Goal: Task Accomplishment & Management: Use online tool/utility

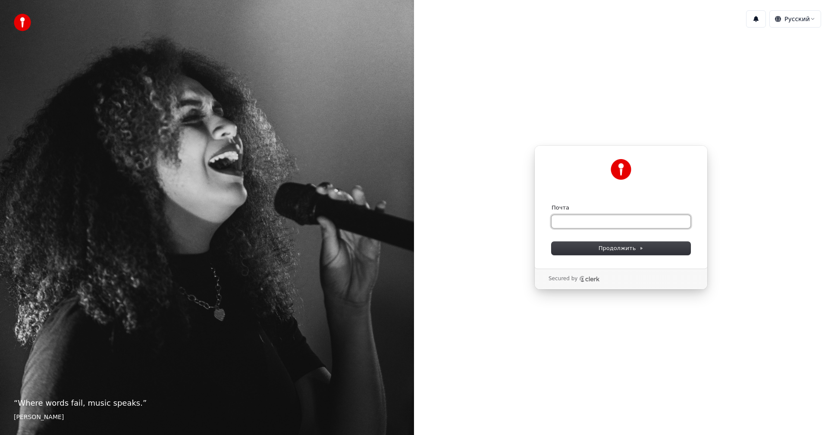
click at [624, 225] on input "Почта" at bounding box center [620, 221] width 139 height 13
click at [633, 246] on span "Продолжить" at bounding box center [620, 248] width 45 height 8
type input "**********"
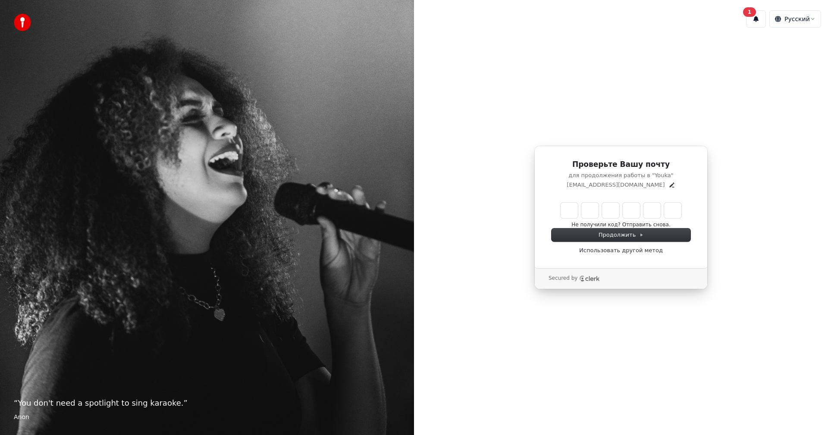
click at [566, 208] on input "Enter verification code" at bounding box center [620, 211] width 121 height 16
click at [573, 204] on input "Enter verification code" at bounding box center [629, 211] width 138 height 16
click at [573, 208] on input "Enter verification code" at bounding box center [629, 211] width 138 height 16
type input "******"
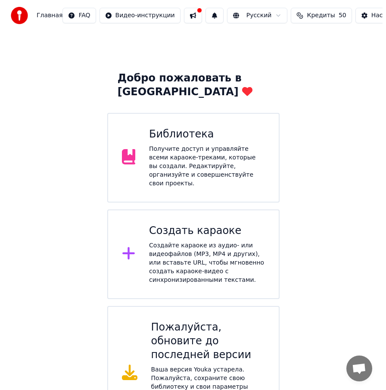
scroll to position [25, 0]
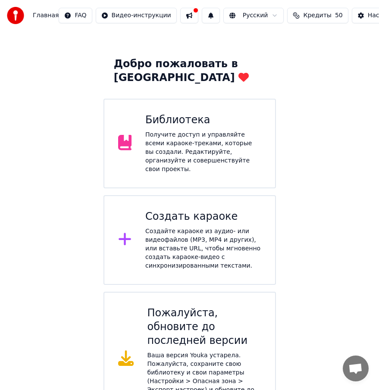
click at [192, 227] on div "Создайте караоке из аудио- или видеофайлов (MP3, MP4 и других), или вставьте UR…" at bounding box center [203, 248] width 116 height 43
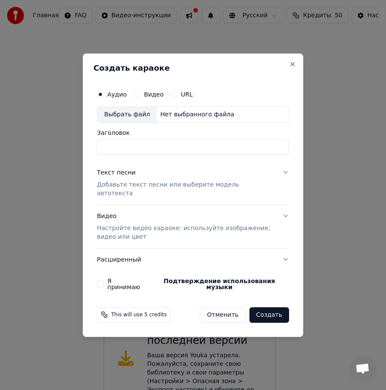
click at [111, 153] on input "Заголовок" at bounding box center [193, 147] width 192 height 16
type input "*"
type input "**********"
drag, startPoint x: 136, startPoint y: 99, endPoint x: 143, endPoint y: 110, distance: 13.2
click at [136, 98] on button "Видео" at bounding box center [137, 94] width 7 height 7
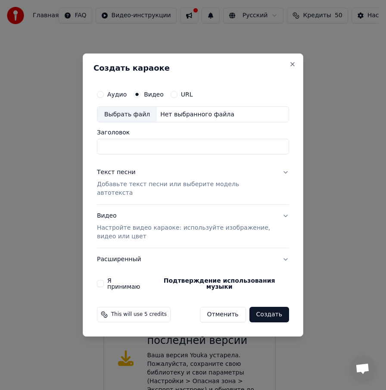
click at [140, 152] on input "Заголовок" at bounding box center [193, 147] width 192 height 16
type input "**********"
click at [133, 119] on div "Выбрать файл" at bounding box center [126, 115] width 59 height 16
click at [283, 178] on button "Текст песни Добавьте текст песни или выберите модель автотекста" at bounding box center [193, 183] width 192 height 43
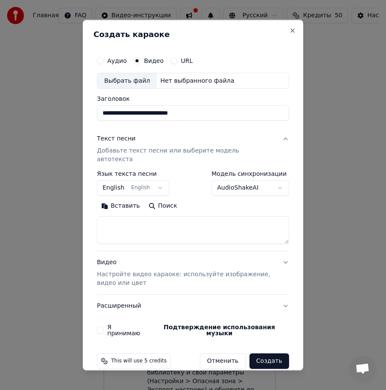
click at [154, 180] on button "English English" at bounding box center [133, 188] width 72 height 16
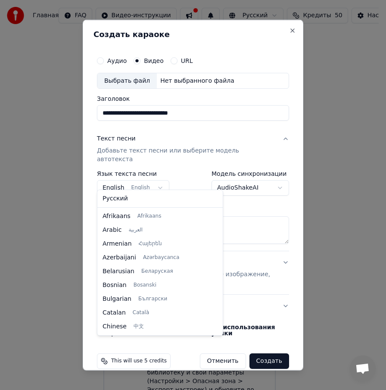
scroll to position [69, 0]
select select "**"
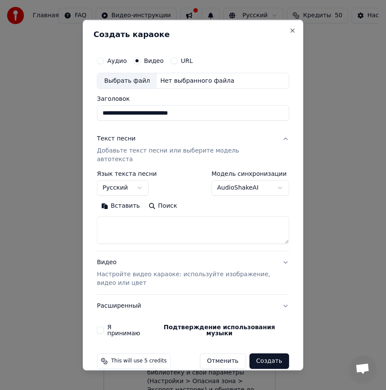
click at [114, 216] on textarea at bounding box center [193, 230] width 192 height 28
click at [114, 199] on button "Вставить" at bounding box center [120, 206] width 47 height 14
click at [178, 216] on textarea at bounding box center [193, 230] width 192 height 28
drag, startPoint x: 158, startPoint y: 216, endPoint x: 82, endPoint y: 208, distance: 76.7
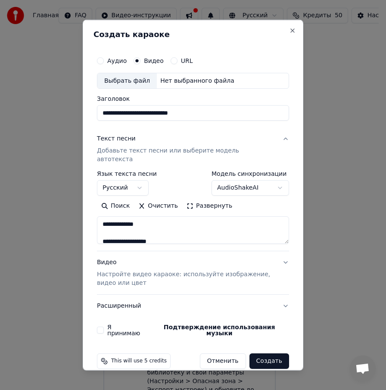
click at [82, 208] on body "**********" at bounding box center [189, 201] width 379 height 452
type textarea "**********"
click at [285, 253] on button "Видео Настройте видео караоке: используйте изображение, видео или цвет" at bounding box center [193, 272] width 192 height 43
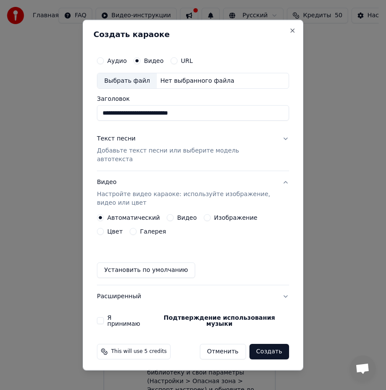
click at [156, 267] on button "Установить по умолчанию" at bounding box center [146, 270] width 98 height 16
click at [101, 317] on button "Я принимаю Подтверждение использования музыки" at bounding box center [100, 320] width 7 height 7
click at [167, 214] on button "Видео" at bounding box center [170, 217] width 7 height 7
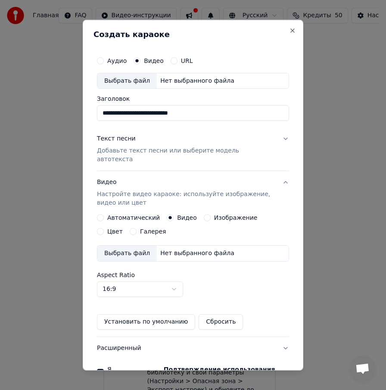
click at [204, 214] on button "Изображение" at bounding box center [207, 217] width 7 height 7
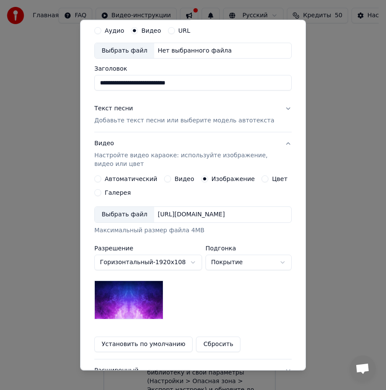
scroll to position [102, 0]
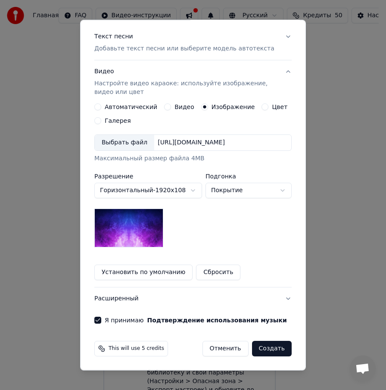
click at [262, 108] on button "Цвет" at bounding box center [265, 106] width 7 height 7
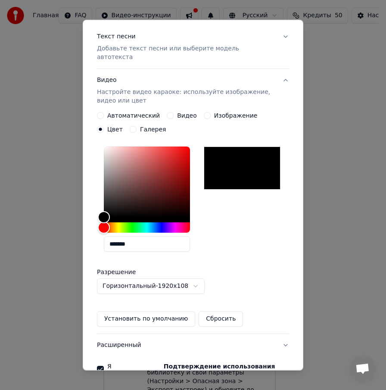
click at [130, 126] on button "Галерея" at bounding box center [133, 129] width 7 height 7
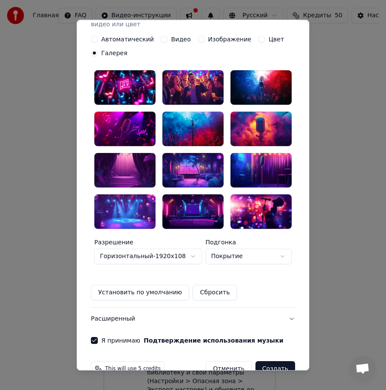
scroll to position [188, 0]
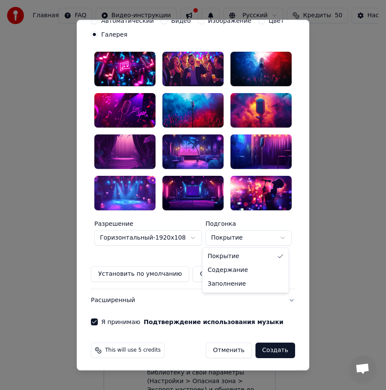
click at [280, 235] on body "**********" at bounding box center [189, 201] width 379 height 452
click at [182, 187] on div at bounding box center [192, 193] width 61 height 34
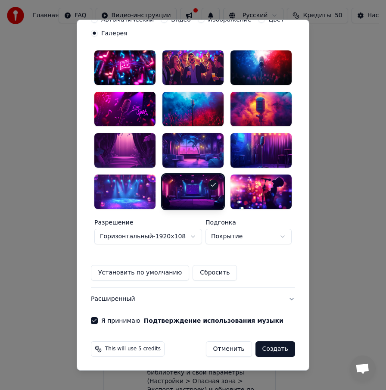
scroll to position [190, 0]
click at [274, 347] on button "Создать" at bounding box center [276, 349] width 40 height 16
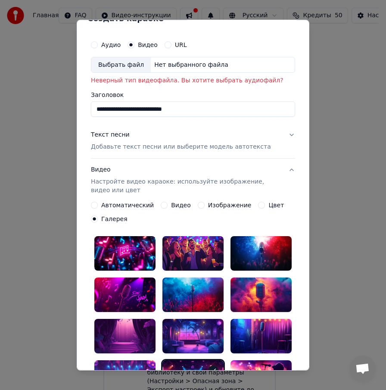
scroll to position [0, 0]
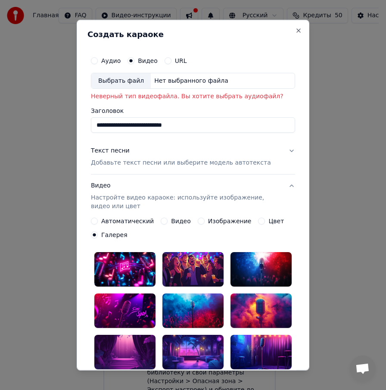
click at [114, 82] on div "Выбрать файл" at bounding box center [120, 81] width 59 height 16
click at [91, 61] on button "Аудио" at bounding box center [94, 60] width 7 height 7
click at [144, 163] on p "Добавьте текст песни или выберите модель автотекста" at bounding box center [181, 163] width 180 height 9
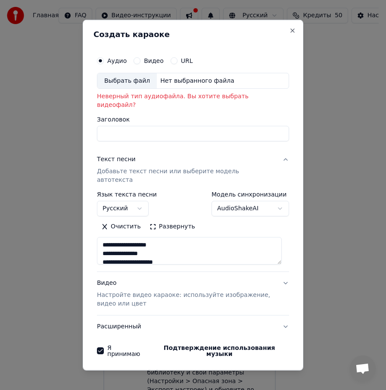
click at [116, 126] on input "Заголовок" at bounding box center [193, 134] width 192 height 16
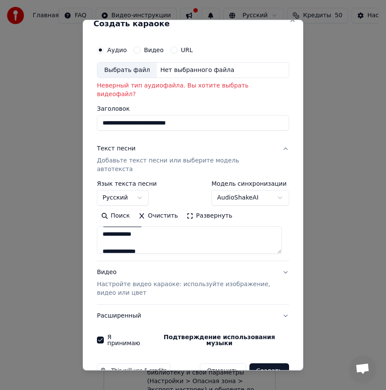
click at [267, 363] on button "Создать" at bounding box center [270, 371] width 40 height 16
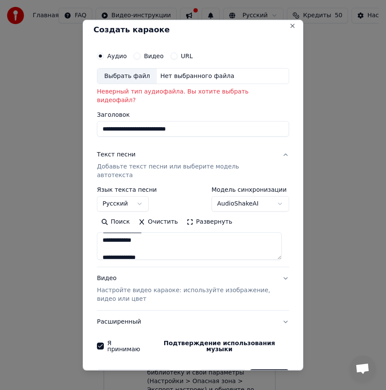
scroll to position [0, 0]
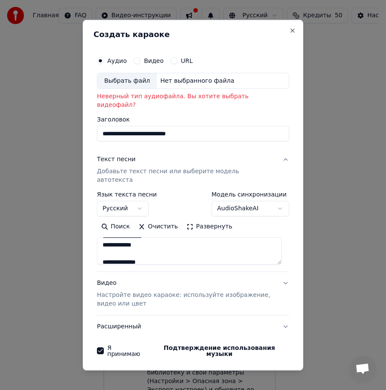
click at [126, 81] on div "Выбрать файл" at bounding box center [126, 81] width 59 height 16
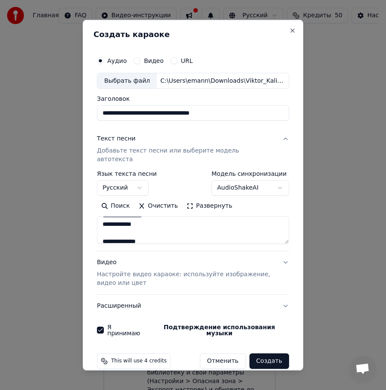
drag, startPoint x: 231, startPoint y: 112, endPoint x: 20, endPoint y: 94, distance: 211.5
click at [13, 84] on body "**********" at bounding box center [189, 201] width 379 height 452
type input "**********"
click at [285, 256] on button "Видео Настройте видео караоке: используйте изображение, видео или цвет" at bounding box center [193, 272] width 192 height 43
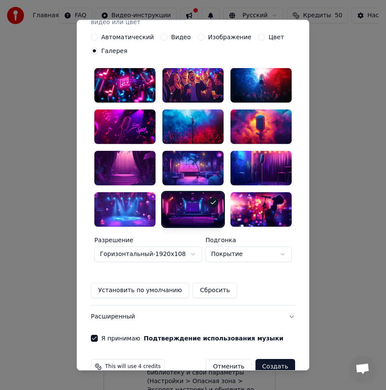
scroll to position [172, 0]
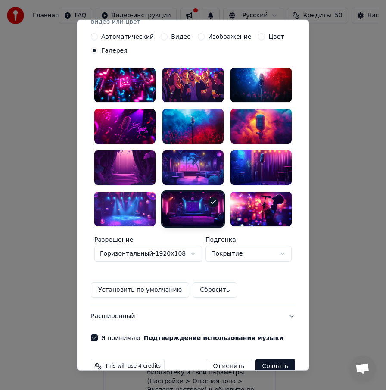
click at [200, 200] on div at bounding box center [192, 209] width 61 height 34
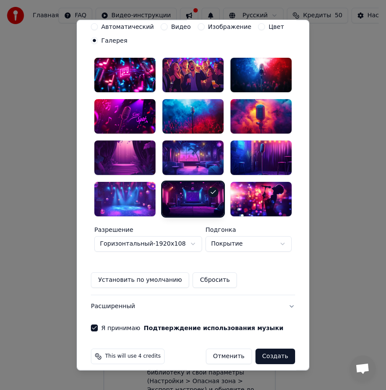
scroll to position [190, 0]
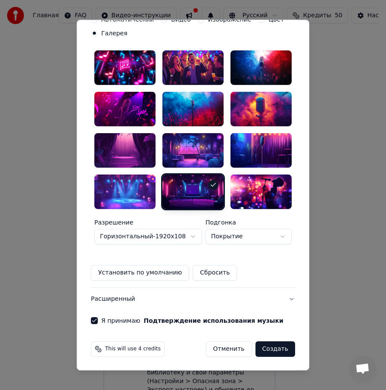
click at [275, 348] on button "Создать" at bounding box center [276, 349] width 40 height 16
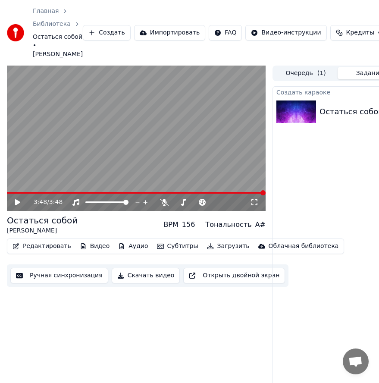
click at [17, 201] on icon at bounding box center [17, 202] width 5 height 6
click at [20, 200] on icon at bounding box center [24, 202] width 20 height 7
click at [7, 192] on span at bounding box center [9, 192] width 5 height 5
click at [16, 203] on icon at bounding box center [17, 202] width 5 height 6
click at [7, 190] on span at bounding box center [9, 192] width 5 height 5
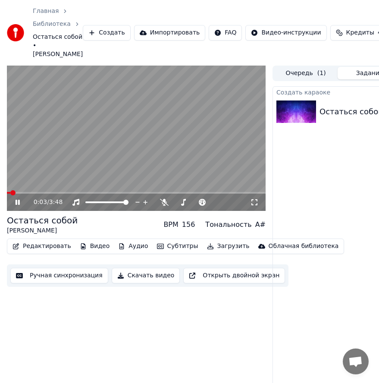
click at [10, 191] on span at bounding box center [12, 192] width 5 height 5
click at [19, 201] on icon at bounding box center [18, 202] width 4 height 5
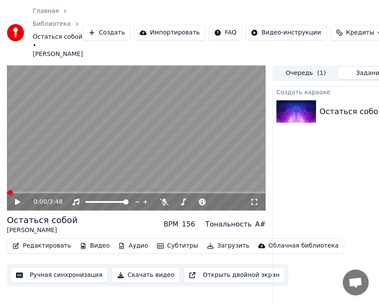
click at [16, 200] on icon at bounding box center [17, 202] width 5 height 6
click at [35, 192] on span at bounding box center [36, 192] width 5 height 5
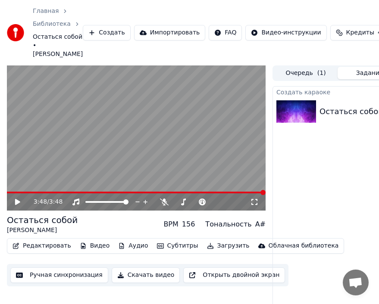
click at [149, 275] on button "Скачать видео" at bounding box center [146, 276] width 69 height 16
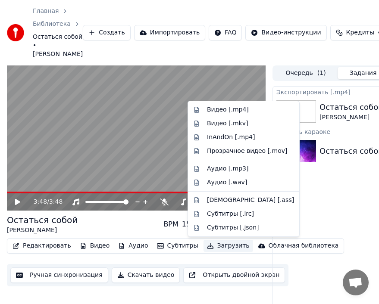
click at [210, 246] on button "Загрузить" at bounding box center [228, 246] width 50 height 12
click at [219, 109] on div "Видео [.mp4]" at bounding box center [228, 110] width 42 height 9
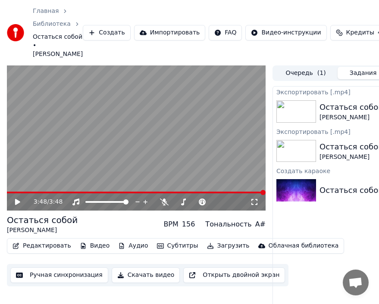
click at [295, 91] on div "Экспортировать [.mp4]" at bounding box center [369, 92] width 193 height 10
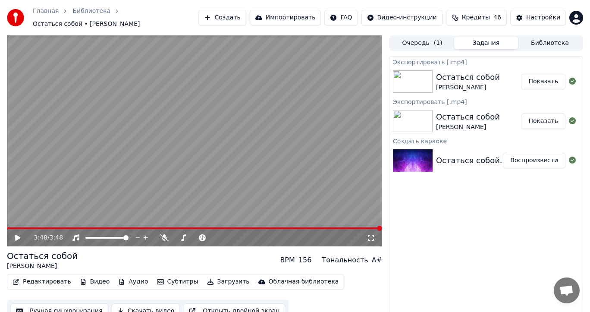
click at [546, 80] on button "Показать" at bounding box center [543, 82] width 44 height 16
click at [225, 15] on button "Создать" at bounding box center [221, 18] width 47 height 16
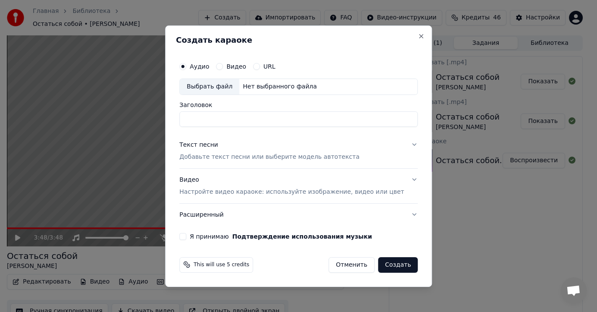
click at [221, 85] on div "Выбрать файл" at bounding box center [209, 87] width 59 height 16
type input "**********"
click at [223, 66] on button "Видео" at bounding box center [219, 66] width 7 height 7
click at [238, 84] on div "Выбрать файл" at bounding box center [209, 87] width 59 height 16
click at [186, 67] on button "Аудио" at bounding box center [182, 66] width 7 height 7
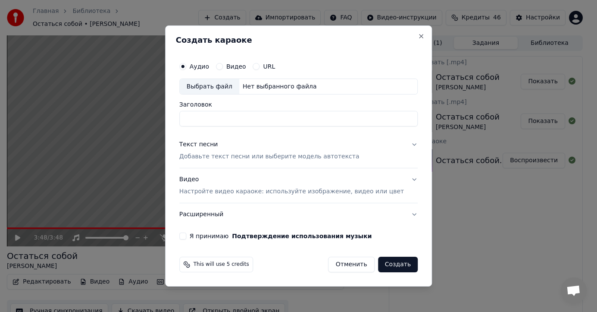
click at [229, 85] on div "Выбрать файл" at bounding box center [209, 87] width 59 height 16
drag, startPoint x: 334, startPoint y: 118, endPoint x: 150, endPoint y: 103, distance: 184.6
click at [150, 103] on body "Главная Библиотека Остаться собой • [PERSON_NAME] Создать Импортировать FAQ Вид…" at bounding box center [295, 156] width 590 height 312
type input "**********"
click at [310, 160] on p "Добавьте текст песни или выберите модель автотекста" at bounding box center [269, 157] width 180 height 9
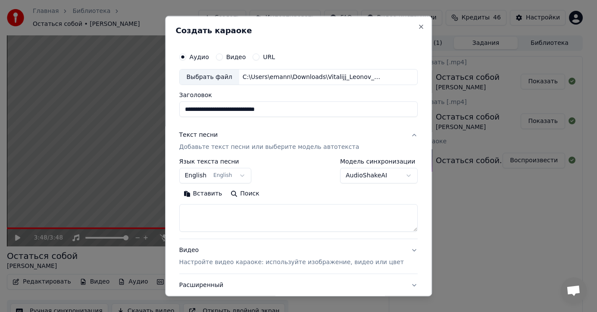
click at [245, 174] on body "Главная Библиотека Остаться собой • [PERSON_NAME] Создать Импортировать FAQ Вид…" at bounding box center [295, 156] width 590 height 312
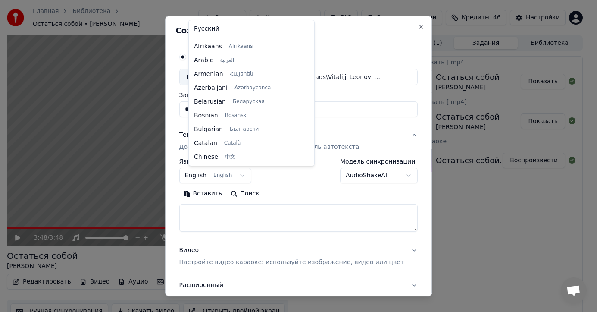
scroll to position [69, 0]
select select "**"
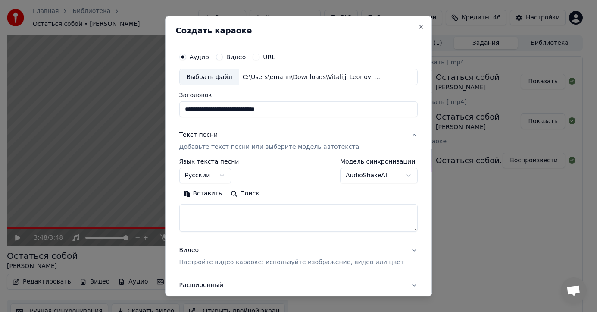
click at [236, 212] on textarea at bounding box center [298, 218] width 238 height 28
click at [207, 192] on button "Вставить" at bounding box center [202, 194] width 47 height 14
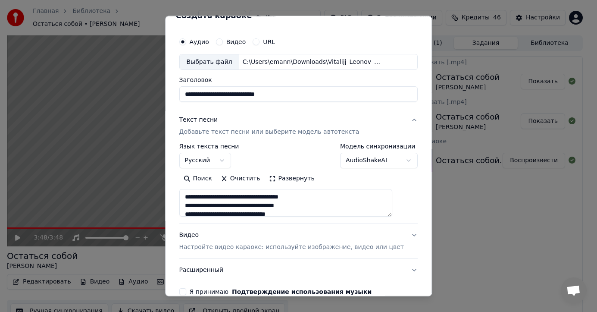
scroll to position [61, 0]
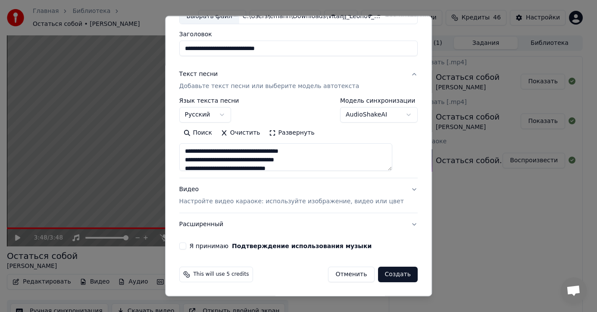
click at [300, 200] on p "Настройте видео караоке: используйте изображение, видео или цвет" at bounding box center [291, 201] width 225 height 9
type textarea "**********"
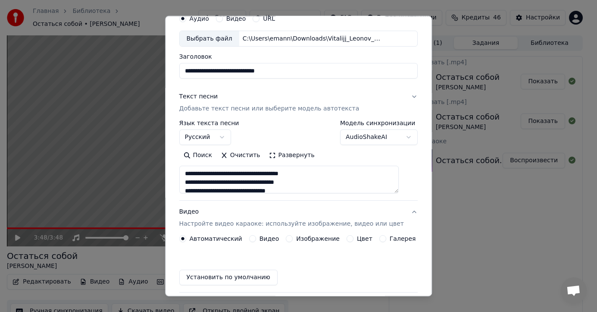
scroll to position [37, 0]
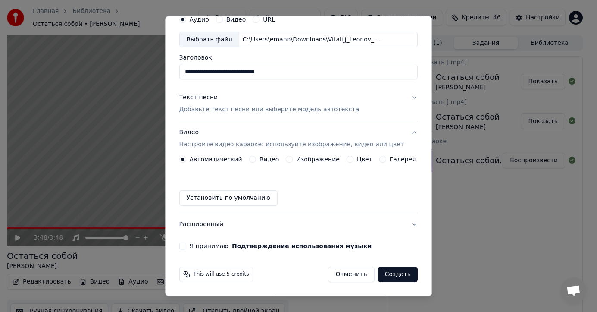
click at [291, 159] on button "Изображение" at bounding box center [289, 159] width 7 height 7
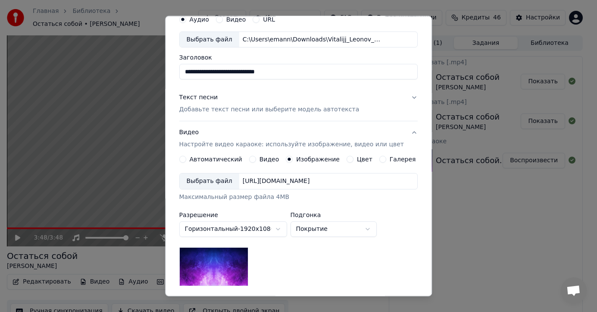
click at [379, 159] on button "Галерея" at bounding box center [382, 159] width 7 height 7
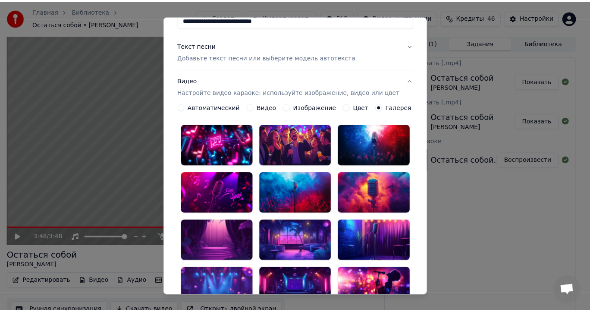
scroll to position [250, 0]
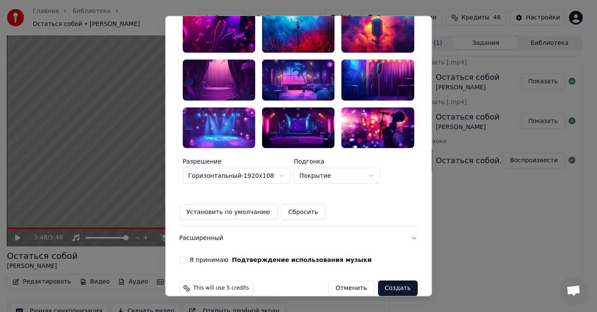
click at [301, 110] on div at bounding box center [298, 127] width 72 height 41
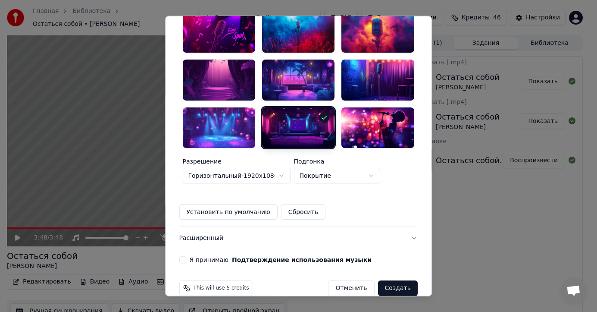
click at [186, 256] on button "Я принимаю Подтверждение использования музыки" at bounding box center [182, 259] width 7 height 7
click at [387, 280] on button "Создать" at bounding box center [398, 288] width 40 height 16
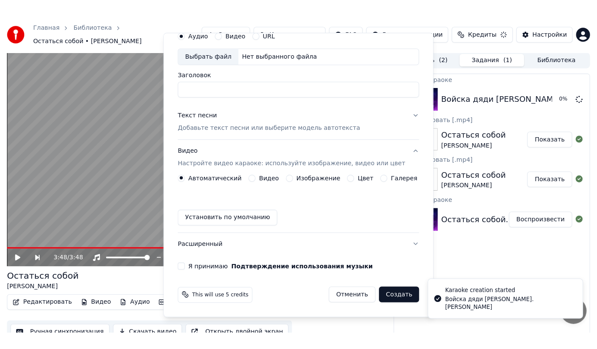
scroll to position [37, 0]
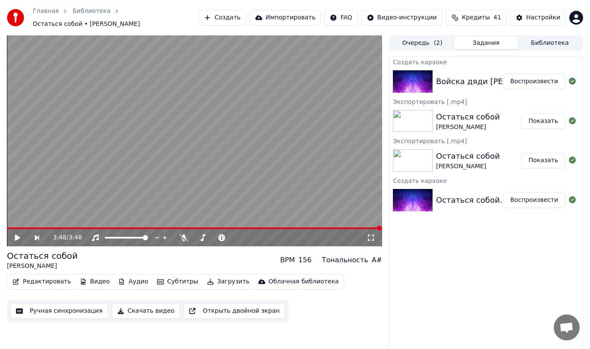
click at [544, 81] on button "Воспроизвести" at bounding box center [534, 82] width 62 height 16
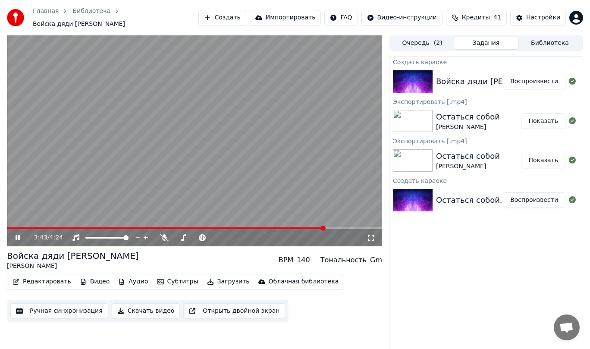
click at [14, 236] on icon at bounding box center [24, 237] width 20 height 7
click at [34, 284] on button "Редактировать" at bounding box center [42, 281] width 66 height 12
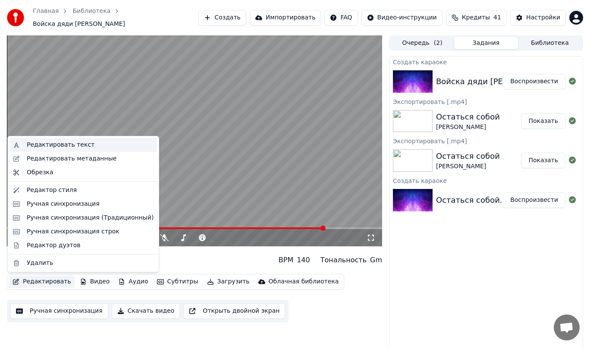
click at [44, 145] on div "Редактировать текст" at bounding box center [61, 145] width 68 height 9
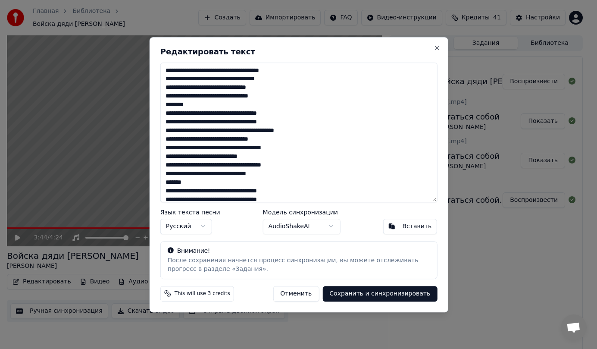
drag, startPoint x: 196, startPoint y: 104, endPoint x: 157, endPoint y: 102, distance: 38.9
click at [157, 102] on div "Редактировать текст Язык текста песни Русский Модель синхронизации AudioShakeAI…" at bounding box center [298, 174] width 299 height 275
drag, startPoint x: 189, startPoint y: 182, endPoint x: 166, endPoint y: 181, distance: 23.3
click at [166, 181] on textarea at bounding box center [298, 132] width 277 height 140
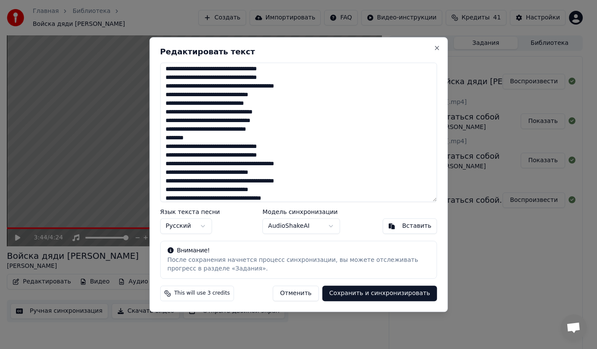
scroll to position [129, 0]
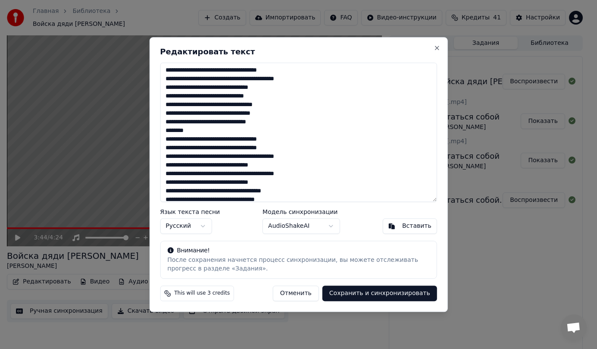
drag, startPoint x: 194, startPoint y: 131, endPoint x: 156, endPoint y: 129, distance: 38.8
click at [156, 129] on div "Редактировать текст Язык текста песни Русский Модель синхронизации AudioShakeAI…" at bounding box center [298, 174] width 299 height 275
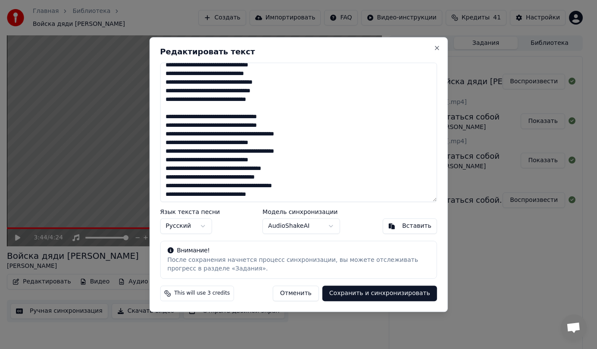
scroll to position [152, 0]
type textarea "**********"
click at [369, 294] on button "Сохранить и синхронизировать" at bounding box center [379, 293] width 115 height 16
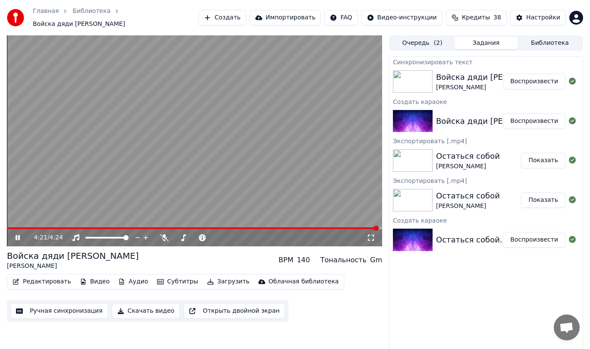
click at [8, 227] on video at bounding box center [194, 140] width 375 height 211
click at [13, 227] on video at bounding box center [194, 140] width 375 height 211
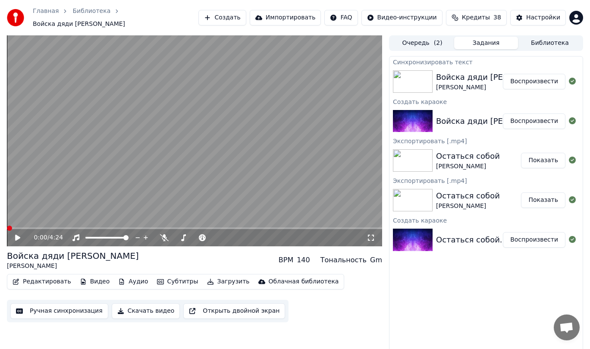
click at [7, 228] on span at bounding box center [9, 227] width 5 height 5
click at [19, 237] on icon at bounding box center [17, 237] width 5 height 6
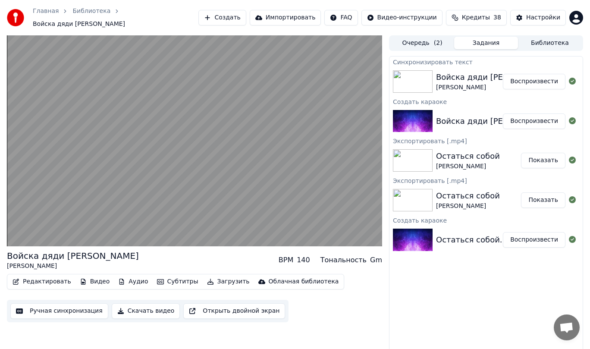
click at [213, 282] on button "Загрузить" at bounding box center [228, 281] width 50 height 12
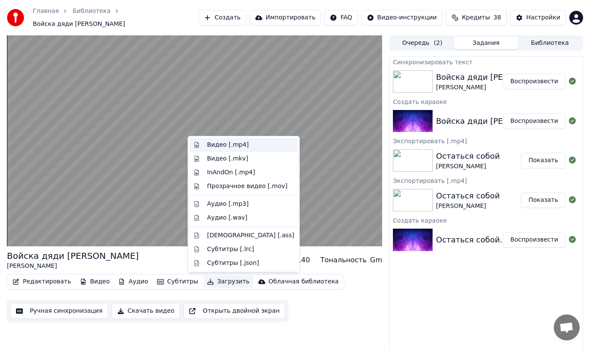
click at [226, 144] on div "Видео [.mp4]" at bounding box center [228, 145] width 42 height 9
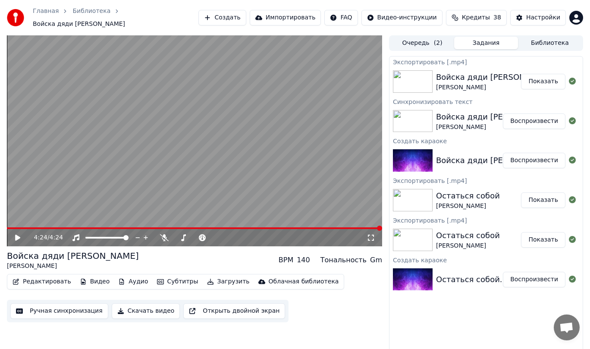
click at [550, 83] on button "Показать" at bounding box center [543, 82] width 44 height 16
click at [228, 17] on button "Создать" at bounding box center [221, 18] width 47 height 16
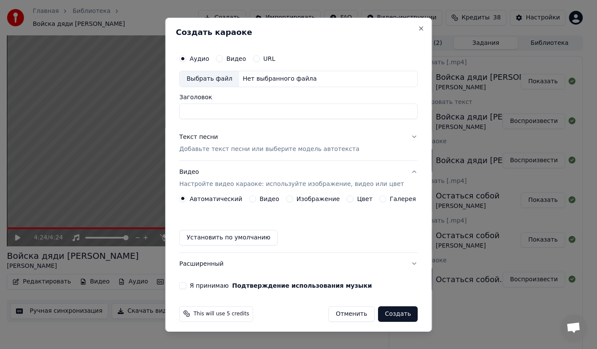
click at [214, 77] on div "Выбрать файл" at bounding box center [209, 79] width 59 height 16
drag, startPoint x: 346, startPoint y: 110, endPoint x: 113, endPoint y: 96, distance: 233.2
click at [113, 96] on body "Главная Библиотека Войска дяди [PERSON_NAME] Создать Импортировать FAQ Видео-ин…" at bounding box center [295, 174] width 590 height 349
type input "**********"
click at [249, 148] on p "Добавьте текст песни или выберите модель автотекста" at bounding box center [269, 148] width 180 height 9
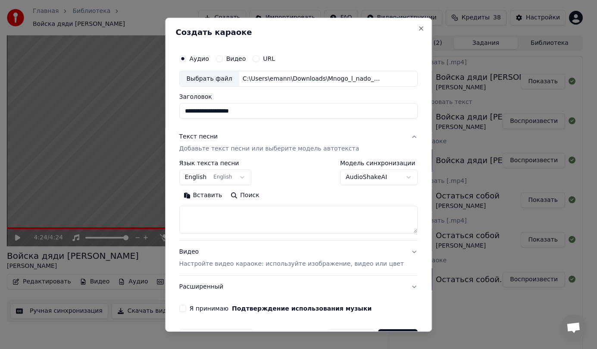
click at [245, 173] on body "Главная Библиотека Войска дяди [PERSON_NAME] Создать Импортировать FAQ Видео-ин…" at bounding box center [295, 174] width 590 height 349
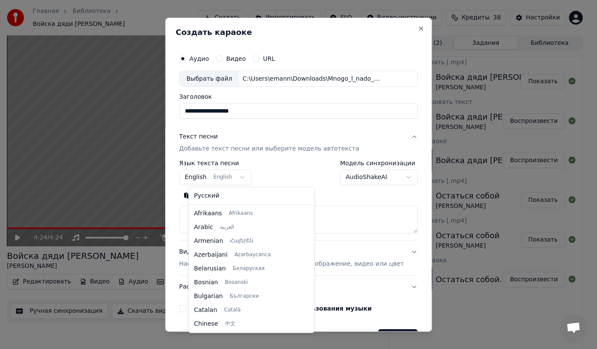
scroll to position [69, 0]
select select "**"
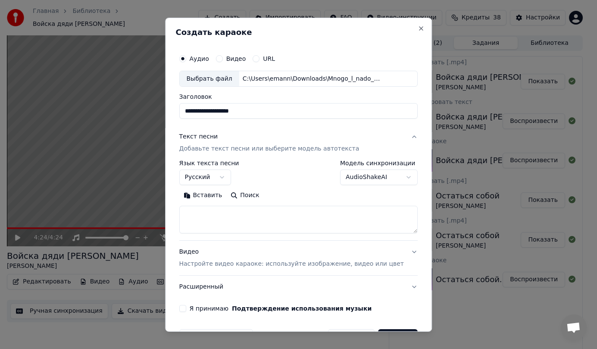
click at [212, 195] on button "Вставить" at bounding box center [202, 195] width 47 height 14
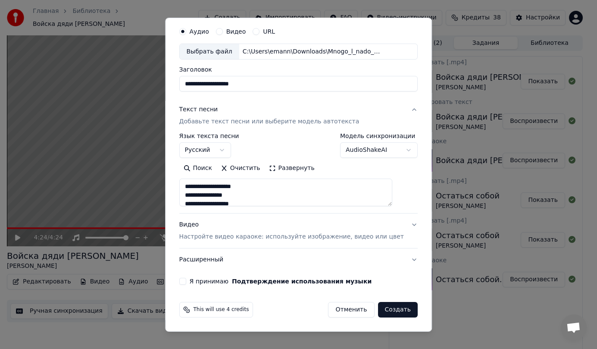
click at [186, 281] on button "Я принимаю Подтверждение использования музыки" at bounding box center [182, 281] width 7 height 7
click at [397, 257] on button "Расширенный" at bounding box center [298, 259] width 238 height 22
type textarea "**********"
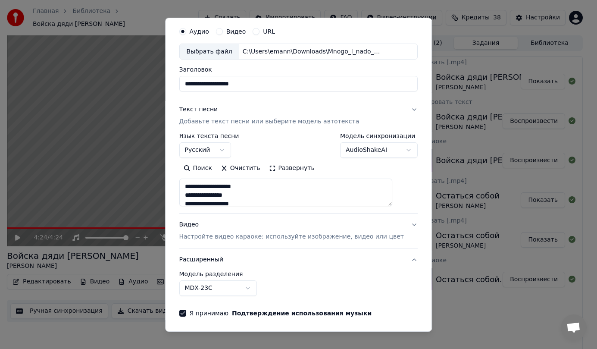
scroll to position [0, 0]
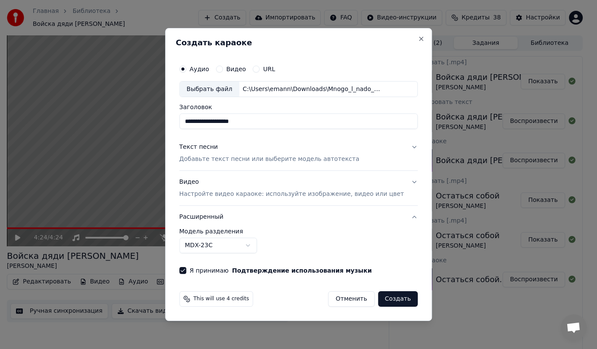
click at [400, 212] on button "Расширенный" at bounding box center [298, 217] width 238 height 22
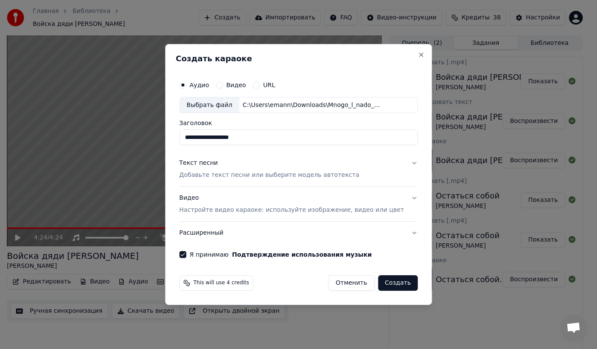
click at [399, 196] on button "Видео Настройте видео караоке: используйте изображение, видео или цвет" at bounding box center [298, 204] width 238 height 34
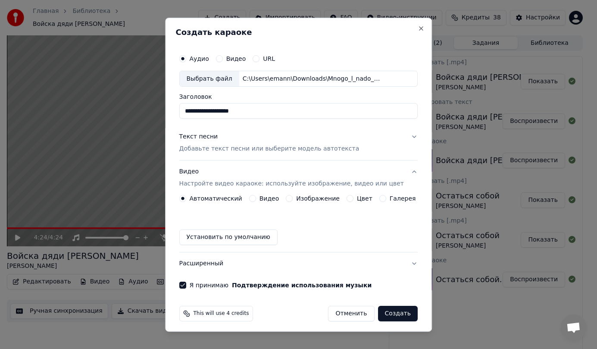
click at [289, 198] on button "Изображение" at bounding box center [289, 198] width 7 height 7
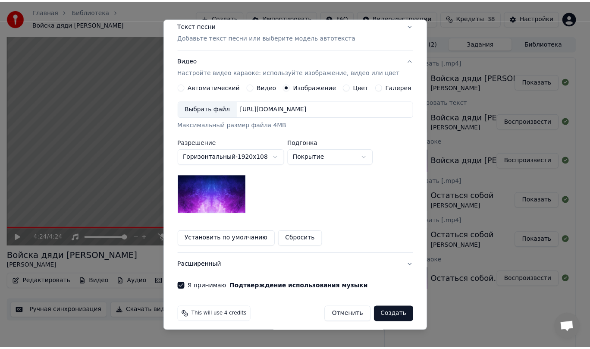
scroll to position [117, 0]
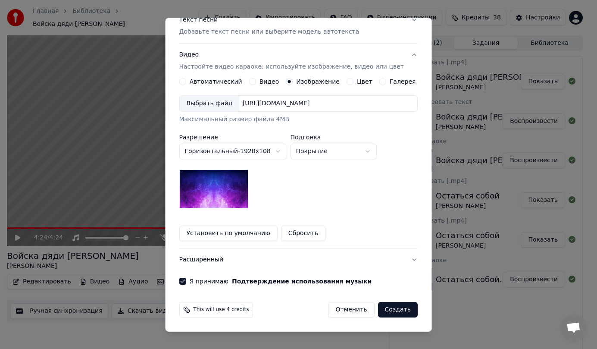
click at [387, 310] on button "Создать" at bounding box center [398, 310] width 40 height 16
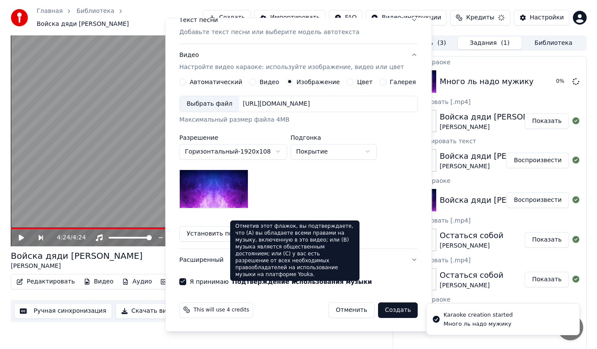
scroll to position [4, 0]
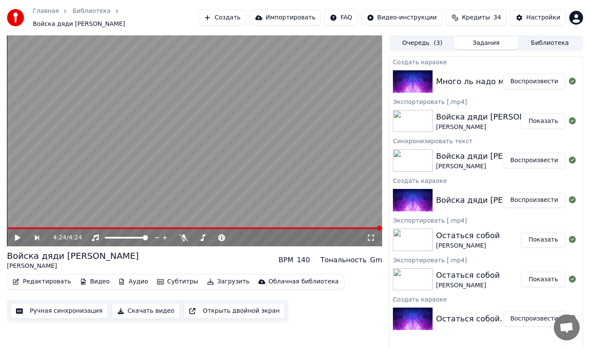
click at [534, 79] on button "Воспроизвести" at bounding box center [534, 82] width 62 height 16
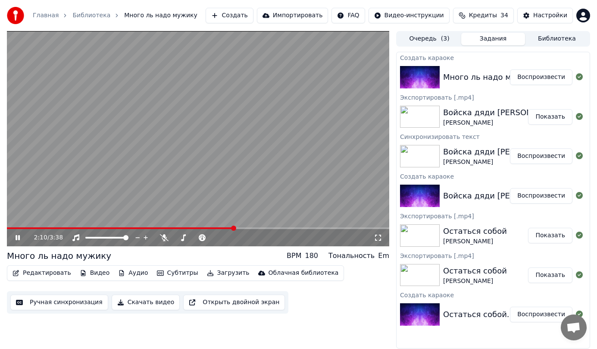
click at [234, 225] on span at bounding box center [233, 227] width 5 height 5
click at [167, 227] on span at bounding box center [168, 227] width 5 height 5
click at [18, 237] on icon at bounding box center [24, 237] width 20 height 7
click at [9, 234] on div "1:34 / 3:38" at bounding box center [198, 237] width 382 height 17
click at [16, 236] on icon at bounding box center [17, 237] width 5 height 6
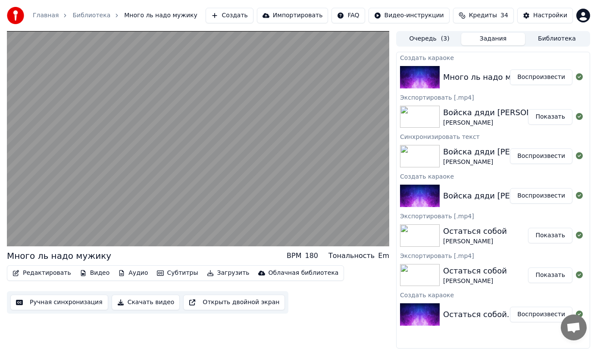
click at [42, 272] on button "Редактировать" at bounding box center [42, 273] width 66 height 12
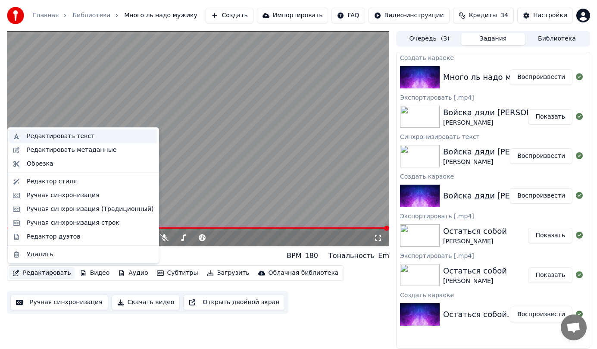
click at [28, 134] on div "Редактировать текст" at bounding box center [61, 136] width 68 height 9
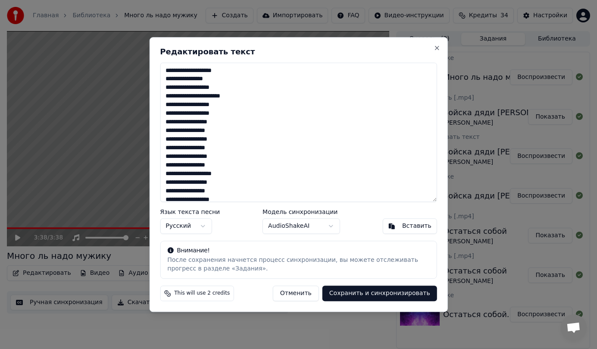
click at [225, 131] on textarea at bounding box center [298, 132] width 277 height 140
click at [223, 148] on textarea at bounding box center [298, 132] width 277 height 140
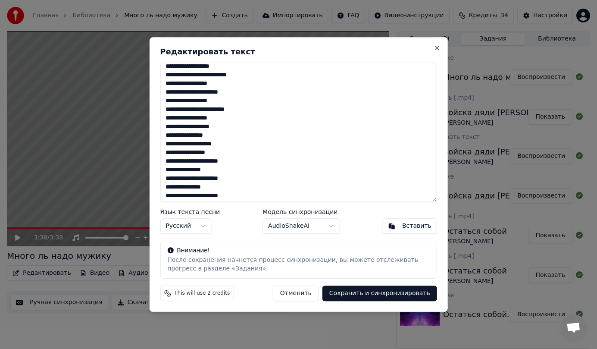
scroll to position [86, 0]
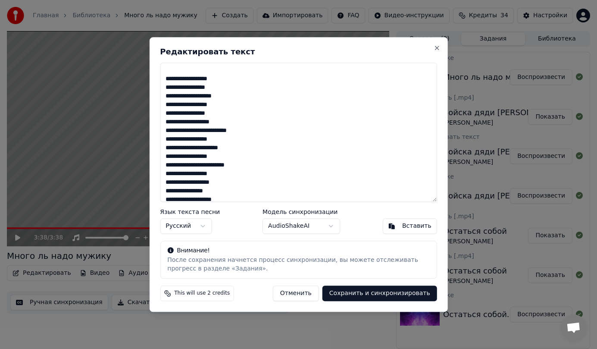
click at [222, 157] on textarea at bounding box center [298, 132] width 277 height 140
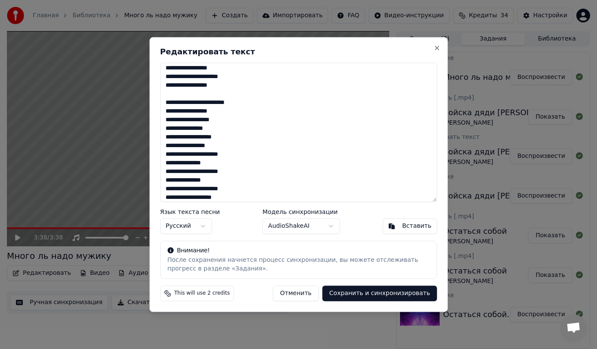
scroll to position [172, 0]
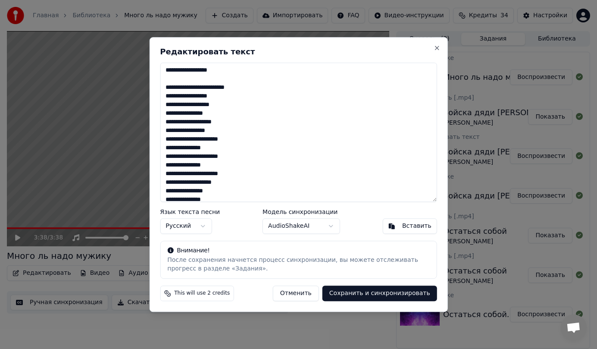
click at [220, 165] on textarea at bounding box center [298, 132] width 277 height 140
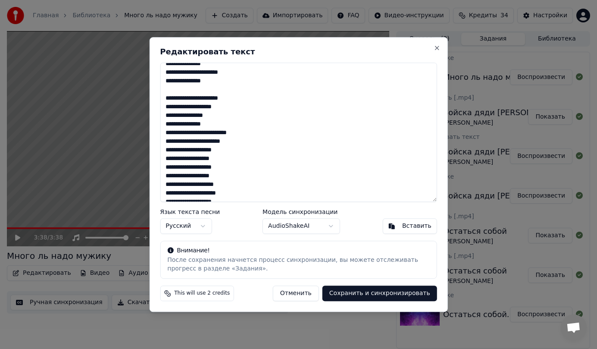
scroll to position [259, 0]
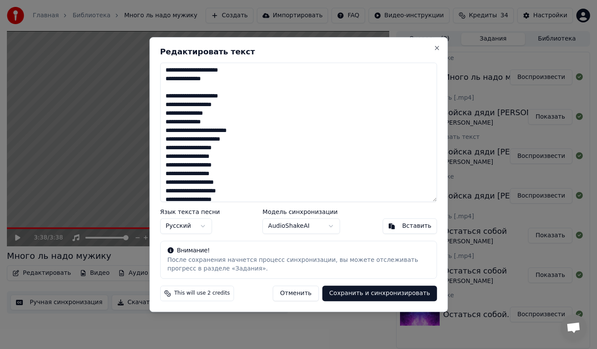
click at [209, 97] on textarea at bounding box center [298, 132] width 277 height 140
click at [233, 172] on textarea at bounding box center [298, 132] width 277 height 140
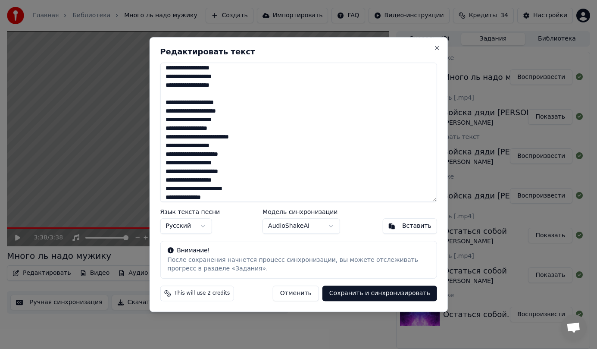
scroll to position [345, 0]
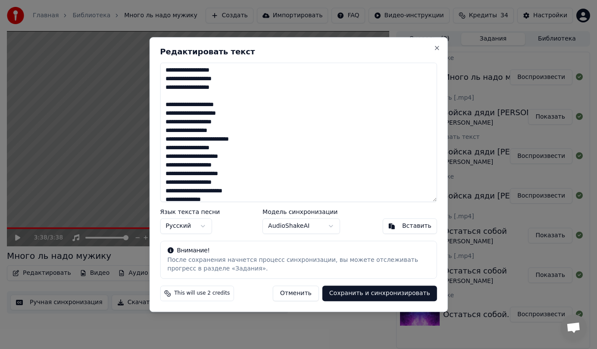
click at [232, 129] on textarea at bounding box center [298, 132] width 277 height 140
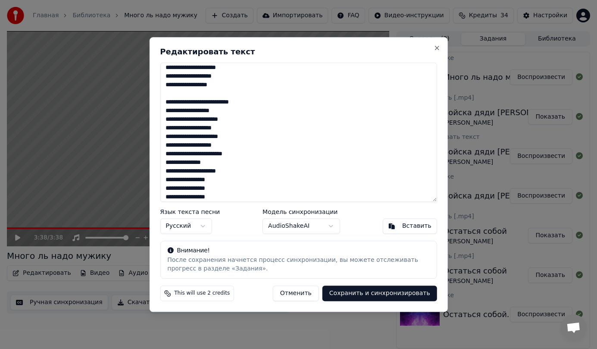
scroll to position [388, 0]
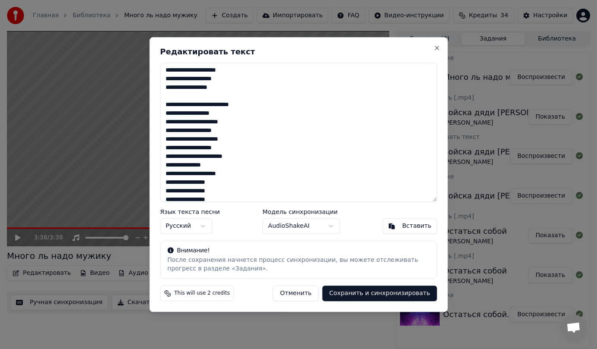
click at [231, 147] on textarea at bounding box center [298, 132] width 277 height 140
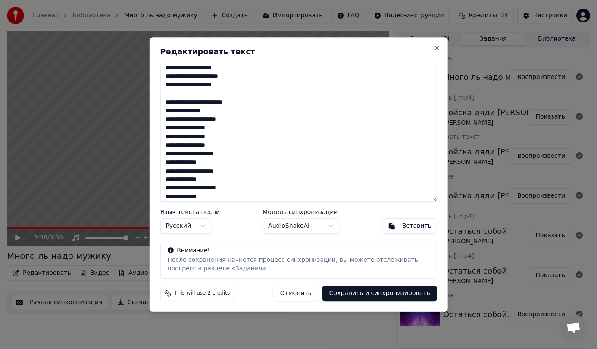
scroll to position [454, 0]
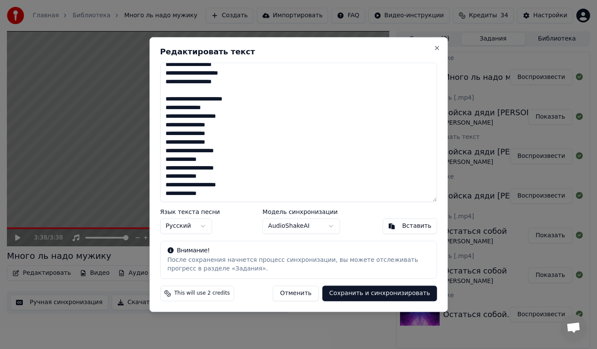
click at [226, 125] on textarea at bounding box center [298, 132] width 277 height 140
click at [223, 151] on textarea at bounding box center [298, 132] width 277 height 140
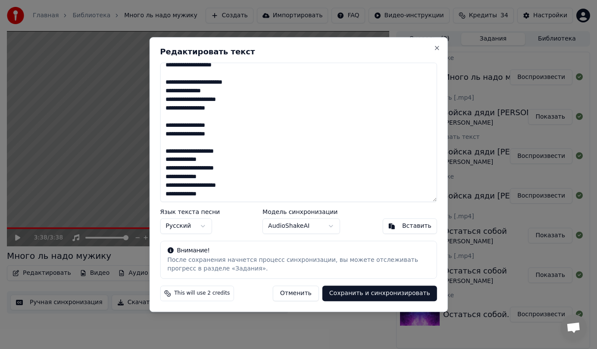
scroll to position [471, 0]
click at [219, 160] on textarea at bounding box center [298, 132] width 277 height 140
click at [214, 185] on textarea at bounding box center [298, 132] width 277 height 140
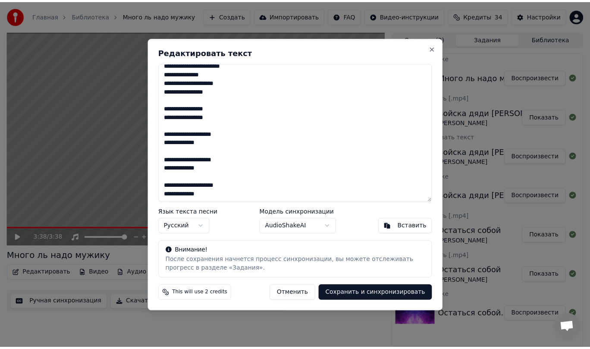
scroll to position [488, 0]
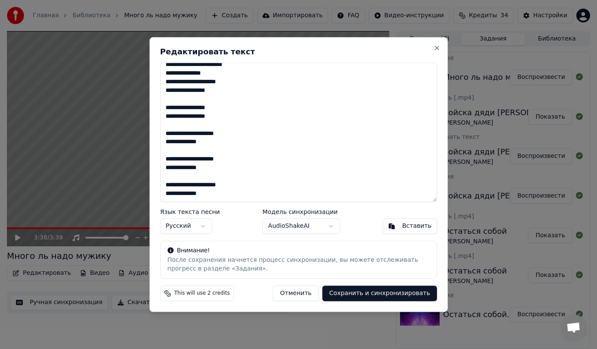
type textarea "**********"
click at [382, 294] on button "Сохранить и синхронизировать" at bounding box center [379, 293] width 115 height 16
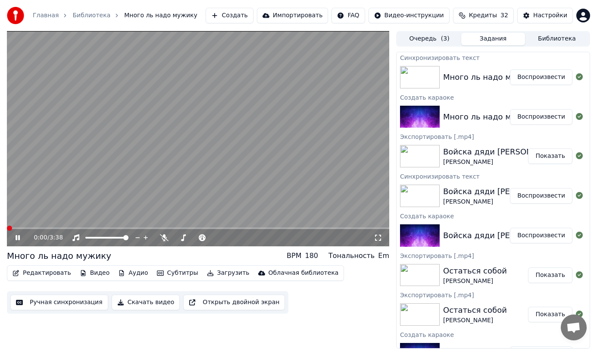
click at [7, 225] on span at bounding box center [9, 227] width 5 height 5
click at [21, 234] on icon at bounding box center [24, 237] width 20 height 7
click at [60, 302] on button "Ручная синхронизация" at bounding box center [59, 302] width 98 height 16
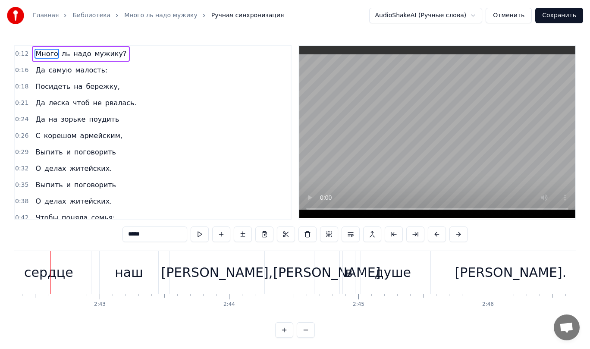
scroll to position [0, 20985]
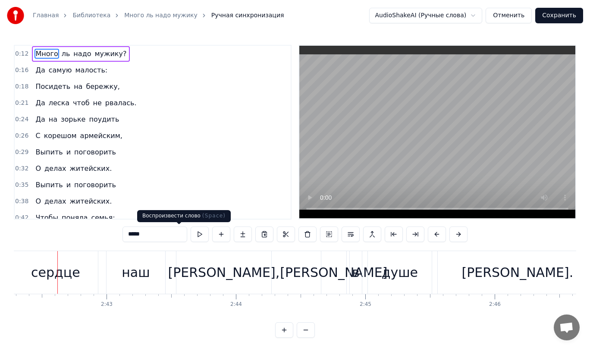
click at [191, 234] on button at bounding box center [200, 234] width 18 height 16
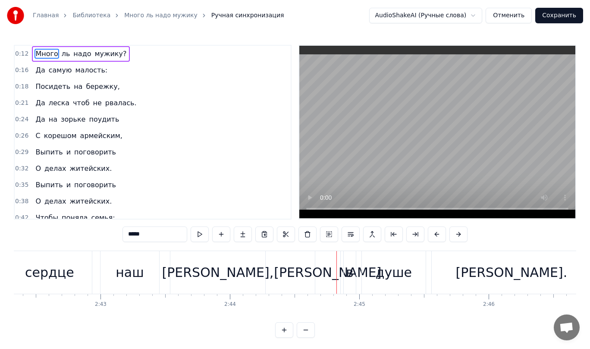
scroll to position [0, 21269]
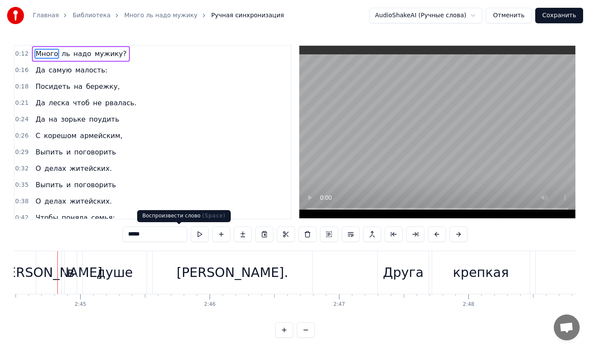
click at [191, 233] on button at bounding box center [200, 234] width 18 height 16
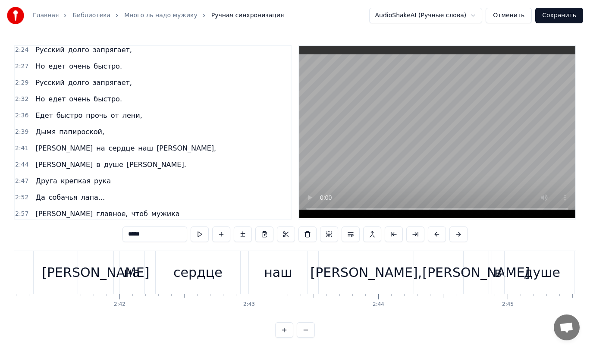
scroll to position [756, 0]
click at [36, 164] on span "[PERSON_NAME]" at bounding box center [63, 165] width 59 height 10
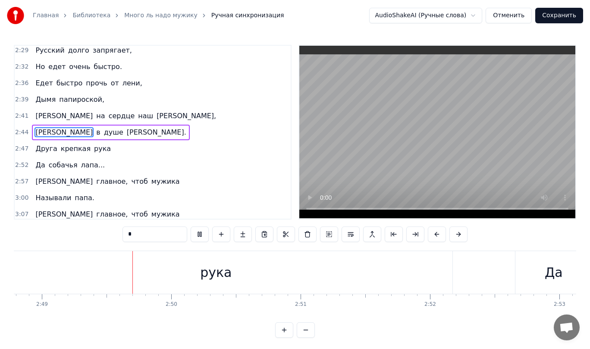
scroll to position [0, 21826]
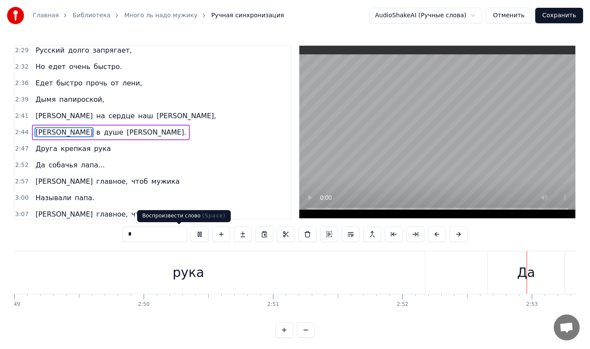
click at [191, 234] on button at bounding box center [200, 234] width 18 height 16
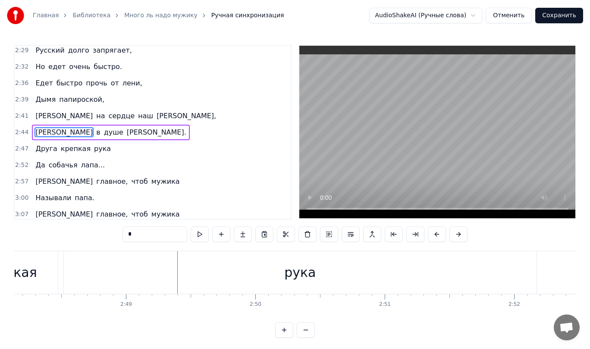
scroll to position [0, 21861]
drag, startPoint x: 499, startPoint y: 250, endPoint x: 495, endPoint y: 257, distance: 7.7
click at [497, 256] on div "Да" at bounding box center [518, 272] width 78 height 43
type input "**"
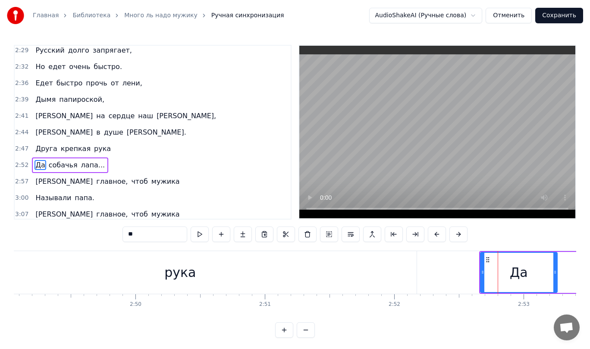
scroll to position [822, 0]
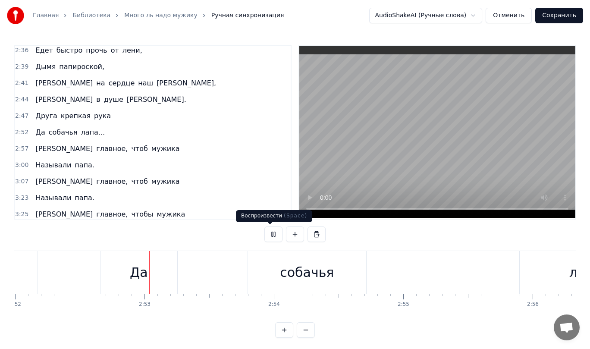
scroll to position [0, 22258]
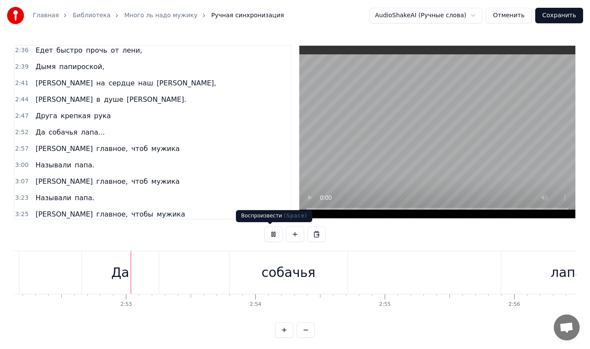
click at [268, 231] on button at bounding box center [273, 234] width 18 height 16
click at [48, 118] on span "Друга" at bounding box center [45, 116] width 23 height 10
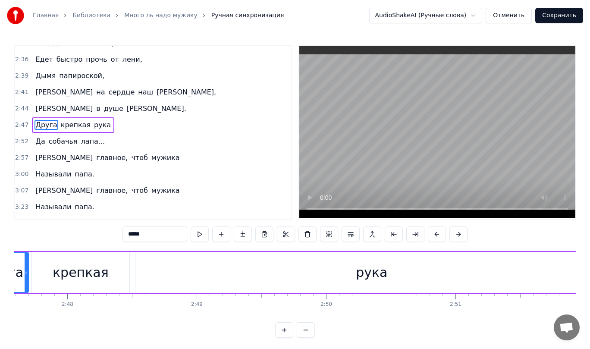
scroll to position [0, 21804]
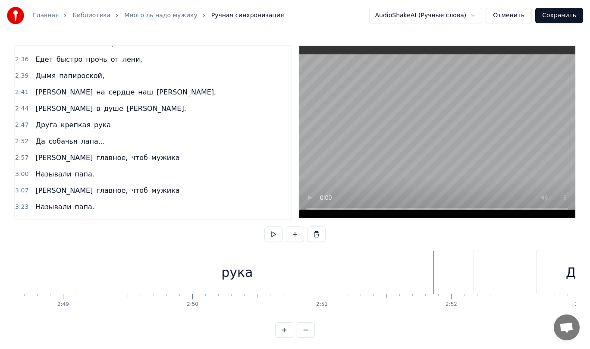
click at [474, 269] on div "Друга крепкая рука" at bounding box center [159, 272] width 633 height 43
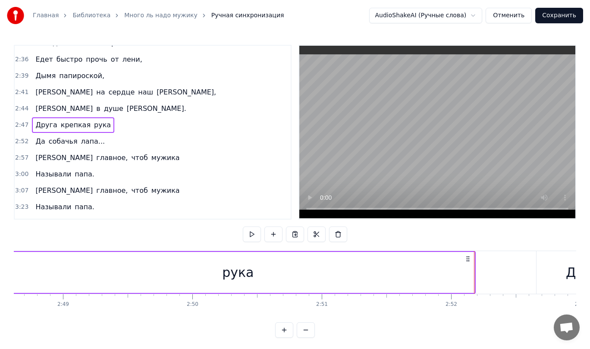
click at [466, 257] on icon at bounding box center [467, 258] width 7 height 7
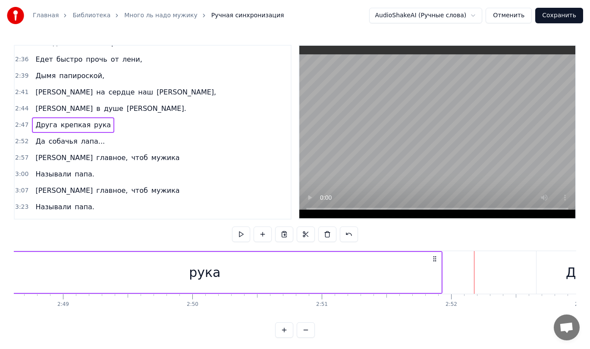
drag, startPoint x: 466, startPoint y: 257, endPoint x: 433, endPoint y: 256, distance: 33.2
click at [433, 256] on icon at bounding box center [434, 258] width 7 height 7
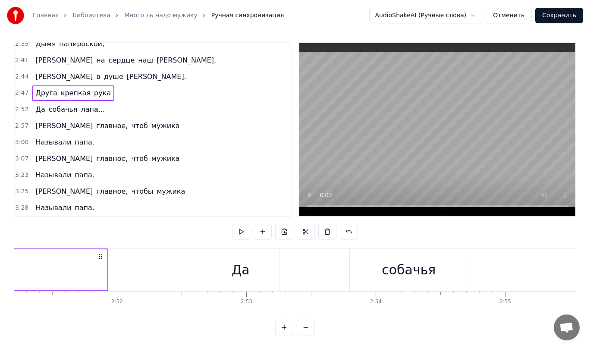
scroll to position [0, 22094]
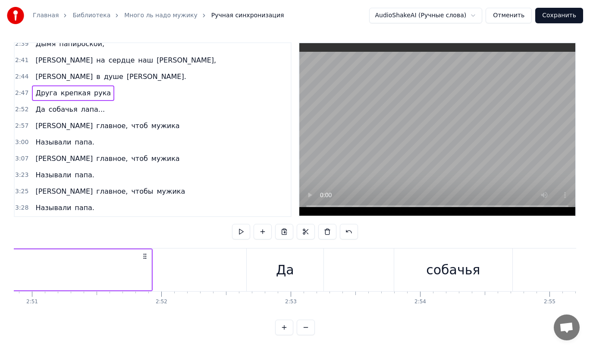
click at [144, 253] on icon at bounding box center [144, 256] width 7 height 7
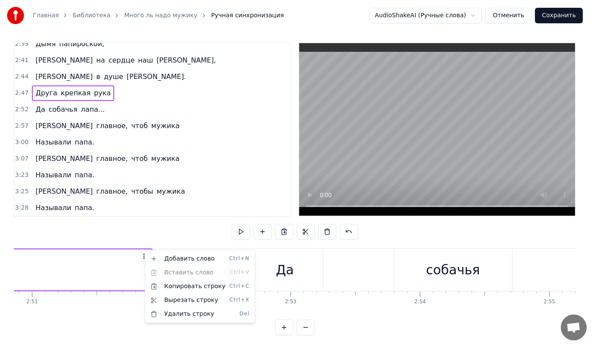
click at [169, 226] on html "Главная Библиотека Много ль надо мужику Ручная синхронизация AudioShakeAI (Ручн…" at bounding box center [298, 172] width 597 height 351
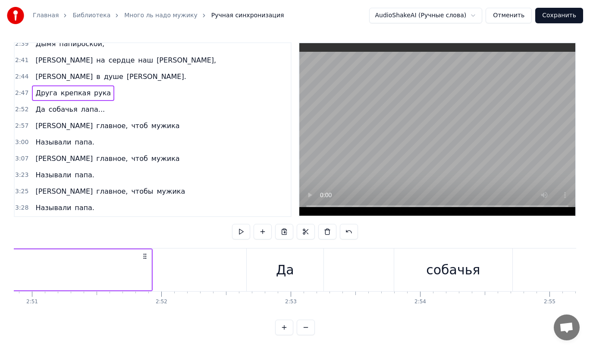
click at [308, 328] on button at bounding box center [306, 327] width 18 height 16
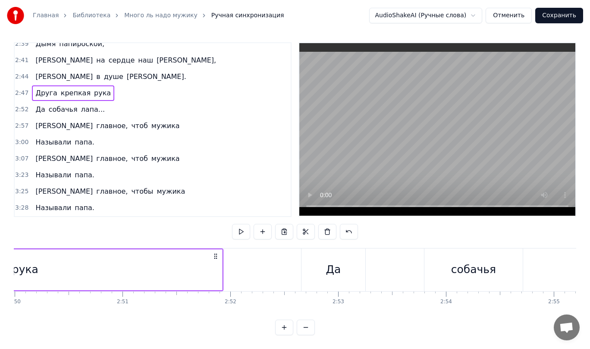
scroll to position [0, 18169]
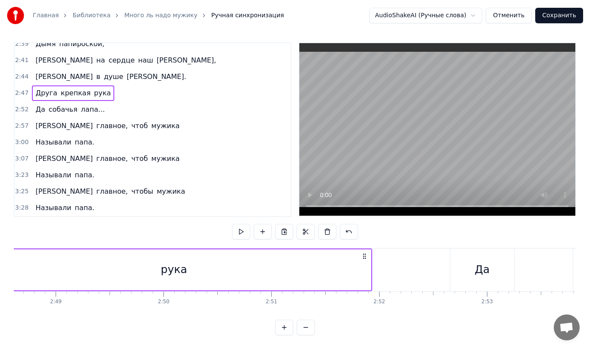
click at [166, 261] on div "рука" at bounding box center [174, 269] width 26 height 16
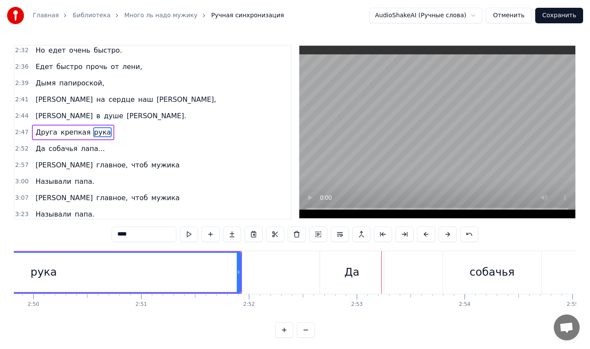
scroll to position [0, 18095]
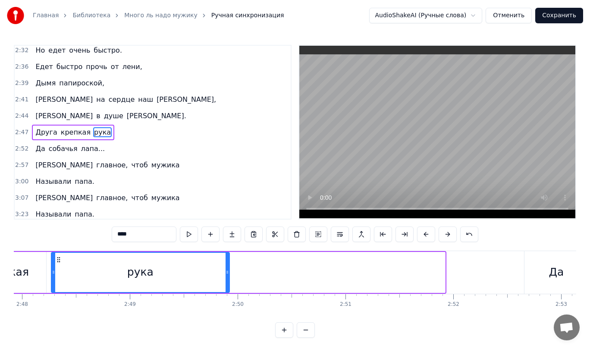
drag, startPoint x: 444, startPoint y: 268, endPoint x: 228, endPoint y: 268, distance: 215.5
click at [228, 268] on div at bounding box center [226, 272] width 3 height 39
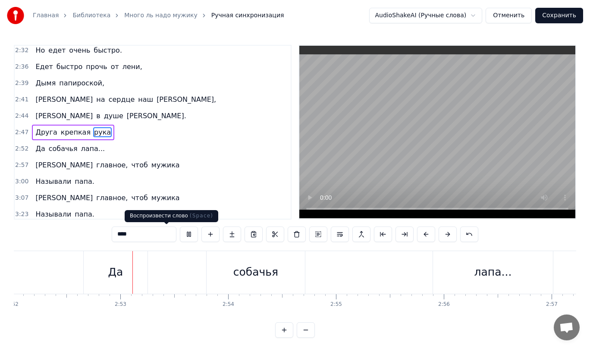
scroll to position [0, 18555]
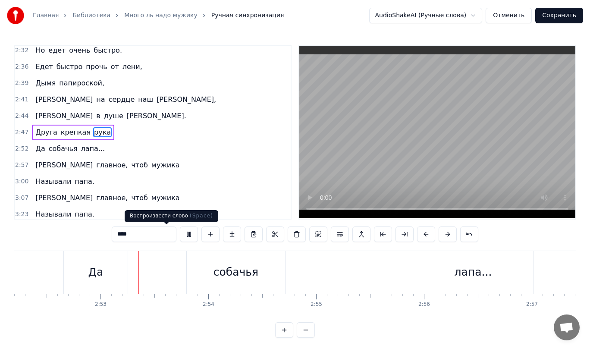
click at [180, 234] on button at bounding box center [189, 234] width 18 height 16
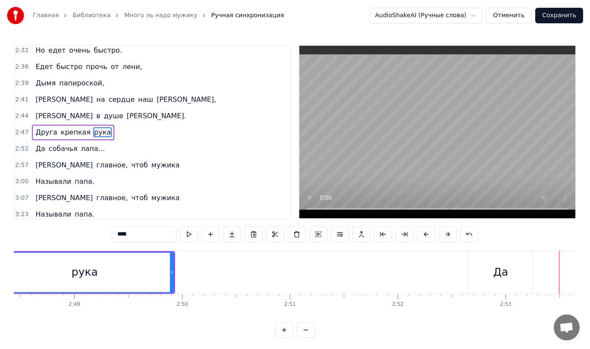
scroll to position [0, 18392]
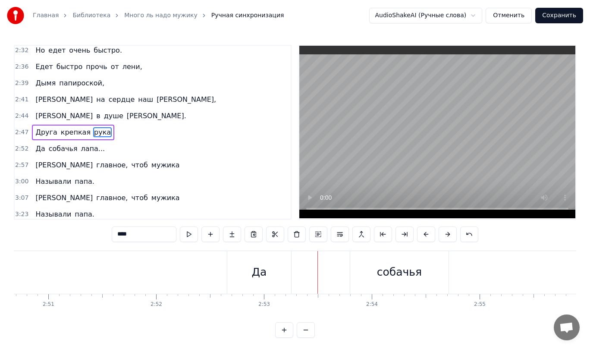
click at [247, 261] on div "Да" at bounding box center [259, 272] width 64 height 43
type input "**"
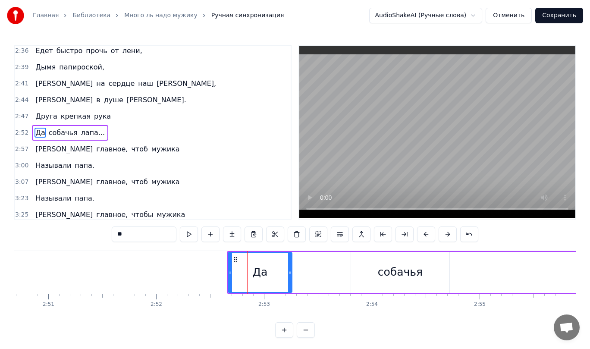
scroll to position [822, 0]
click at [227, 268] on div at bounding box center [228, 272] width 3 height 39
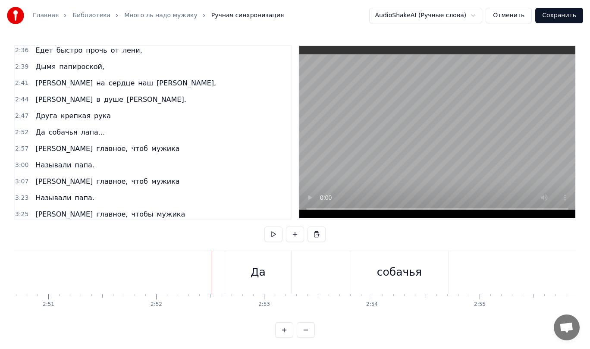
click at [234, 251] on div "Да" at bounding box center [258, 272] width 67 height 43
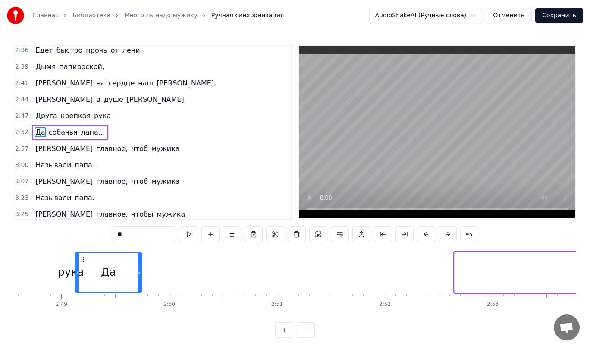
scroll to position [0, 18111]
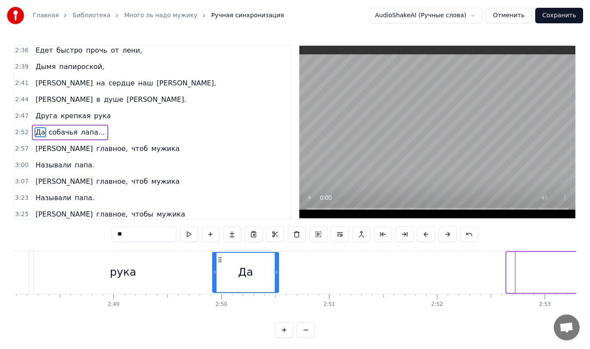
drag, startPoint x: 234, startPoint y: 260, endPoint x: 220, endPoint y: 280, distance: 23.9
click at [220, 280] on div "Да" at bounding box center [245, 272] width 65 height 39
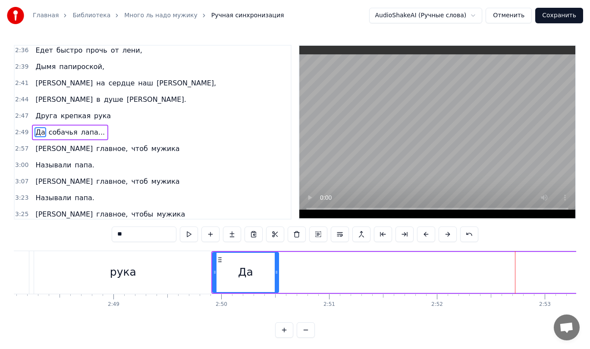
click at [55, 266] on div "рука" at bounding box center [123, 272] width 178 height 43
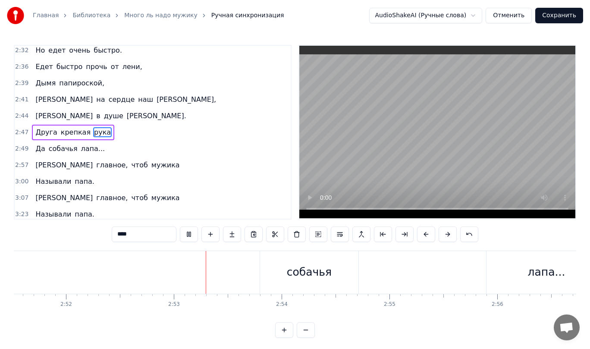
scroll to position [0, 18592]
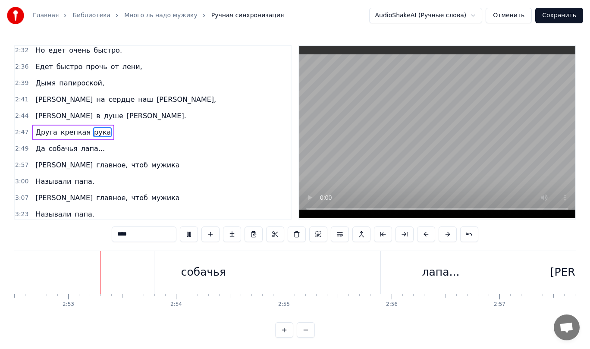
click at [349, 184] on video at bounding box center [437, 132] width 276 height 172
drag, startPoint x: 197, startPoint y: 252, endPoint x: 170, endPoint y: 256, distance: 27.1
click at [170, 257] on div "собачья" at bounding box center [199, 272] width 98 height 43
type input "*******"
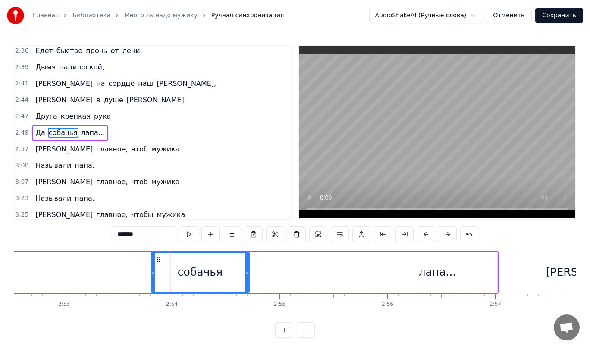
scroll to position [822, 0]
drag, startPoint x: 162, startPoint y: 255, endPoint x: 134, endPoint y: 255, distance: 28.4
click at [124, 256] on div "Да собачья лапа..." at bounding box center [115, 272] width 768 height 43
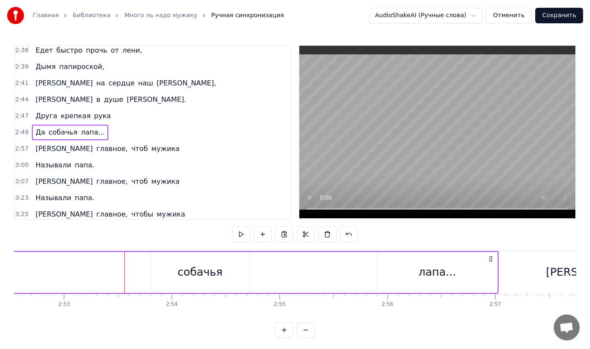
drag, startPoint x: 161, startPoint y: 261, endPoint x: 66, endPoint y: 264, distance: 95.3
click at [66, 264] on div "Да собачья лапа..." at bounding box center [115, 272] width 768 height 43
click at [156, 254] on div "собачья" at bounding box center [200, 272] width 98 height 41
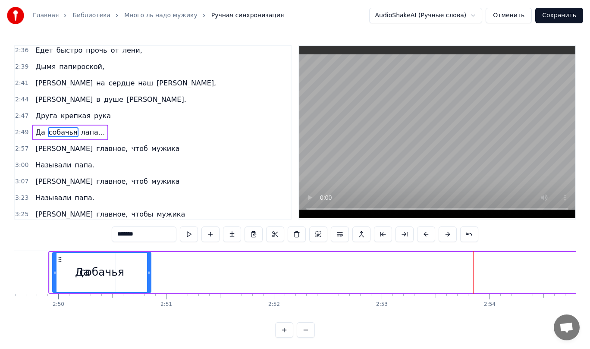
scroll to position [0, 18243]
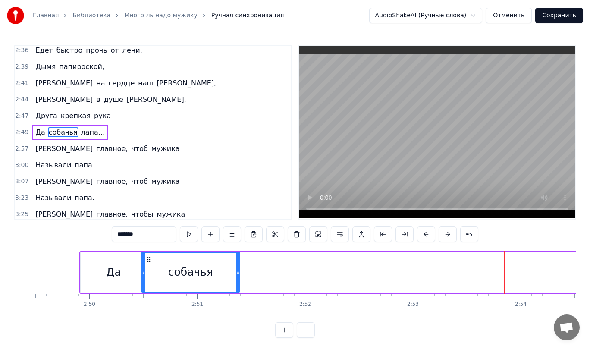
drag, startPoint x: 145, startPoint y: 261, endPoint x: 150, endPoint y: 281, distance: 21.1
click at [150, 281] on div "собачья" at bounding box center [190, 272] width 97 height 39
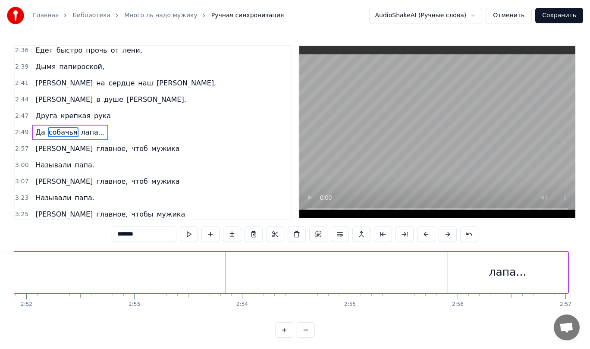
scroll to position [0, 18541]
click at [487, 273] on div "лапа..." at bounding box center [488, 272] width 37 height 16
type input "*******"
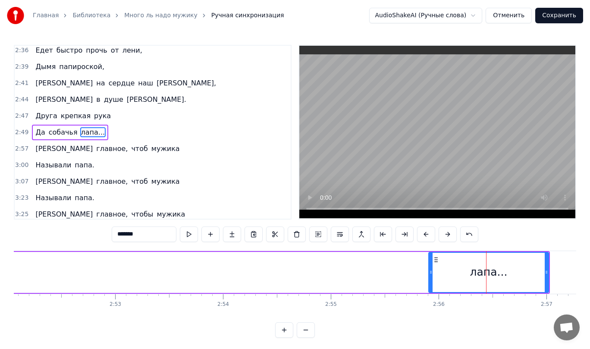
drag, startPoint x: 457, startPoint y: 253, endPoint x: 419, endPoint y: 253, distance: 38.4
click at [419, 253] on div "Да собачья лапа..." at bounding box center [166, 272] width 768 height 43
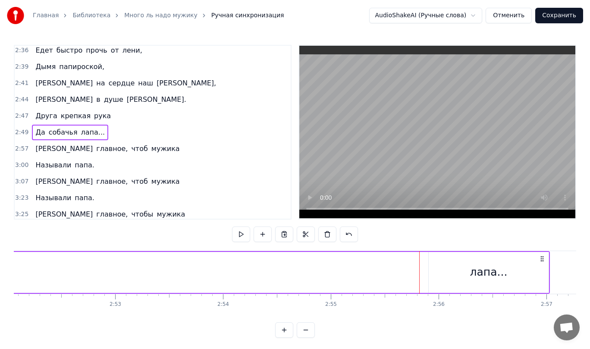
drag, startPoint x: 479, startPoint y: 275, endPoint x: 431, endPoint y: 275, distance: 47.4
click at [431, 275] on div "лапа..." at bounding box center [488, 272] width 120 height 41
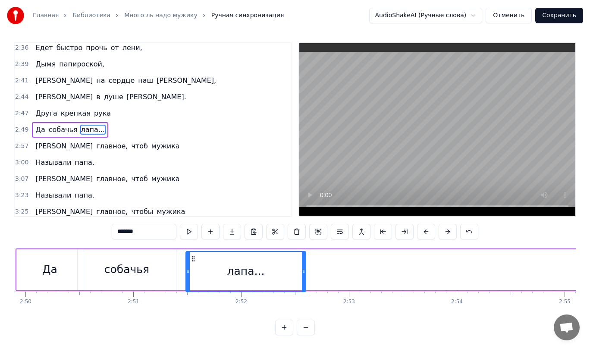
scroll to position [10, 0]
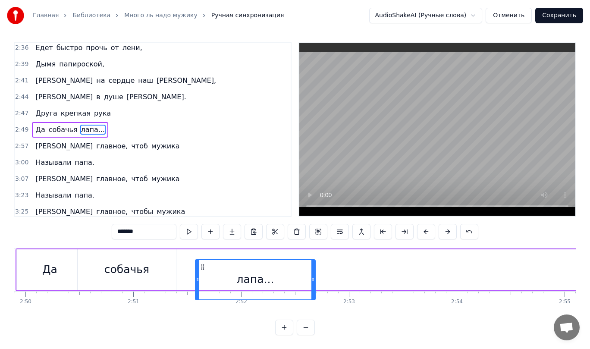
drag, startPoint x: 437, startPoint y: 261, endPoint x: 204, endPoint y: 261, distance: 233.2
click at [204, 263] on icon at bounding box center [202, 266] width 7 height 7
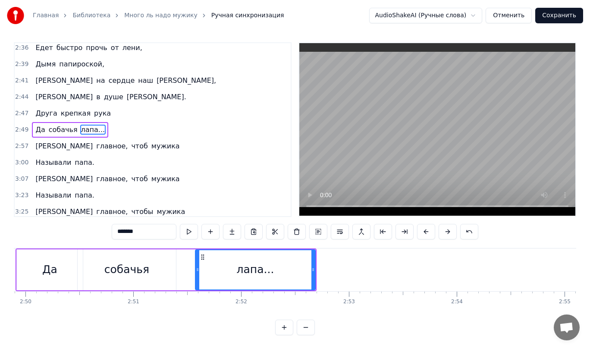
click at [197, 250] on div at bounding box center [197, 269] width 3 height 39
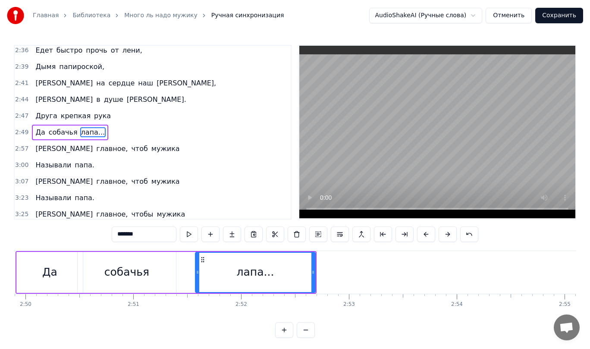
drag, startPoint x: 195, startPoint y: 259, endPoint x: 187, endPoint y: 259, distance: 8.2
click at [187, 259] on div "Да собачья лапа..." at bounding box center [166, 272] width 301 height 43
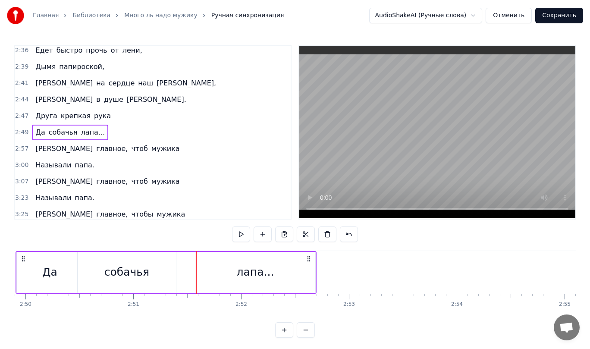
click at [204, 260] on div "лапа..." at bounding box center [255, 272] width 120 height 41
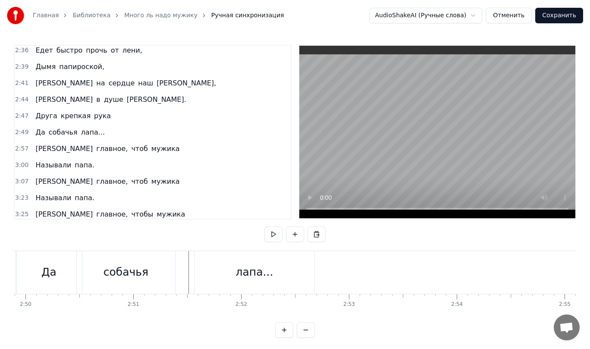
click at [209, 262] on div "лапа..." at bounding box center [254, 272] width 120 height 43
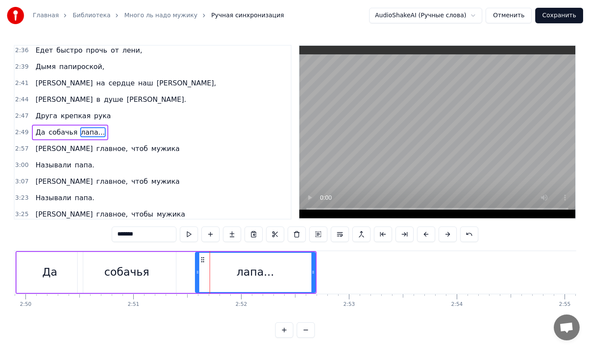
drag, startPoint x: 231, startPoint y: 270, endPoint x: 204, endPoint y: 271, distance: 27.2
click at [204, 271] on div "лапа..." at bounding box center [255, 272] width 119 height 39
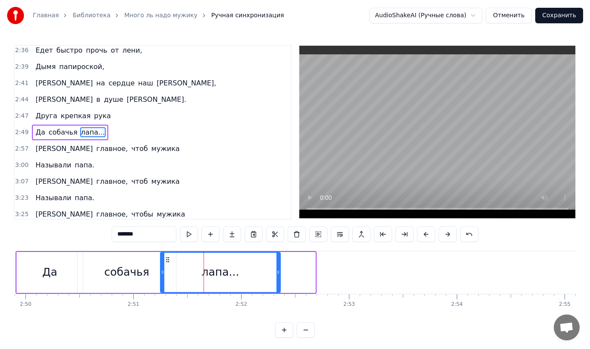
drag, startPoint x: 202, startPoint y: 259, endPoint x: 167, endPoint y: 263, distance: 35.1
click at [167, 263] on div "лапа..." at bounding box center [220, 272] width 119 height 39
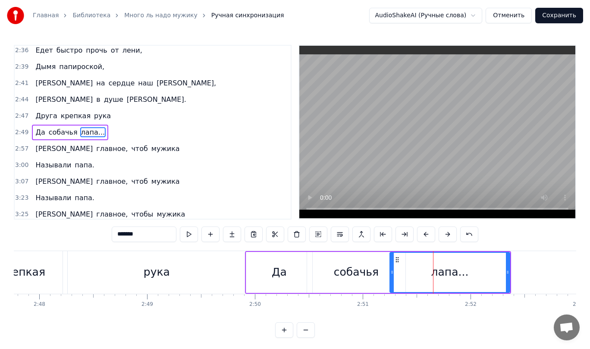
scroll to position [0, 18066]
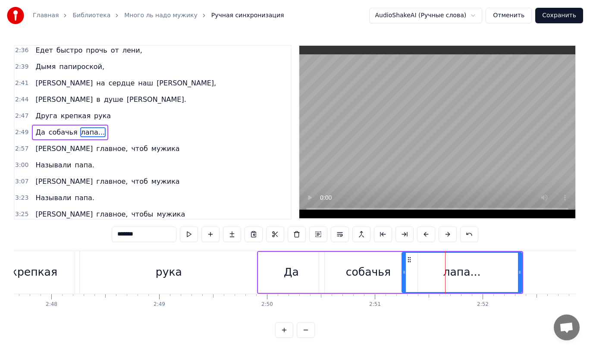
click at [95, 102] on span "в" at bounding box center [98, 99] width 6 height 10
type input "*"
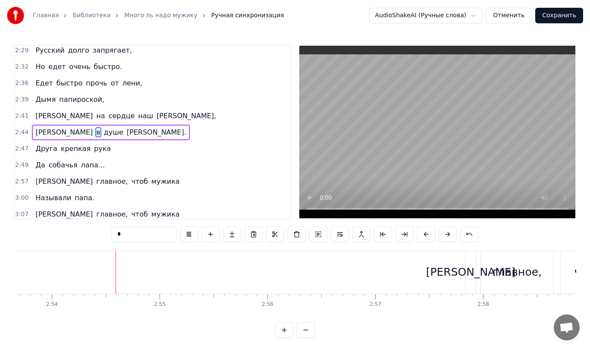
scroll to position [0, 18712]
click at [180, 232] on button at bounding box center [189, 234] width 18 height 16
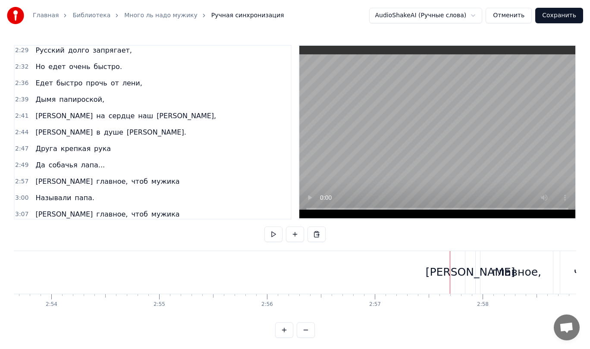
click at [470, 257] on div "[PERSON_NAME]" at bounding box center [470, 272] width 10 height 43
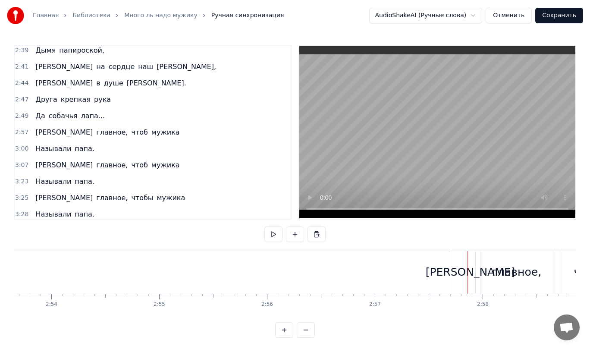
click at [469, 256] on div "[PERSON_NAME]" at bounding box center [470, 272] width 10 height 43
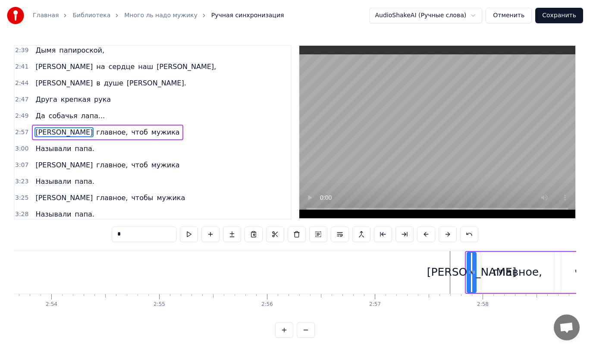
click at [467, 256] on div at bounding box center [468, 272] width 3 height 39
click at [494, 260] on div "главное," at bounding box center [517, 272] width 72 height 41
type input "********"
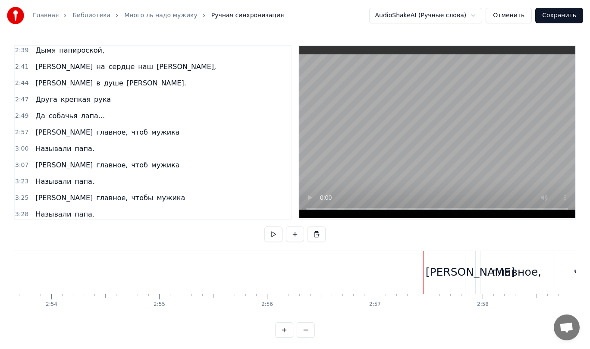
click at [517, 255] on div "главное," at bounding box center [516, 272] width 72 height 43
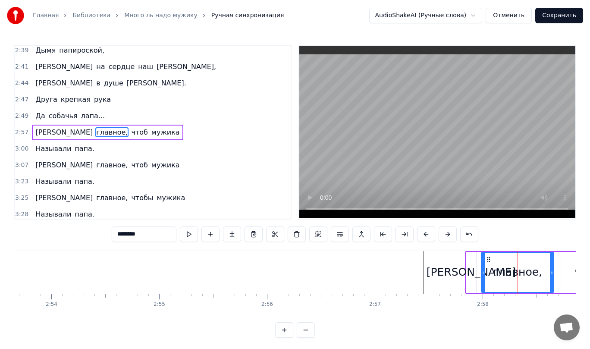
drag, startPoint x: 473, startPoint y: 258, endPoint x: 418, endPoint y: 258, distance: 55.2
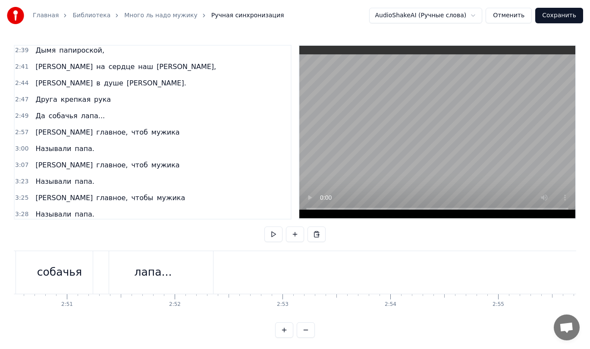
scroll to position [0, 18615]
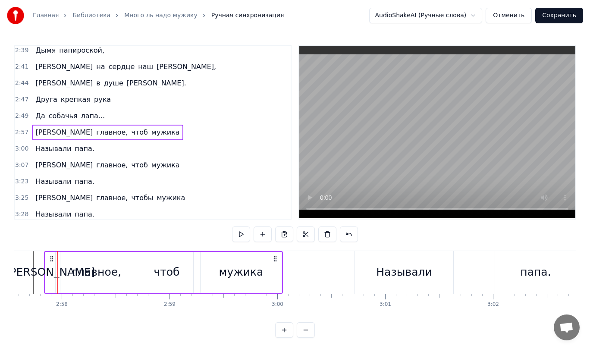
scroll to position [0, 19133]
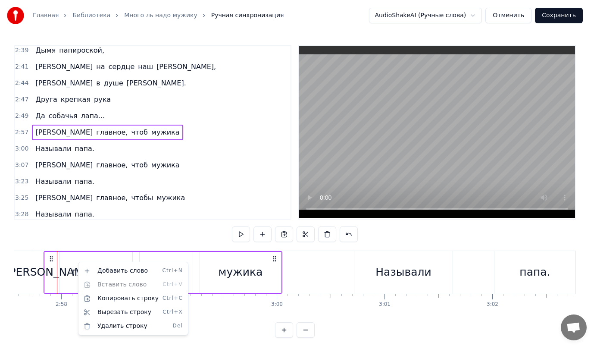
click at [63, 253] on html "Главная Библиотека Много ль надо мужику Ручная синхронизация AudioShakeAI (Ручн…" at bounding box center [298, 175] width 597 height 351
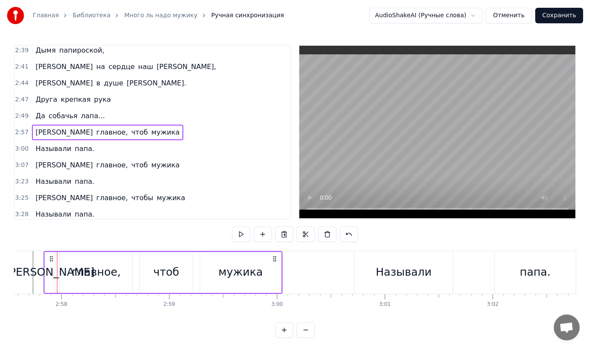
click at [54, 255] on icon at bounding box center [51, 258] width 7 height 7
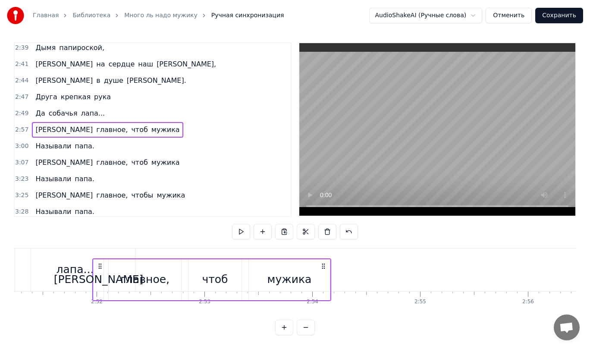
scroll to position [0, 18419]
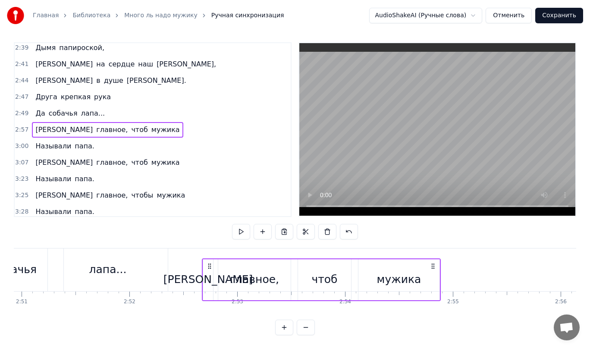
drag, startPoint x: 51, startPoint y: 259, endPoint x: 209, endPoint y: 244, distance: 158.9
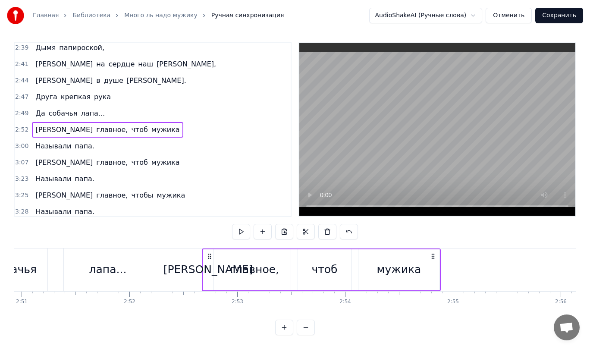
click at [103, 75] on span "душе" at bounding box center [113, 80] width 21 height 10
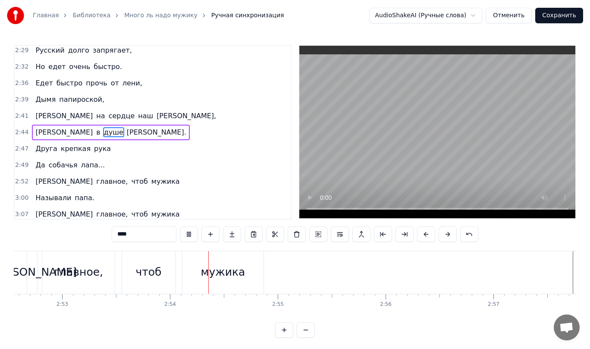
scroll to position [0, 18706]
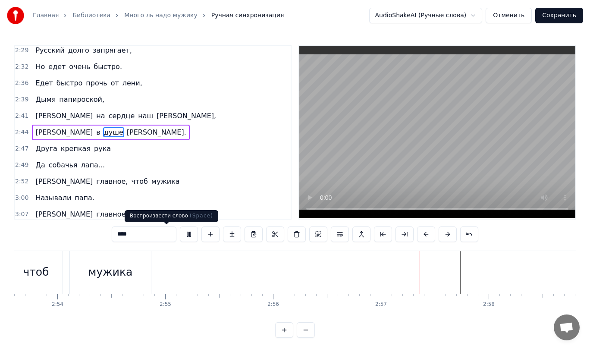
click at [180, 235] on button at bounding box center [189, 234] width 18 height 16
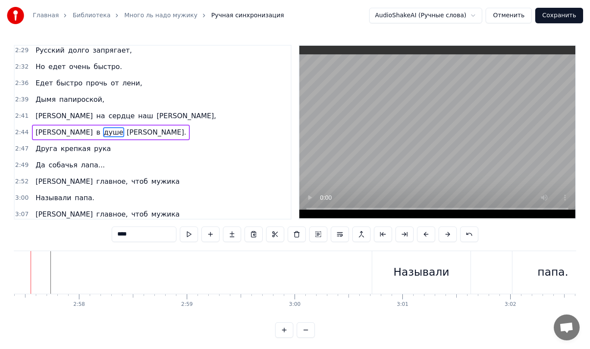
scroll to position [0, 19171]
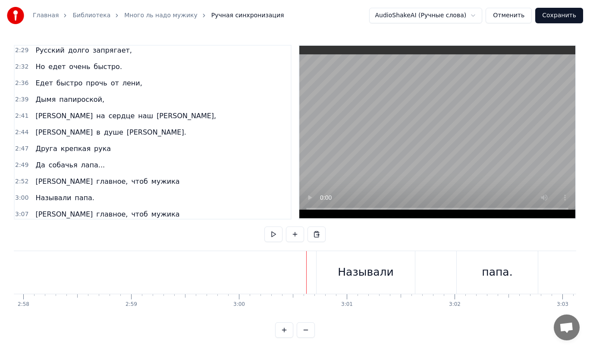
click at [316, 253] on div "Называли" at bounding box center [365, 272] width 98 height 43
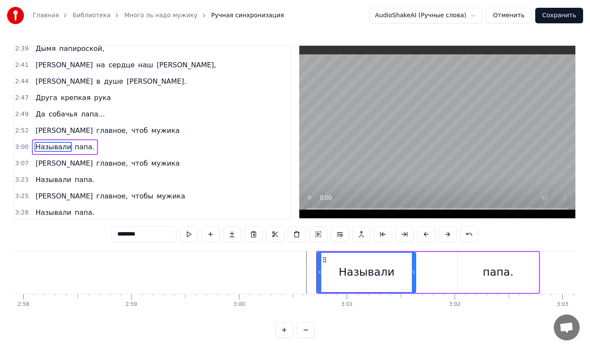
scroll to position [843, 0]
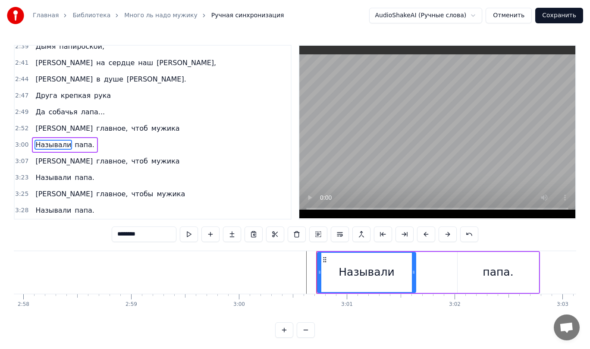
click at [316, 253] on div at bounding box center [316, 272] width 0 height 43
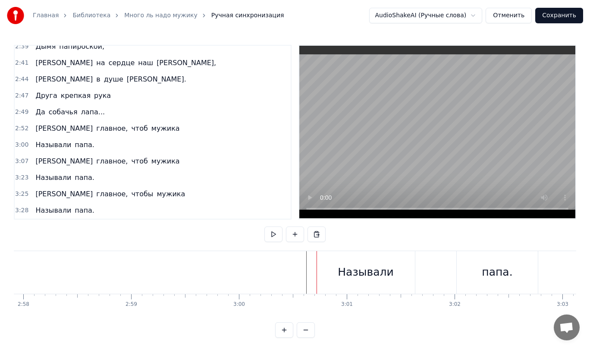
click at [316, 253] on div at bounding box center [316, 272] width 0 height 43
click at [321, 254] on div "Называли" at bounding box center [365, 272] width 98 height 43
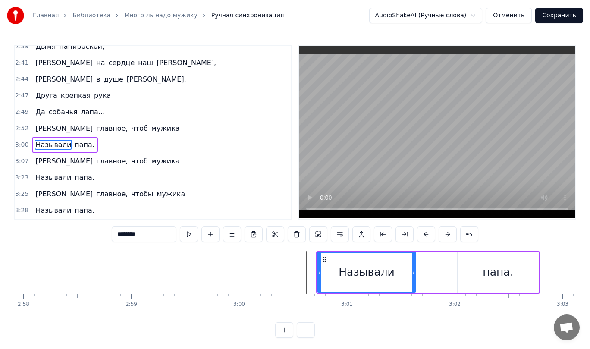
drag, startPoint x: 316, startPoint y: 266, endPoint x: 291, endPoint y: 267, distance: 24.6
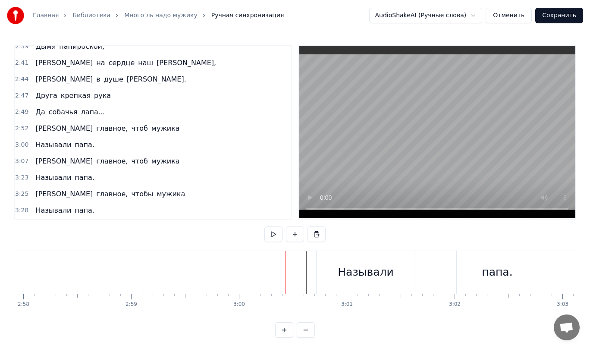
click at [323, 261] on div "Называли" at bounding box center [365, 272] width 98 height 43
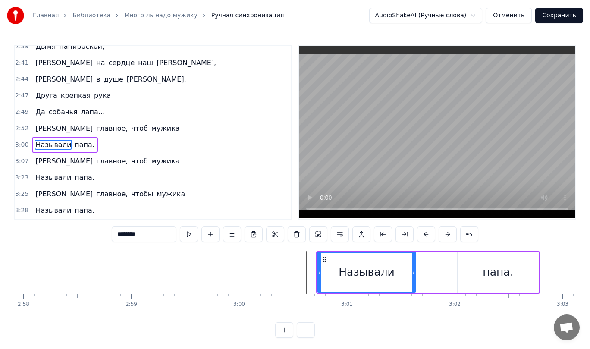
drag, startPoint x: 325, startPoint y: 251, endPoint x: 267, endPoint y: 253, distance: 57.8
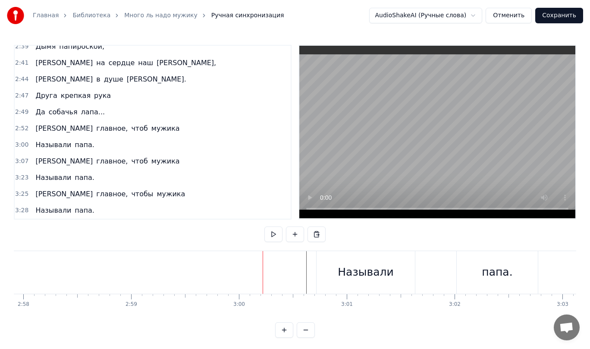
click at [342, 256] on div "Называли" at bounding box center [365, 272] width 98 height 43
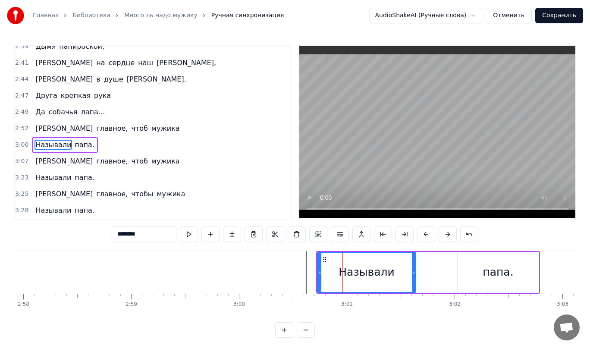
drag, startPoint x: 331, startPoint y: 251, endPoint x: 328, endPoint y: 273, distance: 22.2
click at [328, 274] on div "Называли" at bounding box center [366, 272] width 99 height 41
drag, startPoint x: 329, startPoint y: 269, endPoint x: 288, endPoint y: 269, distance: 41.4
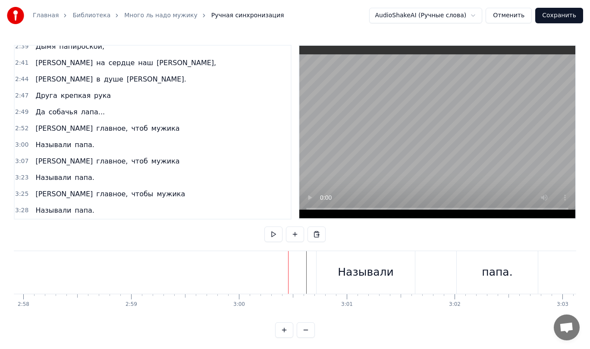
click at [331, 262] on div "Называли" at bounding box center [365, 272] width 98 height 43
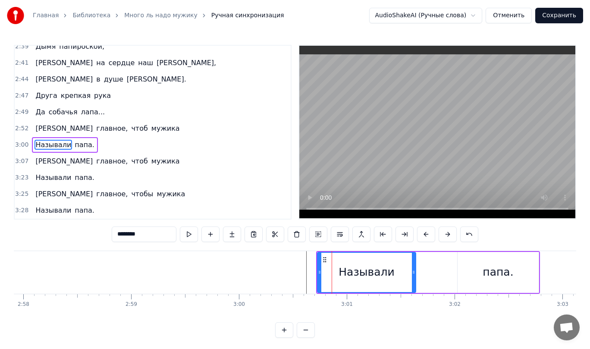
drag, startPoint x: 331, startPoint y: 262, endPoint x: 337, endPoint y: 255, distance: 9.8
click at [339, 253] on div "Называли" at bounding box center [366, 272] width 97 height 39
click at [323, 256] on icon at bounding box center [324, 259] width 7 height 7
click at [339, 262] on div "Называли" at bounding box center [365, 272] width 97 height 39
click at [376, 258] on div "Называли" at bounding box center [365, 272] width 97 height 39
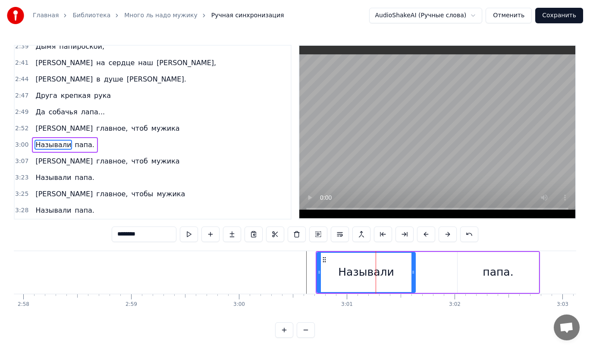
drag, startPoint x: 444, startPoint y: 259, endPoint x: 437, endPoint y: 258, distance: 7.0
click at [383, 259] on div "Называли папа." at bounding box center [428, 272] width 224 height 43
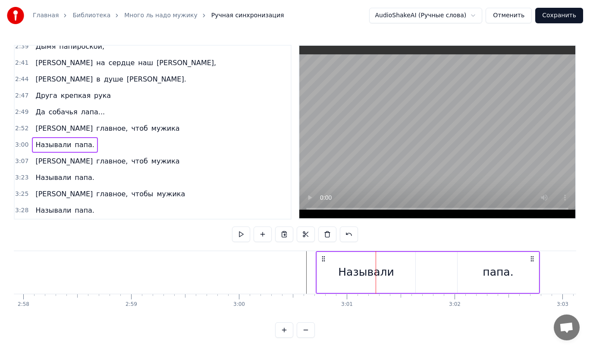
drag, startPoint x: 442, startPoint y: 254, endPoint x: 465, endPoint y: 287, distance: 40.2
click at [465, 287] on div "Называли папа." at bounding box center [428, 272] width 224 height 43
drag, startPoint x: 378, startPoint y: 259, endPoint x: 469, endPoint y: 271, distance: 90.8
click at [469, 271] on div "Называли папа." at bounding box center [428, 272] width 224 height 43
click at [444, 261] on div "Называли папа." at bounding box center [428, 272] width 224 height 43
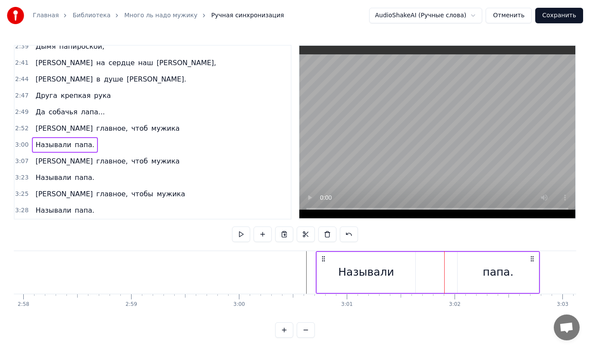
drag, startPoint x: 392, startPoint y: 257, endPoint x: 343, endPoint y: 261, distance: 49.8
click at [343, 261] on html "Главная Библиотека Много ль надо мужику Ручная синхронизация AudioShakeAI (Ручн…" at bounding box center [295, 175] width 590 height 351
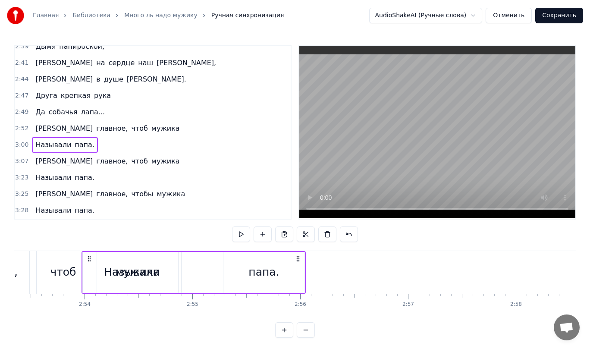
scroll to position [0, 18656]
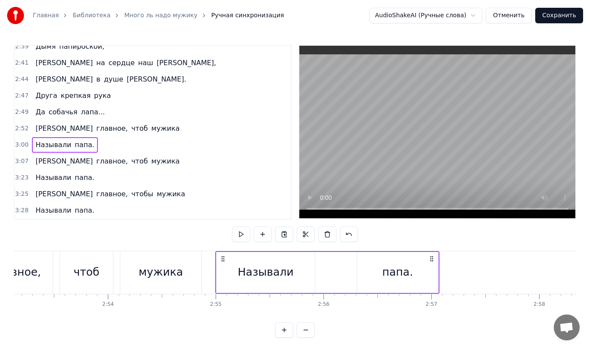
drag, startPoint x: 324, startPoint y: 260, endPoint x: 228, endPoint y: 269, distance: 96.6
click at [224, 269] on div "Называли папа." at bounding box center [327, 272] width 224 height 43
click at [60, 94] on span "крепкая" at bounding box center [75, 96] width 31 height 10
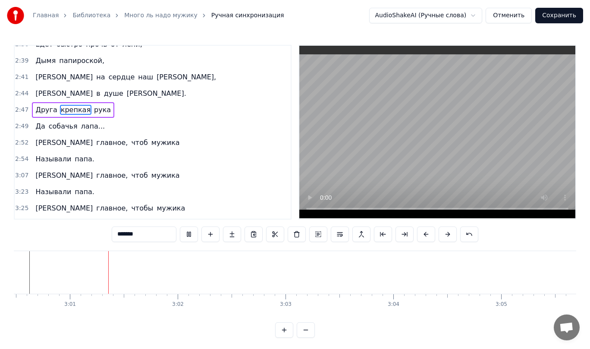
scroll to position [0, 19457]
click at [363, 164] on video at bounding box center [437, 132] width 276 height 172
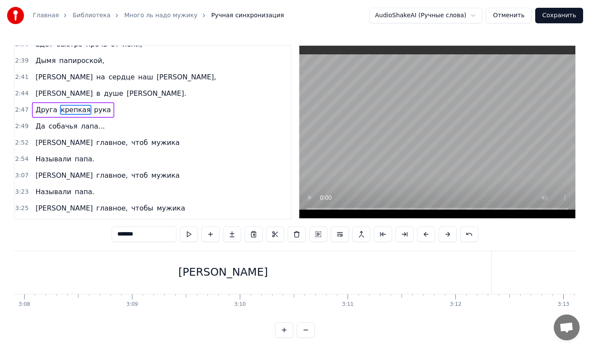
drag, startPoint x: 225, startPoint y: 273, endPoint x: 272, endPoint y: 277, distance: 47.6
click at [273, 277] on div "[PERSON_NAME]" at bounding box center [223, 272] width 536 height 43
type input "*"
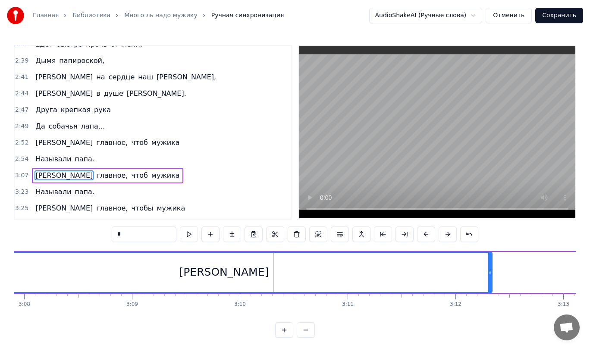
scroll to position [843, 0]
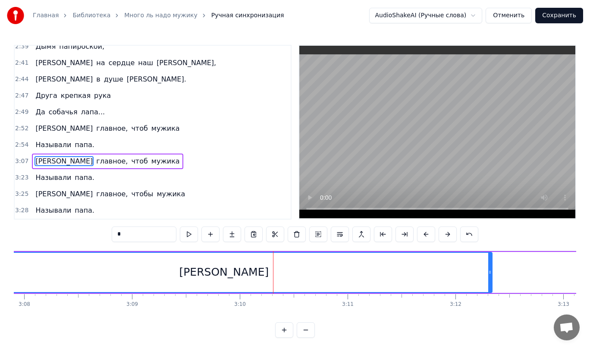
drag, startPoint x: 225, startPoint y: 270, endPoint x: 236, endPoint y: 264, distance: 13.3
click at [325, 278] on div "[PERSON_NAME]" at bounding box center [223, 272] width 535 height 39
click at [222, 272] on div "[PERSON_NAME]" at bounding box center [224, 272] width 90 height 16
drag, startPoint x: 228, startPoint y: 275, endPoint x: 208, endPoint y: 273, distance: 20.3
click at [208, 273] on div "[PERSON_NAME]" at bounding box center [223, 272] width 535 height 39
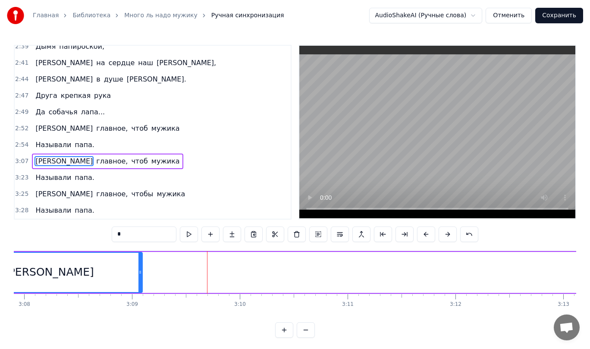
drag, startPoint x: 482, startPoint y: 274, endPoint x: 141, endPoint y: 262, distance: 342.0
click at [141, 262] on div at bounding box center [139, 272] width 3 height 39
drag, startPoint x: 546, startPoint y: 282, endPoint x: 408, endPoint y: 280, distance: 137.5
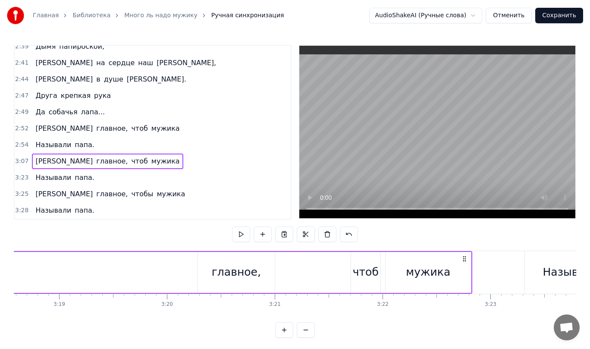
scroll to position [0, 21454]
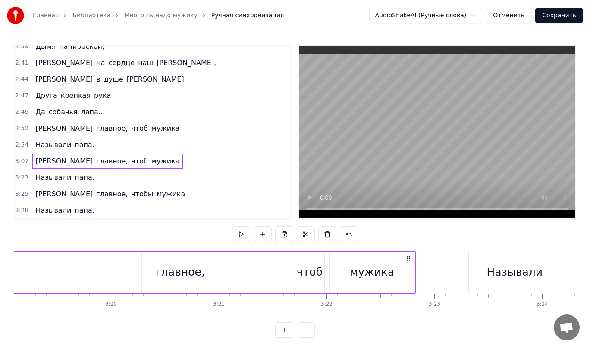
drag, startPoint x: 416, startPoint y: 272, endPoint x: 328, endPoint y: 261, distance: 88.1
drag, startPoint x: 166, startPoint y: 273, endPoint x: 44, endPoint y: 273, distance: 121.1
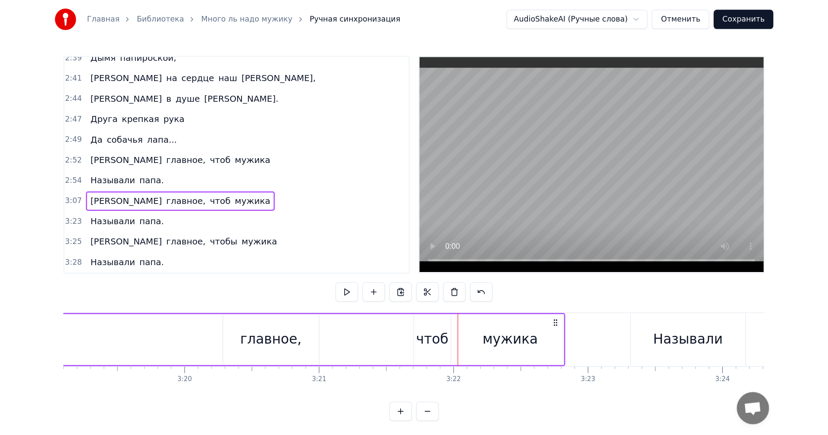
scroll to position [0, 21442]
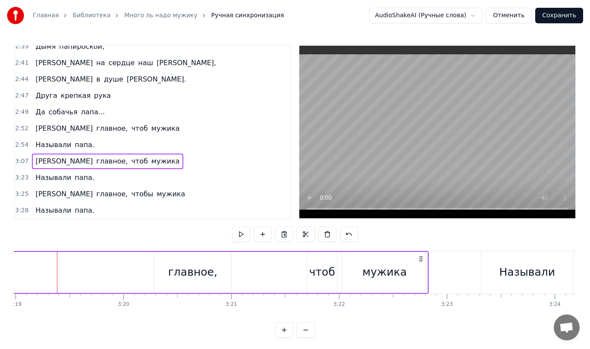
drag, startPoint x: 187, startPoint y: 271, endPoint x: 156, endPoint y: 265, distance: 31.2
drag, startPoint x: 158, startPoint y: 257, endPoint x: 59, endPoint y: 258, distance: 99.1
drag, startPoint x: 156, startPoint y: 269, endPoint x: 74, endPoint y: 277, distance: 82.3
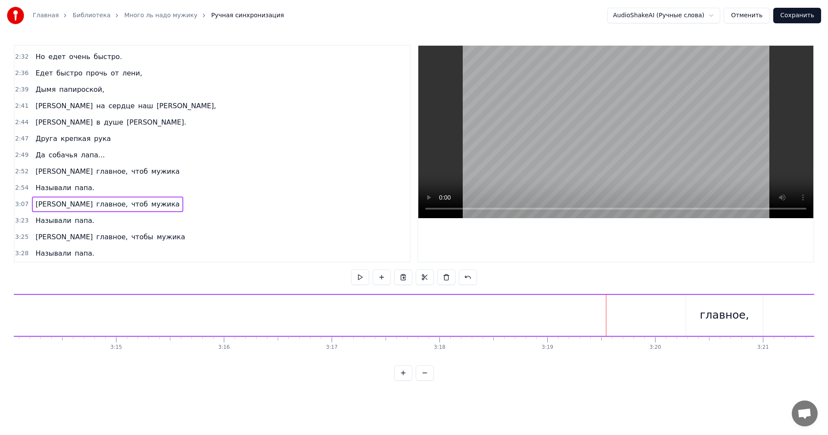
scroll to position [0, 20890]
drag, startPoint x: 711, startPoint y: 295, endPoint x: 734, endPoint y: 328, distance: 40.2
click at [734, 328] on div "главное," at bounding box center [745, 315] width 78 height 41
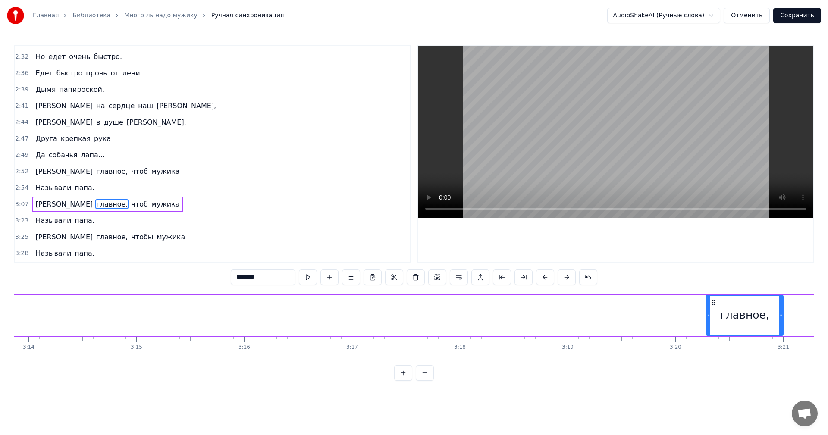
drag, startPoint x: 733, startPoint y: 315, endPoint x: 641, endPoint y: 312, distance: 92.3
click at [621, 312] on div "А главное, чтоб мужика" at bounding box center [147, 315] width 1668 height 43
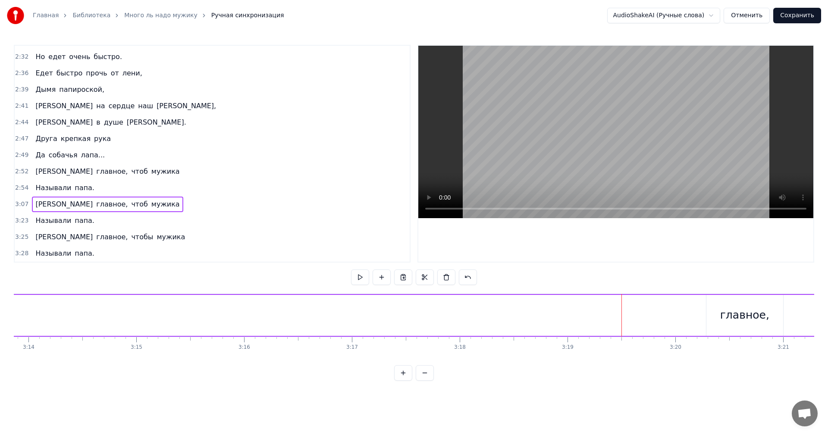
click at [712, 302] on div "главное," at bounding box center [744, 315] width 77 height 41
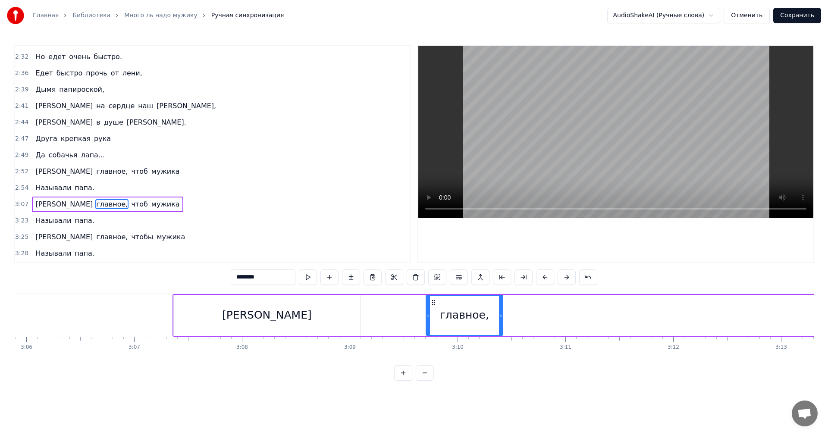
scroll to position [0, 20028]
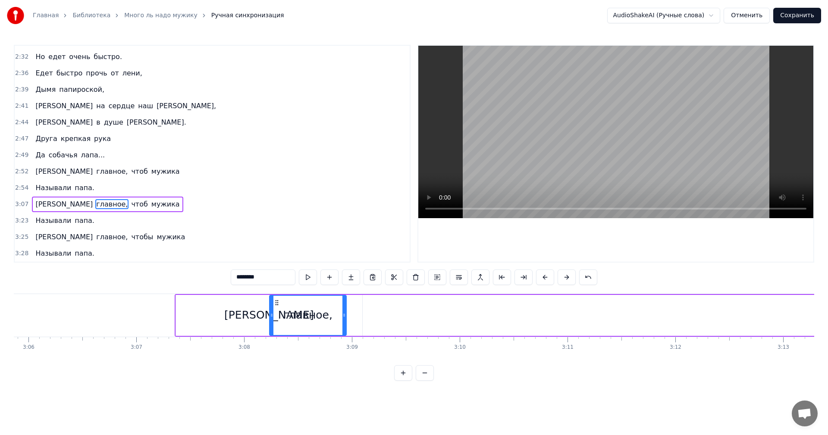
drag, startPoint x: 712, startPoint y: 302, endPoint x: 289, endPoint y: 347, distance: 425.6
click at [275, 344] on div "Много ль надо мужику? Да самую малость: Посидеть на бережку, Да леска чтоб не р…" at bounding box center [414, 326] width 800 height 65
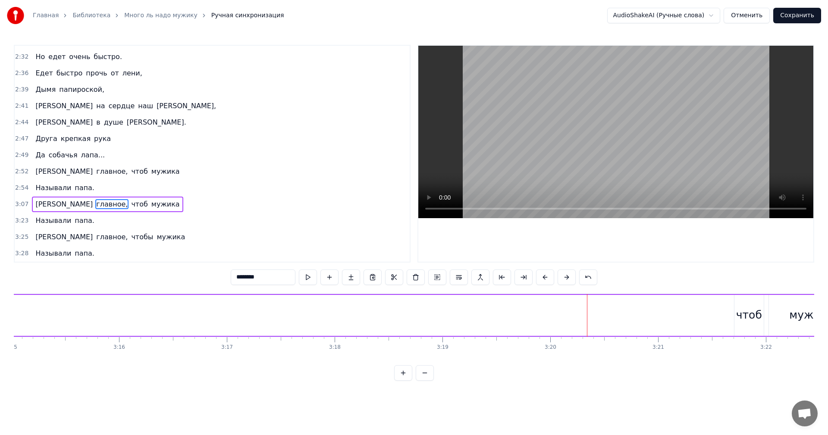
scroll to position [0, 21455]
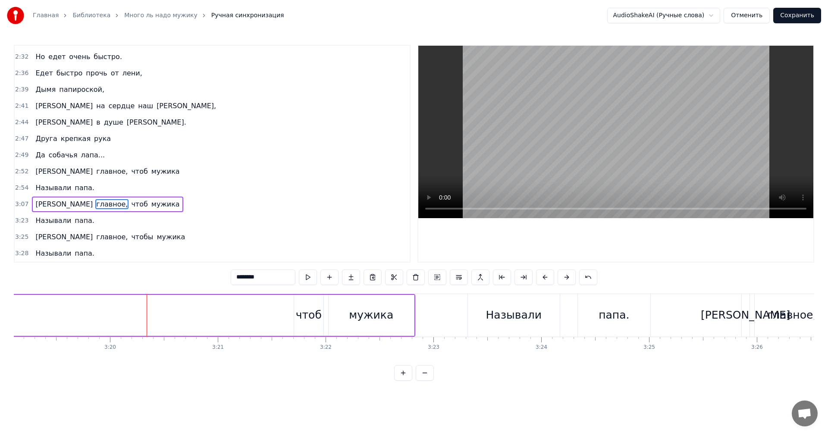
drag, startPoint x: 311, startPoint y: 303, endPoint x: 294, endPoint y: 303, distance: 17.3
drag, startPoint x: 381, startPoint y: 305, endPoint x: 311, endPoint y: 305, distance: 70.7
drag, startPoint x: 300, startPoint y: 298, endPoint x: 291, endPoint y: 299, distance: 9.1
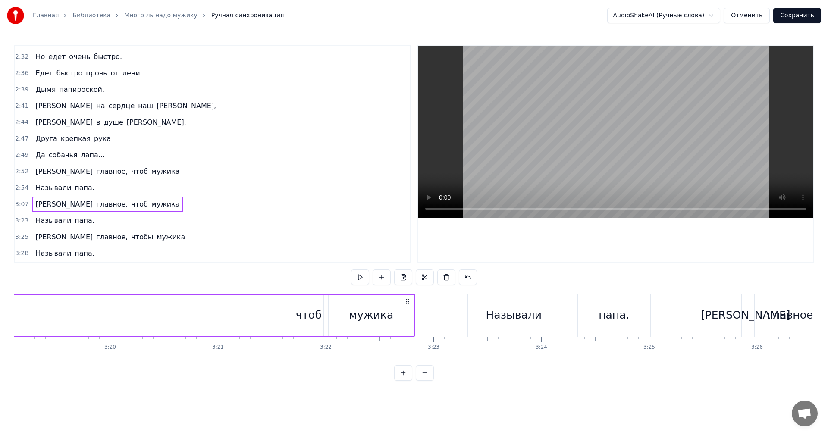
click at [301, 304] on div "чтоб" at bounding box center [308, 315] width 29 height 41
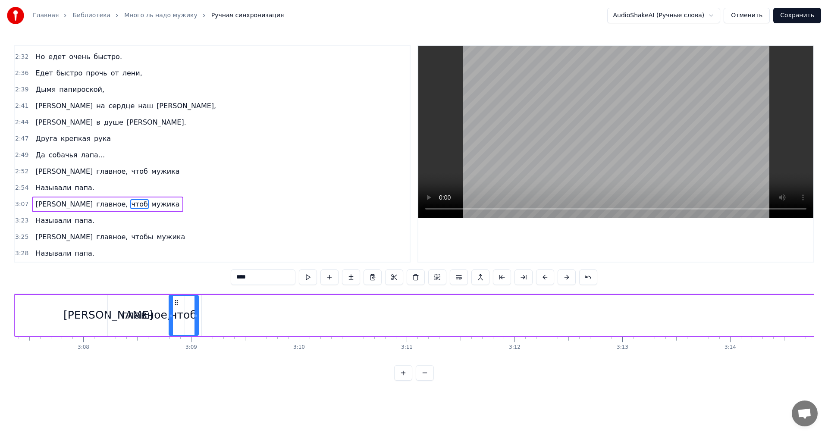
scroll to position [0, 20188]
drag, startPoint x: 301, startPoint y: 301, endPoint x: 202, endPoint y: 317, distance: 100.3
click at [181, 317] on div "чтоб" at bounding box center [188, 315] width 28 height 39
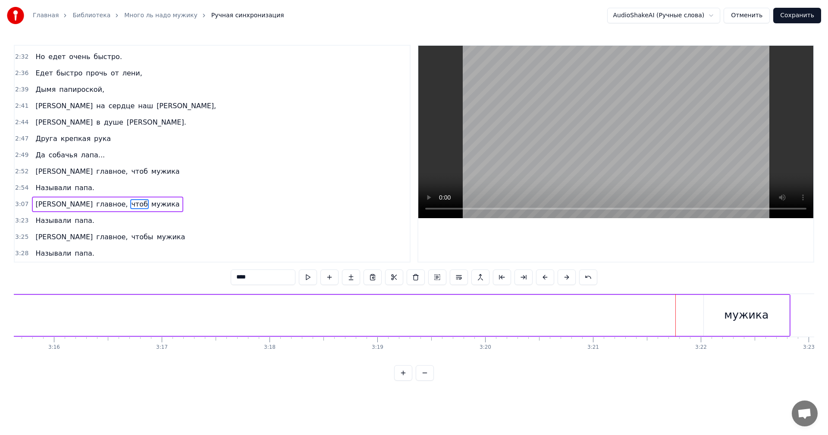
scroll to position [0, 21287]
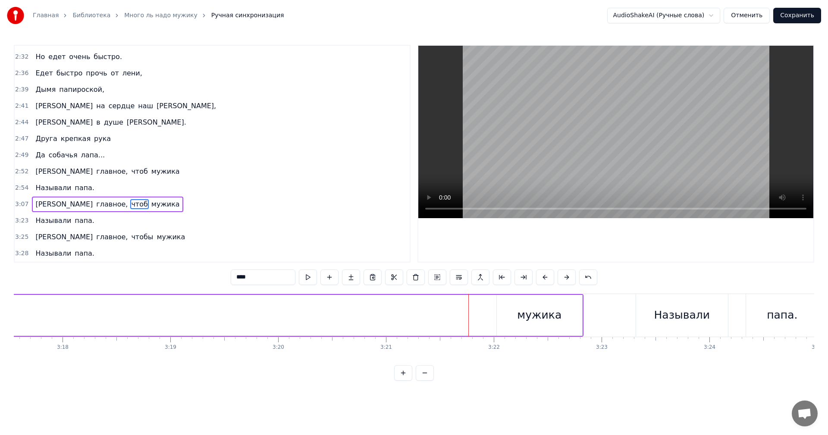
drag, startPoint x: 538, startPoint y: 315, endPoint x: 519, endPoint y: 307, distance: 21.3
click at [519, 313] on div "мужика" at bounding box center [539, 315] width 85 height 41
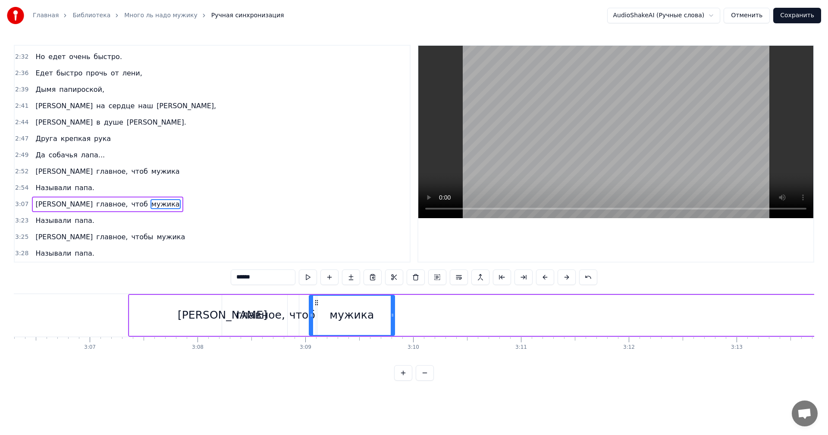
scroll to position [0, 20068]
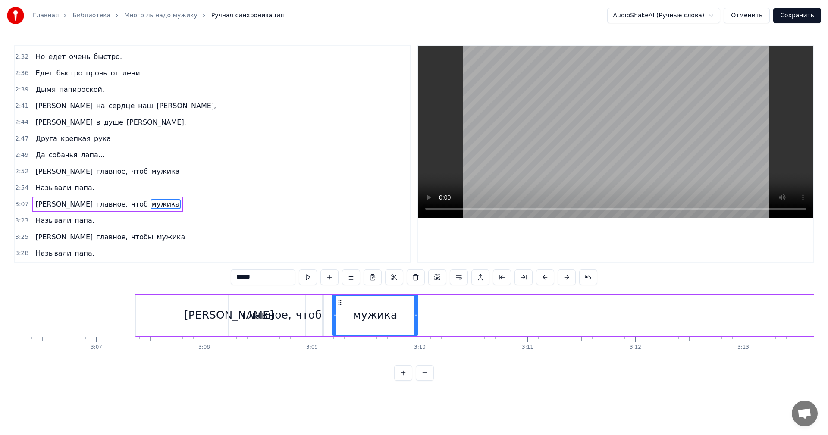
drag, startPoint x: 504, startPoint y: 303, endPoint x: 199, endPoint y: 322, distance: 305.8
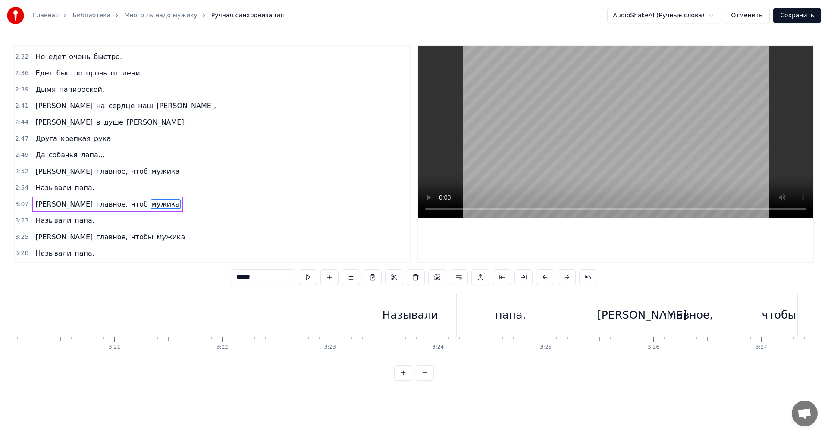
scroll to position [0, 21507]
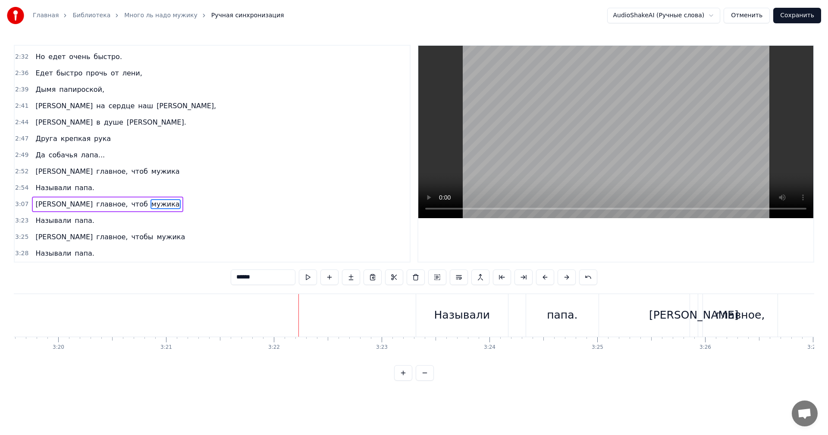
click at [420, 300] on div "Называли" at bounding box center [462, 315] width 92 height 43
type input "********"
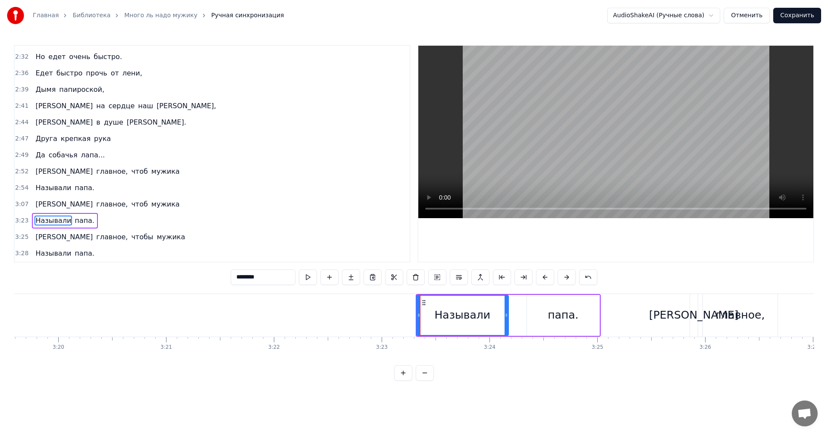
click at [425, 306] on div "Называли" at bounding box center [462, 315] width 91 height 39
click at [433, 303] on circle at bounding box center [433, 302] width 0 height 0
drag, startPoint x: 431, startPoint y: 302, endPoint x: 443, endPoint y: 302, distance: 12.1
click at [443, 302] on icon at bounding box center [444, 302] width 7 height 7
click at [444, 301] on icon at bounding box center [444, 302] width 7 height 7
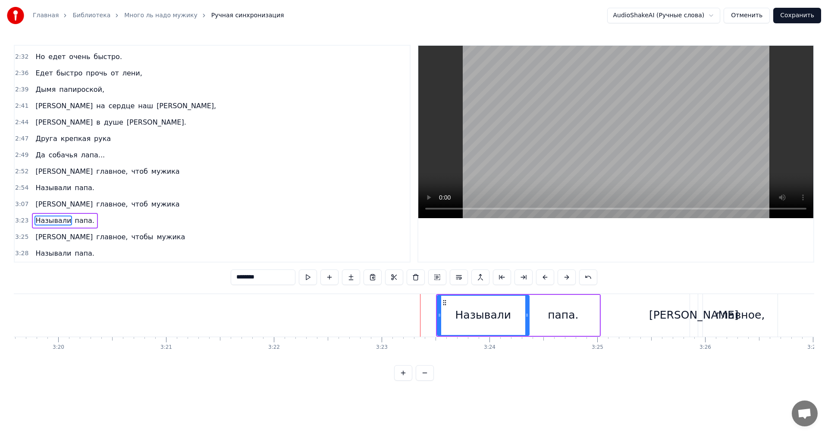
click at [444, 301] on icon at bounding box center [444, 302] width 7 height 7
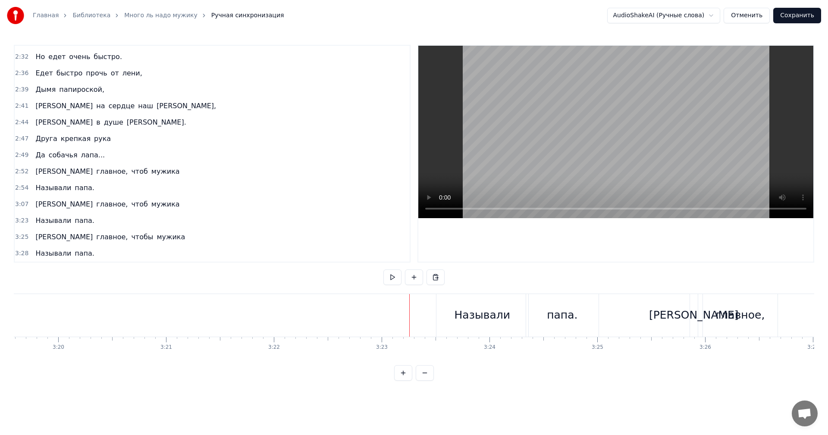
click at [461, 304] on div "Называли" at bounding box center [482, 315] width 92 height 43
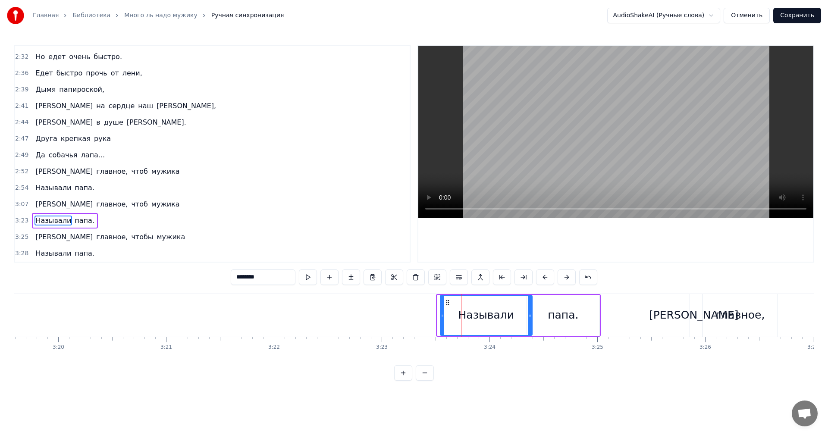
drag, startPoint x: 445, startPoint y: 304, endPoint x: 448, endPoint y: 311, distance: 7.1
click at [448, 311] on div "Называли" at bounding box center [486, 315] width 91 height 39
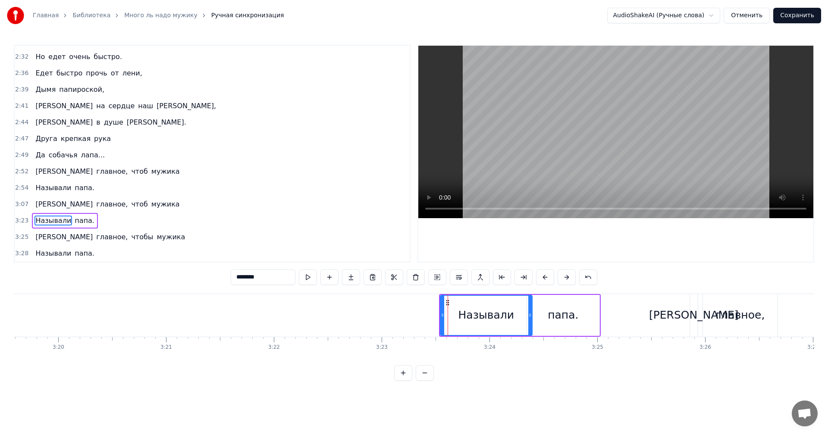
click at [448, 311] on div "Называли" at bounding box center [486, 315] width 91 height 39
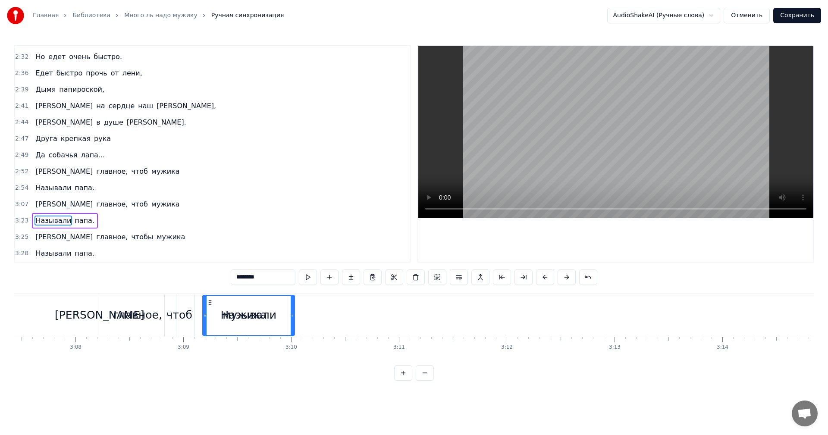
scroll to position [0, 20196]
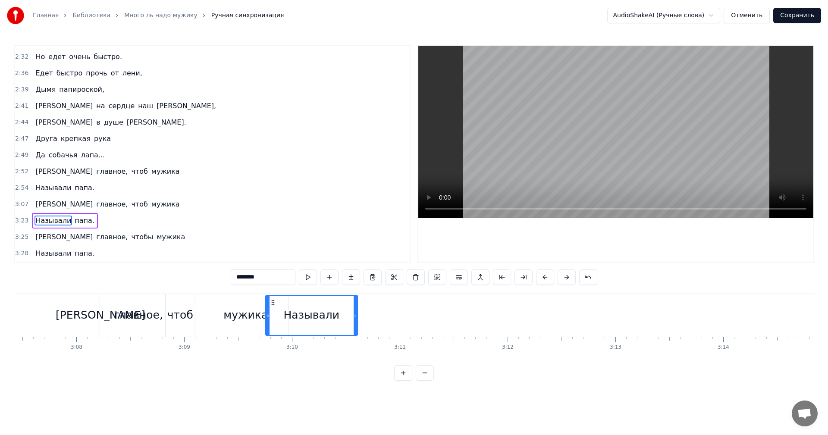
drag, startPoint x: 448, startPoint y: 303, endPoint x: 284, endPoint y: 333, distance: 166.5
click at [273, 334] on div "Называли" at bounding box center [311, 315] width 91 height 39
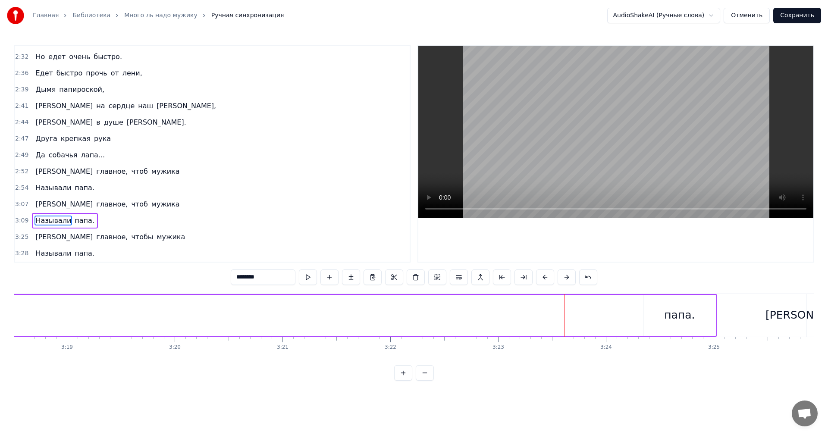
scroll to position [0, 21365]
click at [671, 303] on div "папа." at bounding box center [705, 315] width 72 height 41
type input "*****"
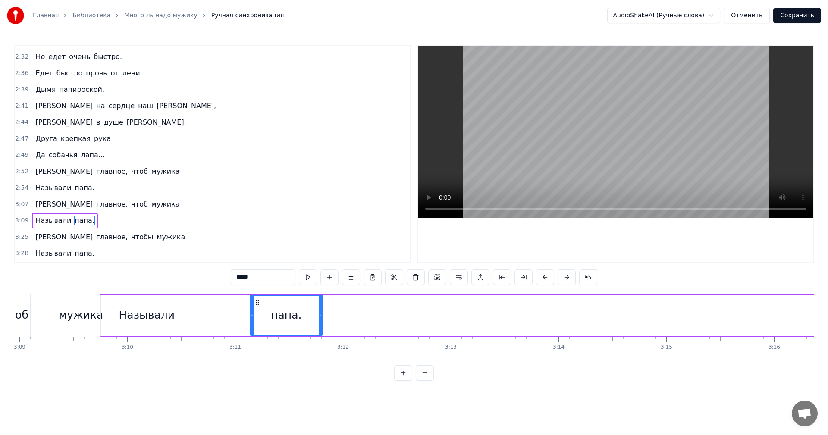
scroll to position [0, 20360]
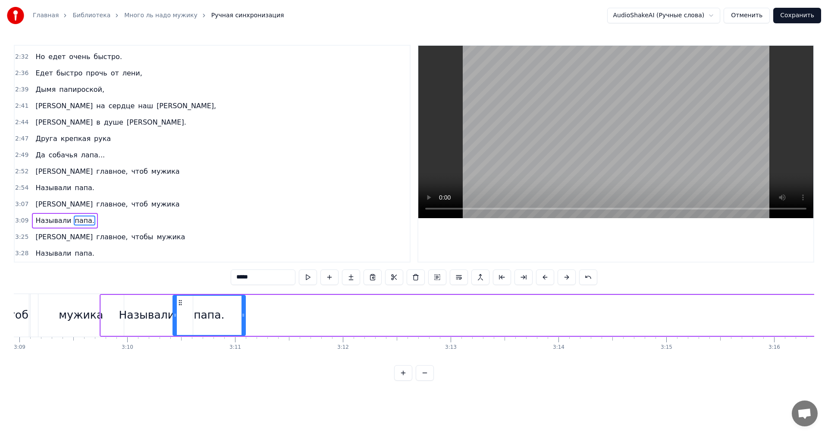
drag, startPoint x: 672, startPoint y: 303, endPoint x: 178, endPoint y: 310, distance: 493.6
click at [178, 310] on div "папа." at bounding box center [209, 315] width 72 height 39
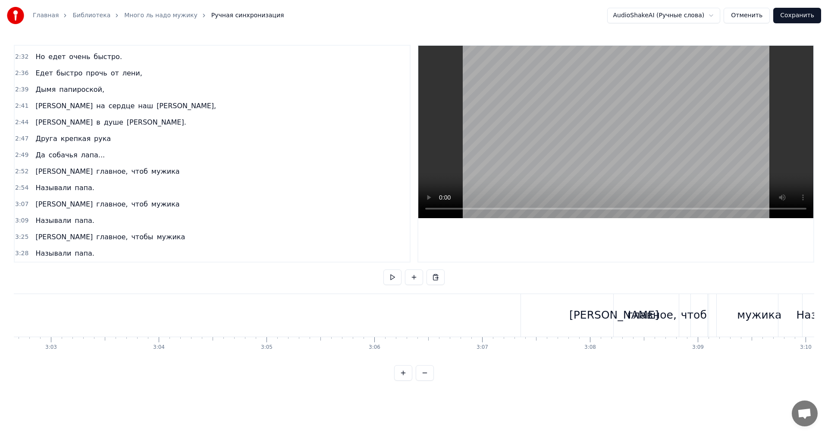
scroll to position [0, 19812]
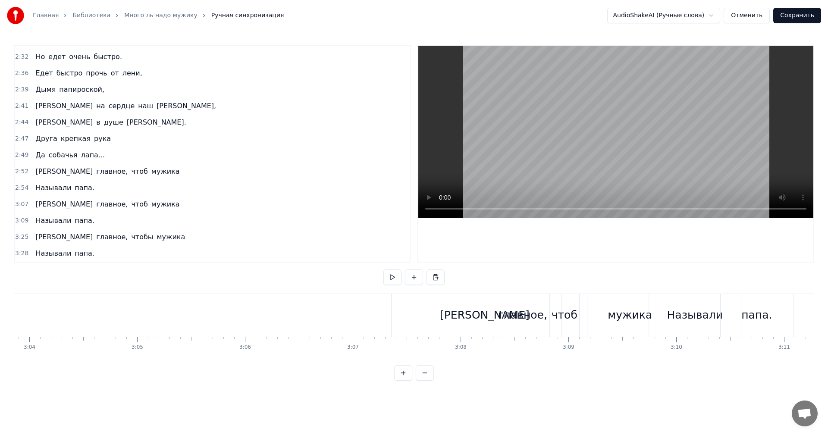
click at [485, 303] on div "главное," at bounding box center [522, 315] width 77 height 43
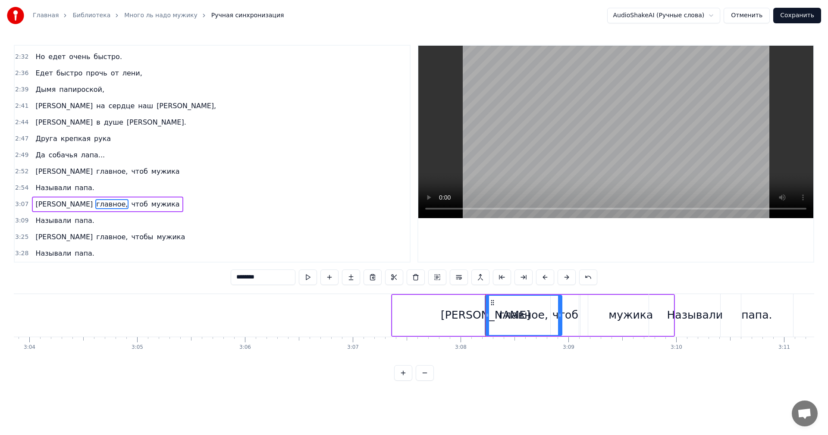
click at [498, 307] on div "главное," at bounding box center [523, 315] width 76 height 39
drag, startPoint x: 518, startPoint y: 295, endPoint x: 497, endPoint y: 300, distance: 21.2
click at [537, 298] on div "главное," at bounding box center [523, 315] width 76 height 39
drag, startPoint x: 494, startPoint y: 301, endPoint x: 505, endPoint y: 303, distance: 11.8
click at [505, 303] on icon at bounding box center [503, 302] width 7 height 7
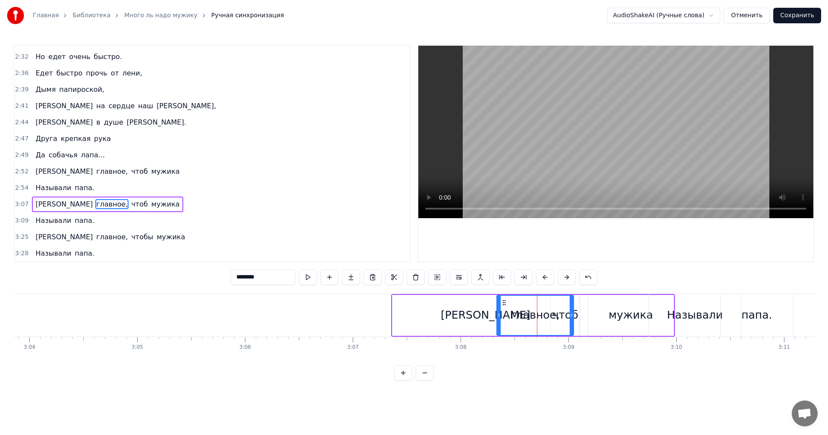
click at [484, 312] on div "[PERSON_NAME]" at bounding box center [486, 315] width 90 height 16
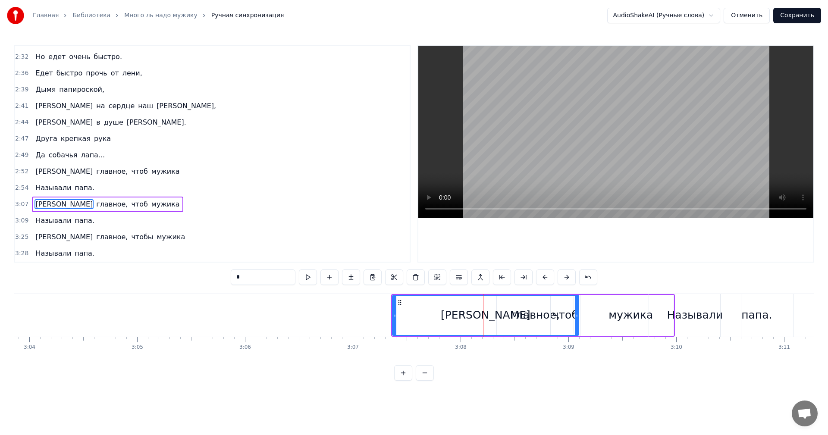
click at [487, 315] on div "[PERSON_NAME]" at bounding box center [486, 315] width 90 height 16
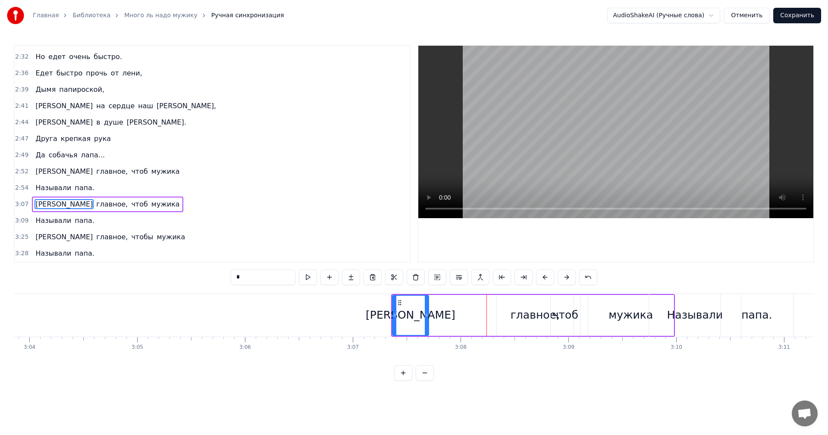
drag, startPoint x: 577, startPoint y: 304, endPoint x: 427, endPoint y: 293, distance: 150.0
click at [427, 293] on div "0:12 Много ль надо мужику? 0:16 Да самую малость: 0:18 Посидеть на бережку, 0:2…" at bounding box center [414, 213] width 800 height 336
click at [543, 318] on div "главное," at bounding box center [534, 315] width 49 height 16
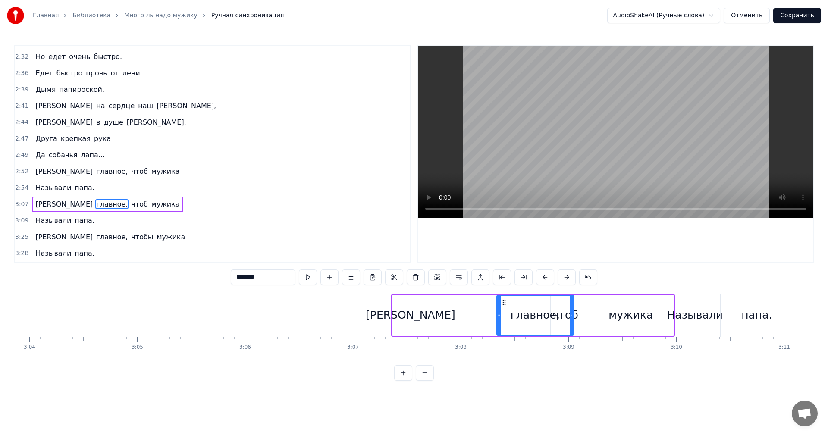
click at [529, 315] on div "главное," at bounding box center [534, 315] width 49 height 16
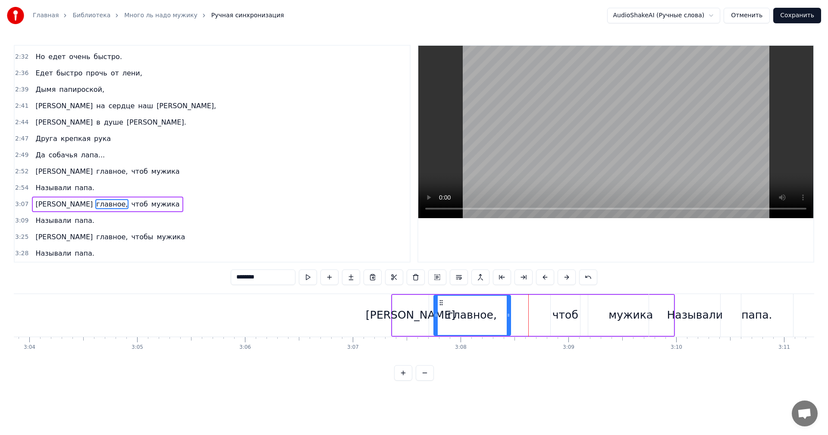
drag, startPoint x: 503, startPoint y: 304, endPoint x: 459, endPoint y: 310, distance: 44.3
click at [441, 306] on div "главное," at bounding box center [472, 315] width 76 height 39
click at [566, 310] on div "чтоб" at bounding box center [565, 315] width 26 height 16
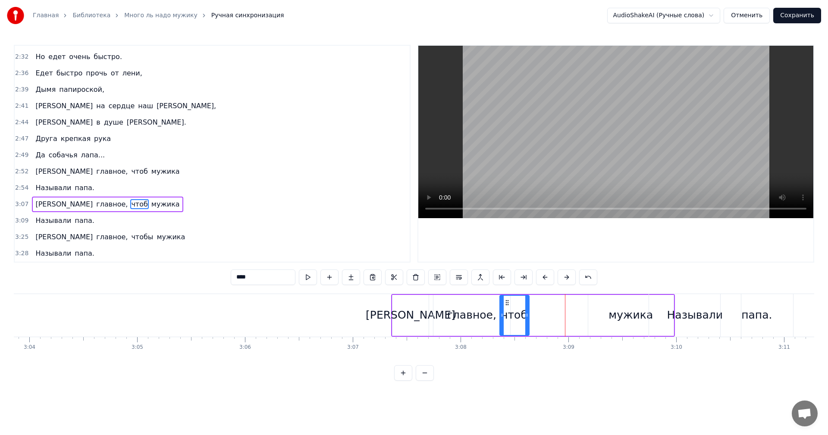
drag, startPoint x: 556, startPoint y: 301, endPoint x: 506, endPoint y: 303, distance: 49.2
click at [505, 302] on icon at bounding box center [506, 302] width 7 height 7
click at [625, 319] on div "мужика" at bounding box center [630, 315] width 44 height 16
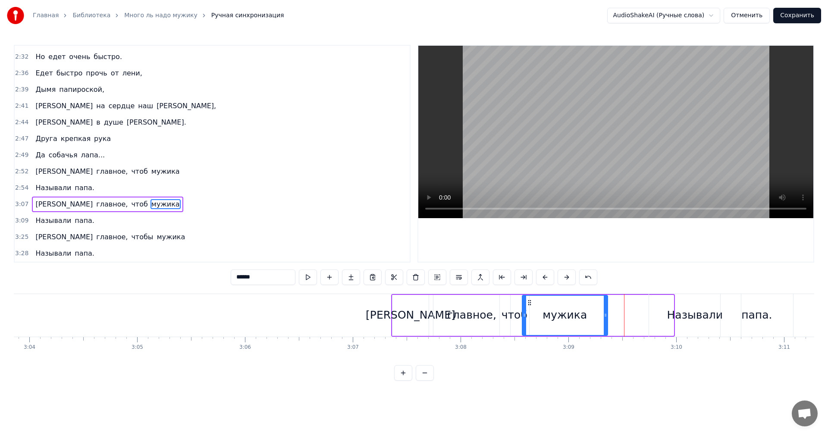
drag, startPoint x: 595, startPoint y: 303, endPoint x: 529, endPoint y: 295, distance: 66.4
click at [529, 295] on div "мужика" at bounding box center [565, 315] width 86 height 41
click at [685, 318] on div "Называли" at bounding box center [695, 315] width 56 height 16
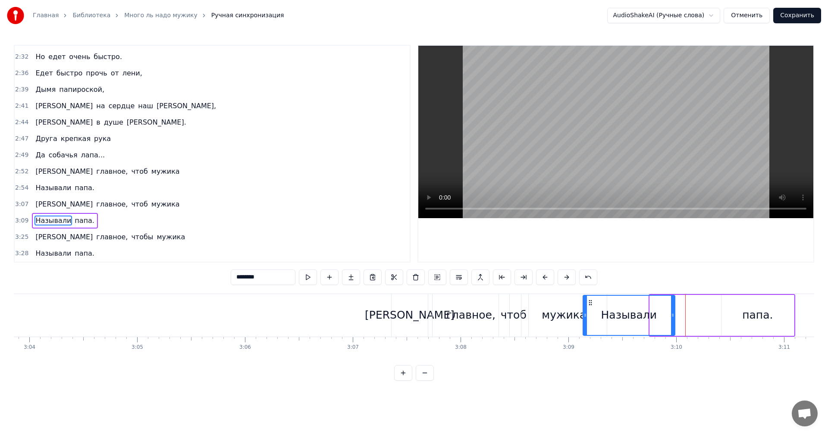
drag, startPoint x: 655, startPoint y: 303, endPoint x: 588, endPoint y: 294, distance: 67.3
click at [588, 295] on div "Называли" at bounding box center [628, 315] width 93 height 41
click at [743, 308] on div "папа." at bounding box center [757, 315] width 72 height 41
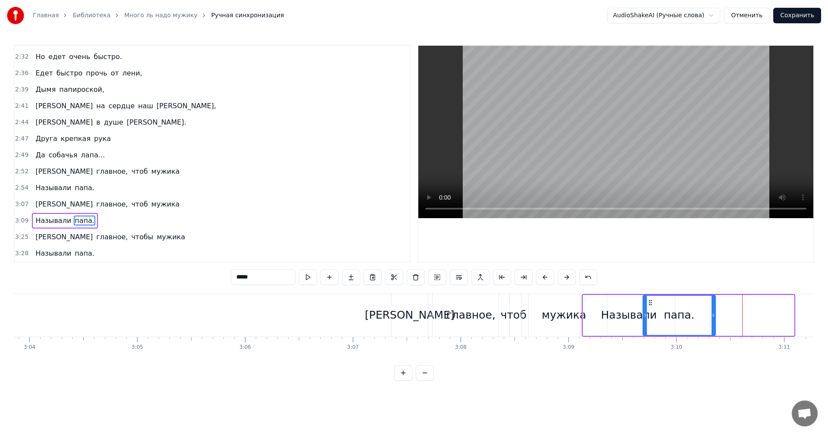
drag, startPoint x: 730, startPoint y: 303, endPoint x: 651, endPoint y: 299, distance: 78.5
click at [651, 299] on icon at bounding box center [650, 302] width 7 height 7
click at [397, 309] on div "[PERSON_NAME]" at bounding box center [409, 315] width 36 height 43
type input "*"
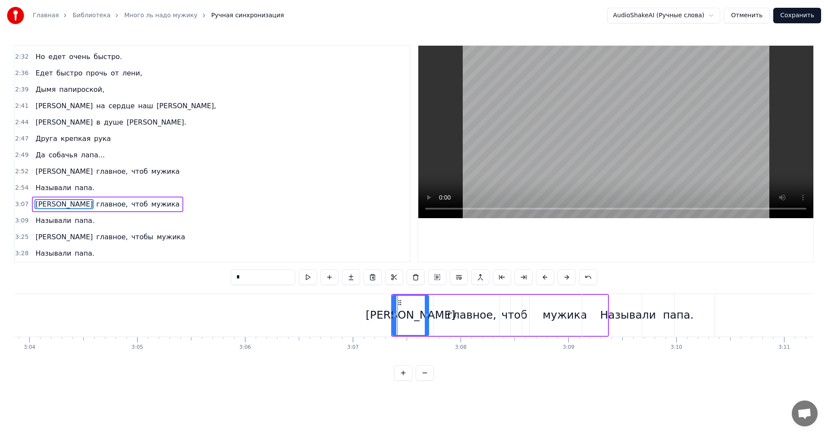
click at [396, 297] on div at bounding box center [394, 315] width 3 height 39
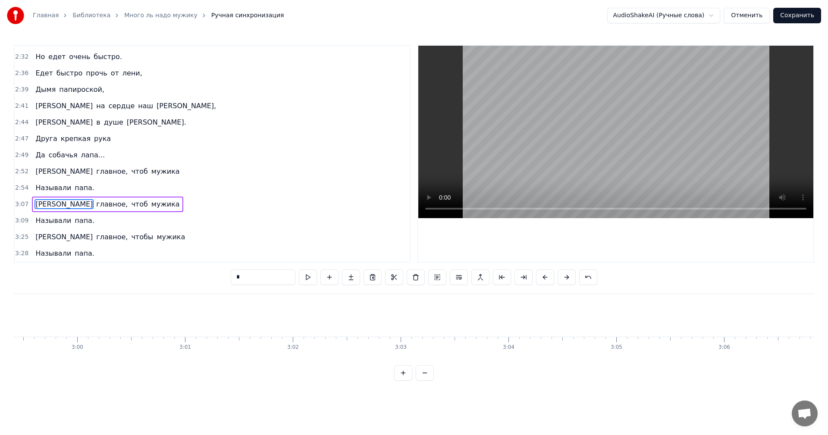
scroll to position [0, 19670]
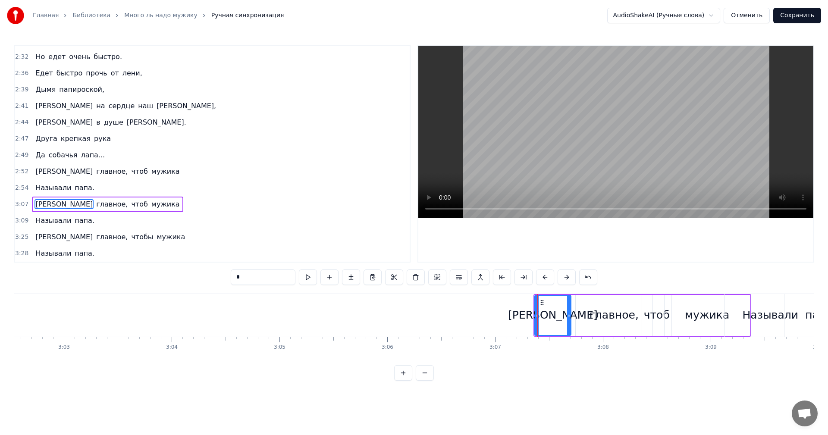
click at [544, 302] on icon at bounding box center [541, 302] width 7 height 7
click at [541, 303] on icon at bounding box center [541, 302] width 7 height 7
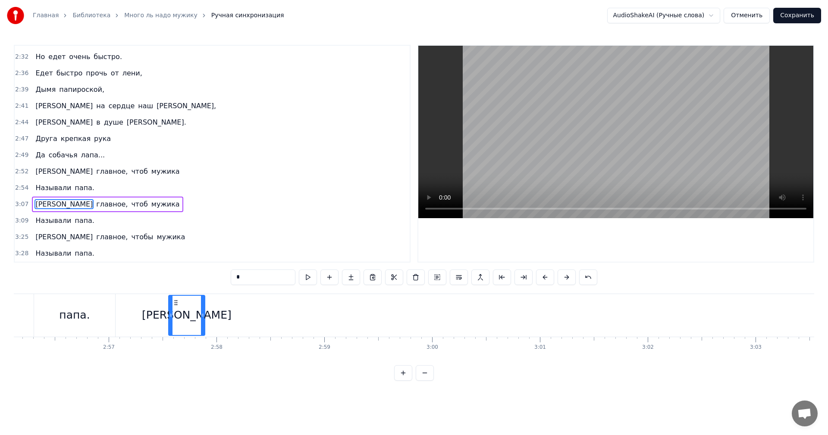
scroll to position [0, 18972]
drag, startPoint x: 541, startPoint y: 303, endPoint x: 198, endPoint y: 319, distance: 343.9
click at [198, 319] on div "[PERSON_NAME]" at bounding box center [208, 315] width 35 height 39
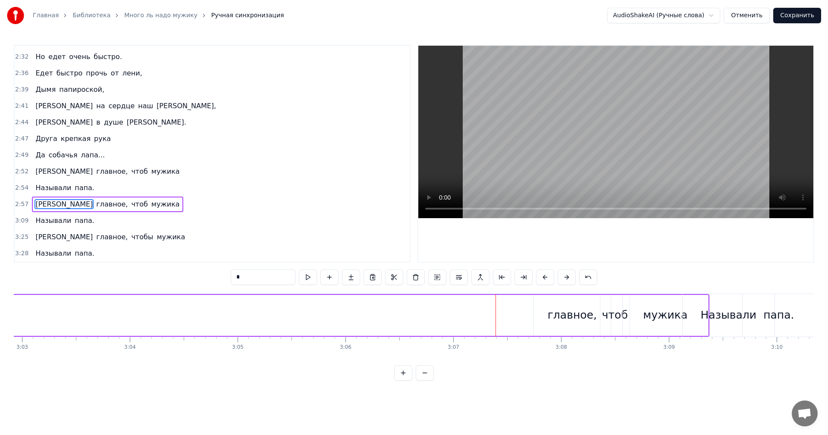
scroll to position [0, 19748]
drag, startPoint x: 673, startPoint y: 304, endPoint x: 626, endPoint y: 303, distance: 46.6
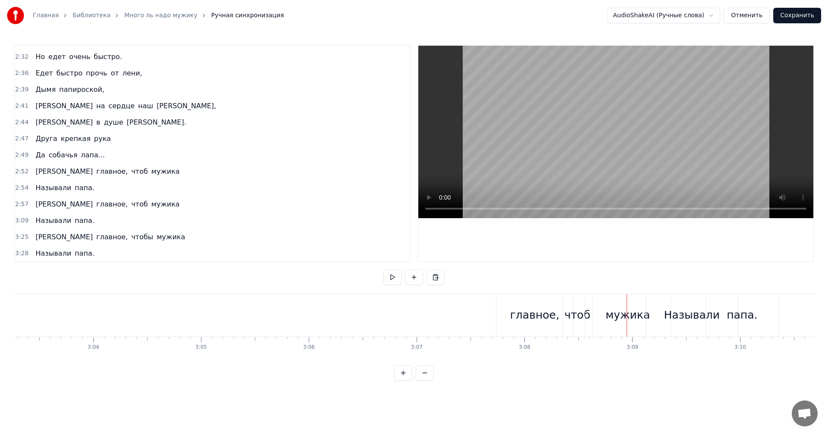
click at [504, 296] on div "главное," at bounding box center [534, 315] width 77 height 43
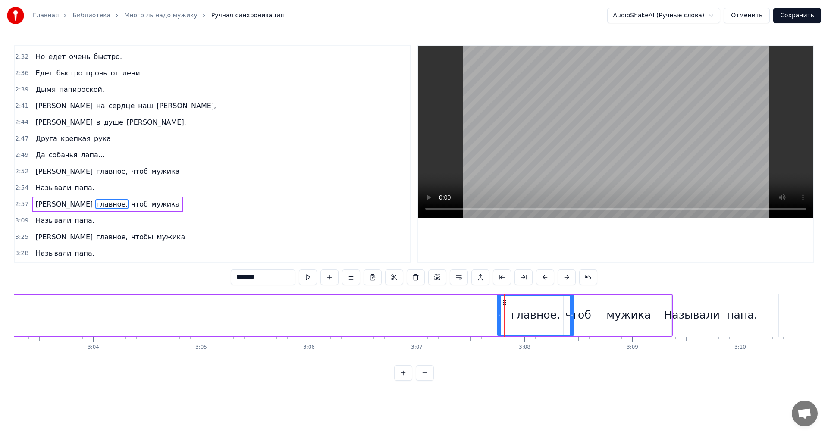
drag, startPoint x: 672, startPoint y: 331, endPoint x: 406, endPoint y: 292, distance: 267.9
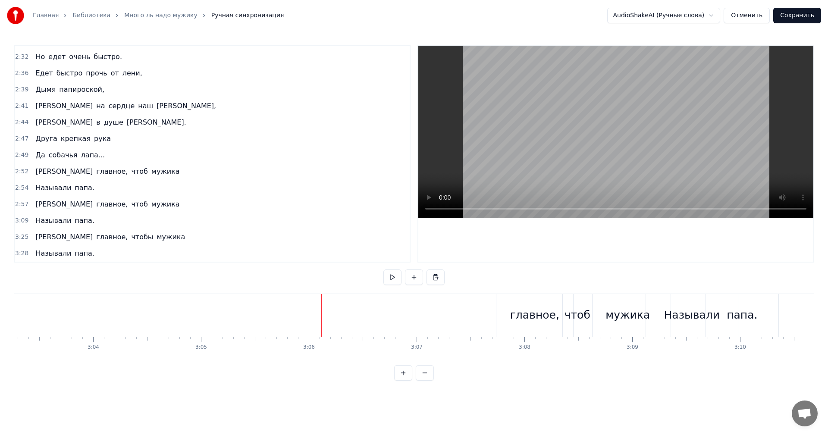
click at [518, 308] on div "главное," at bounding box center [534, 315] width 49 height 16
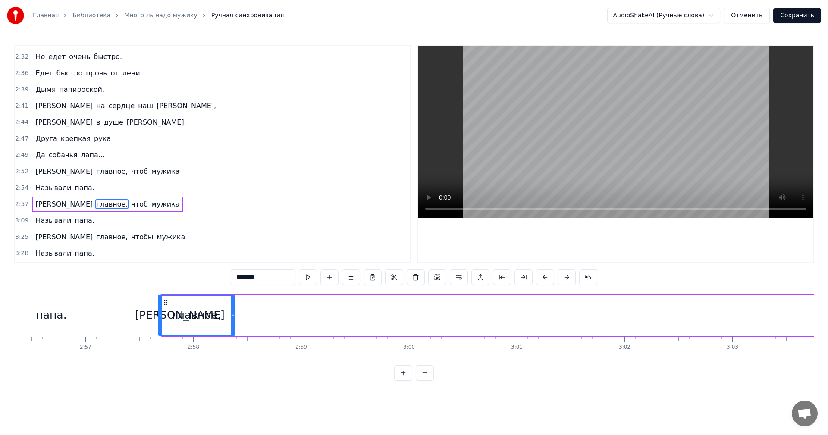
scroll to position [0, 18996]
drag, startPoint x: 503, startPoint y: 303, endPoint x: 256, endPoint y: 341, distance: 249.7
click at [187, 341] on div "Много ль надо мужику? Да самую малость: Посидеть на бережку, Да леска чтоб не р…" at bounding box center [414, 326] width 800 height 65
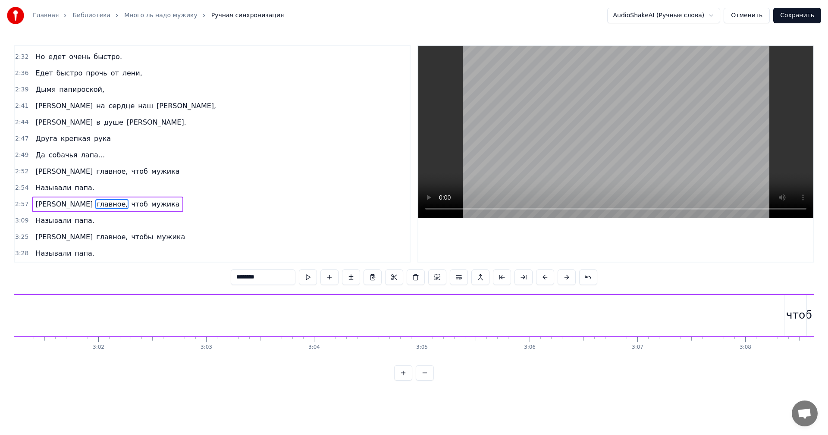
scroll to position [0, 19889]
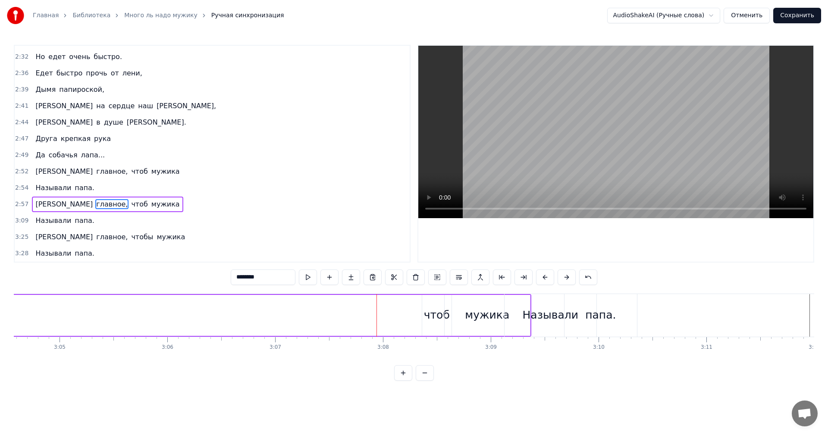
click at [435, 315] on div "чтоб" at bounding box center [437, 315] width 26 height 16
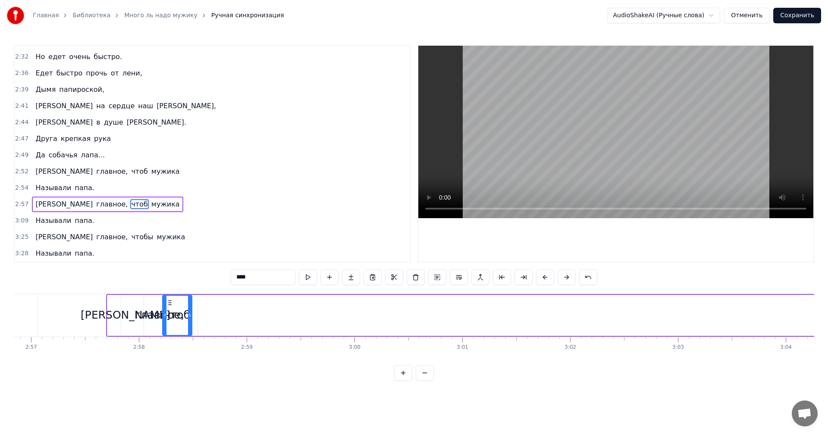
scroll to position [0, 19049]
drag, startPoint x: 430, startPoint y: 302, endPoint x: 208, endPoint y: 343, distance: 225.6
click at [208, 343] on div "Много ль надо мужику? Да самую малость: Посидеть на бережку, Да леска чтоб не р…" at bounding box center [414, 326] width 800 height 65
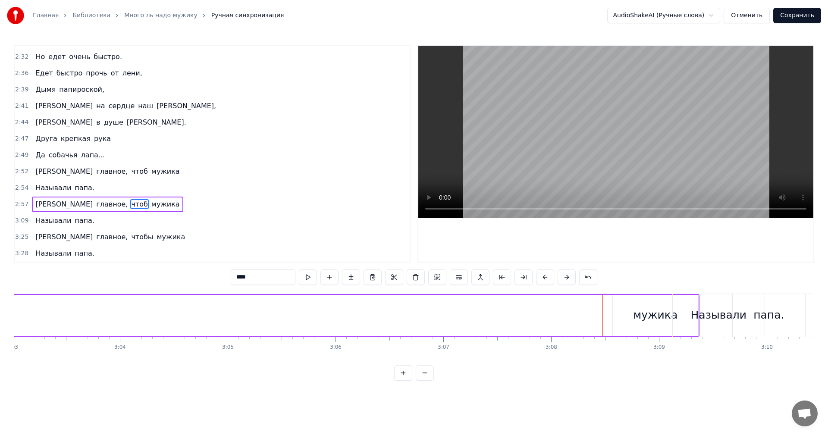
scroll to position [0, 19812]
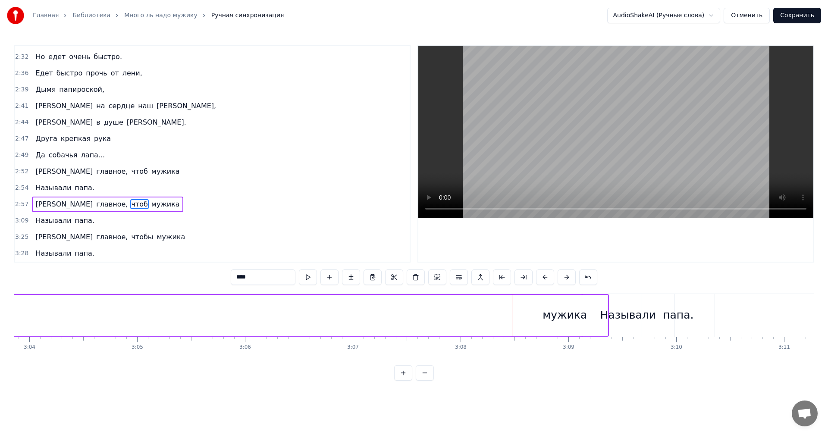
click at [549, 312] on div "мужика" at bounding box center [564, 315] width 44 height 16
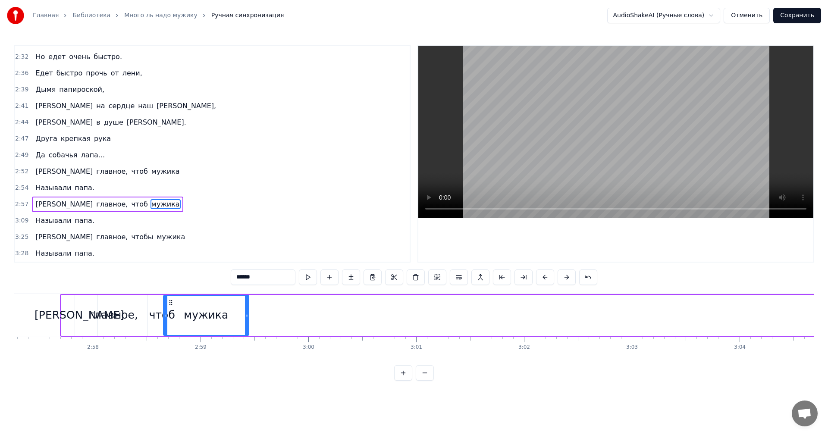
scroll to position [0, 19100]
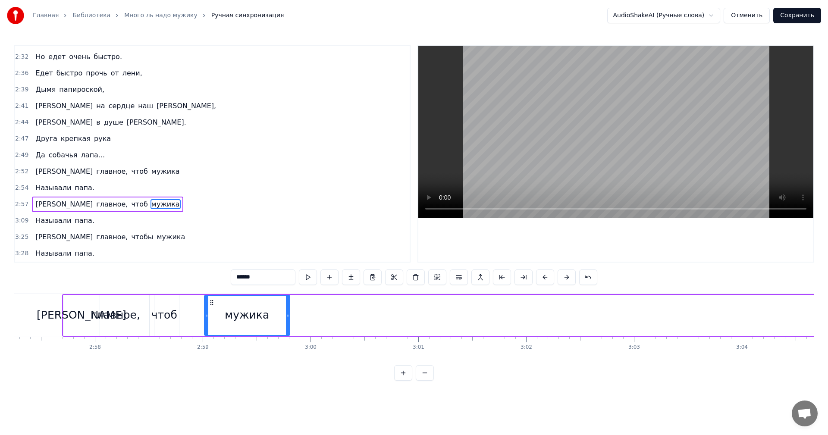
drag, startPoint x: 529, startPoint y: 302, endPoint x: 212, endPoint y: 336, distance: 319.4
click at [212, 336] on div "А главное, чтоб мужика" at bounding box center [691, 315] width 1259 height 43
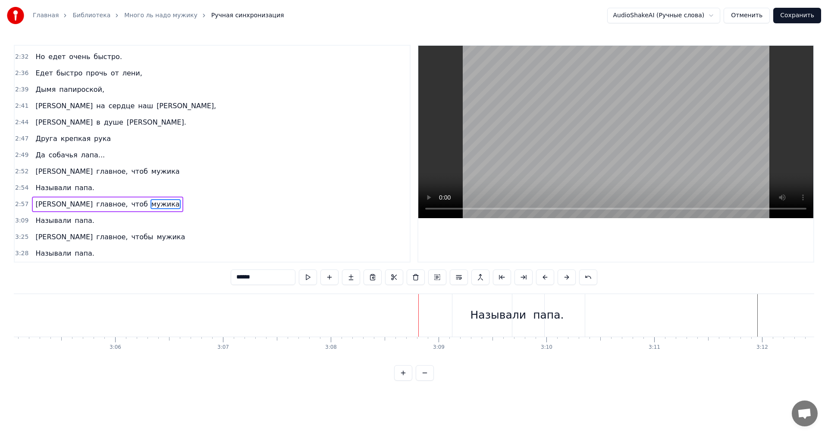
scroll to position [0, 19915]
click at [503, 312] on div "Называли" at bounding box center [525, 315] width 56 height 16
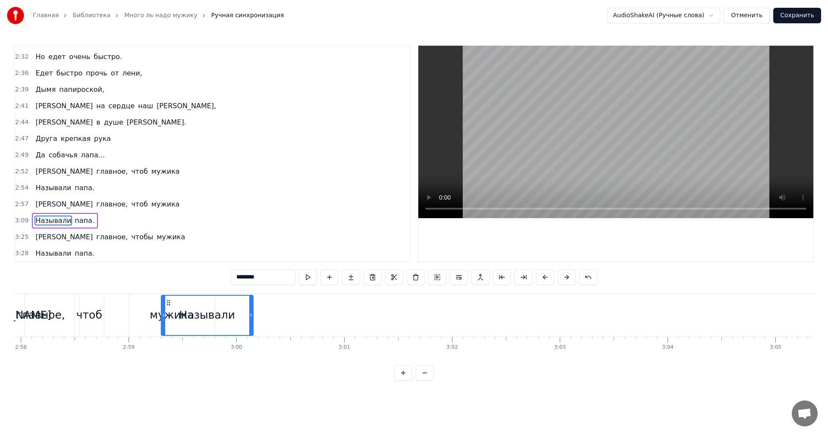
drag, startPoint x: 486, startPoint y: 302, endPoint x: 198, endPoint y: 310, distance: 287.6
click at [173, 309] on div "Называли" at bounding box center [207, 315] width 91 height 39
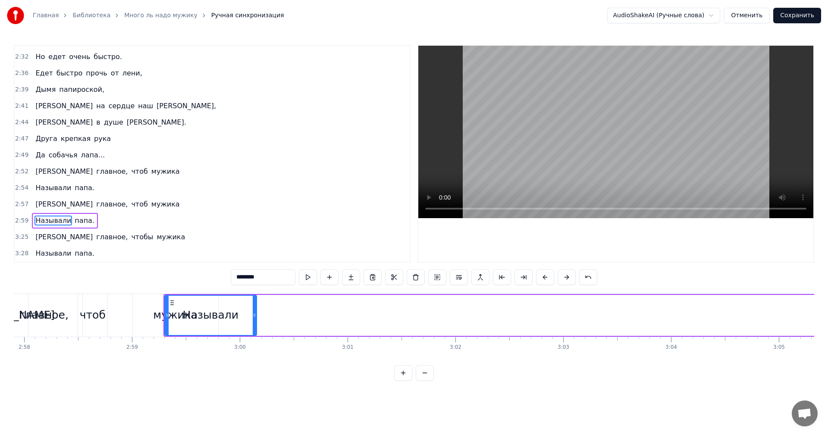
click at [171, 302] on icon at bounding box center [172, 302] width 7 height 7
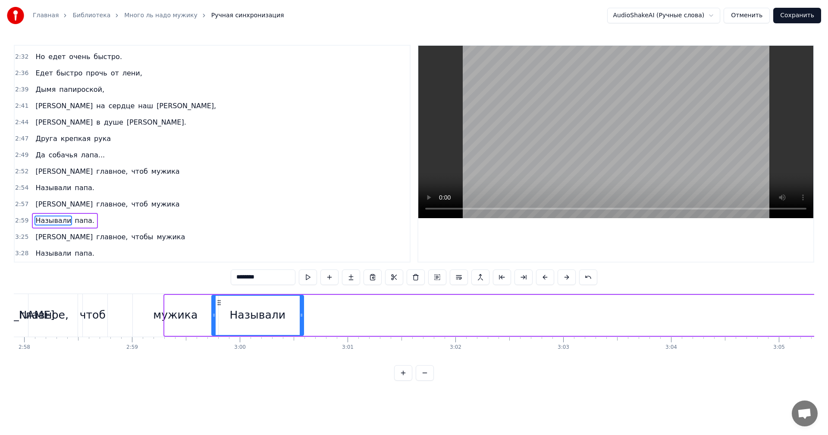
drag, startPoint x: 176, startPoint y: 304, endPoint x: 218, endPoint y: 310, distance: 42.2
click at [218, 310] on div "Называли" at bounding box center [257, 315] width 91 height 39
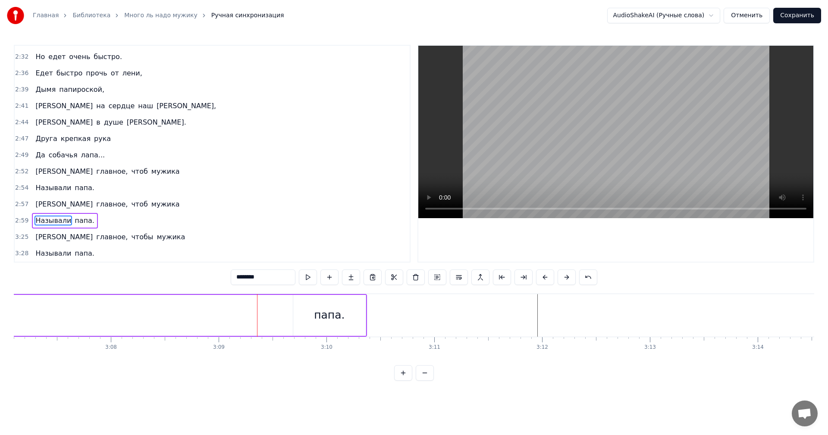
scroll to position [0, 20084]
click at [395, 313] on div "папа." at bounding box center [406, 315] width 31 height 16
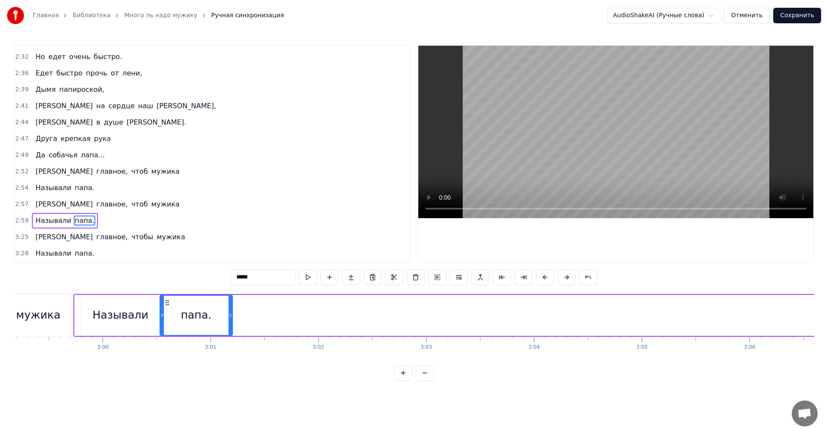
scroll to position [0, 19296]
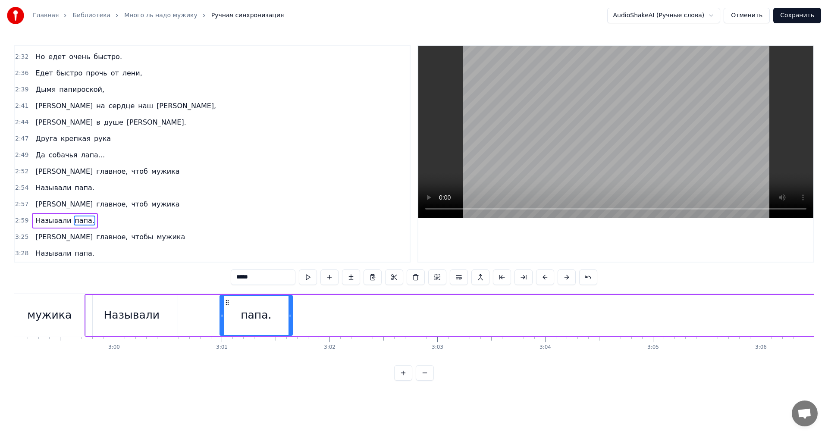
drag, startPoint x: 379, startPoint y: 304, endPoint x: 175, endPoint y: 312, distance: 204.5
click at [226, 312] on div "папа." at bounding box center [256, 315] width 72 height 39
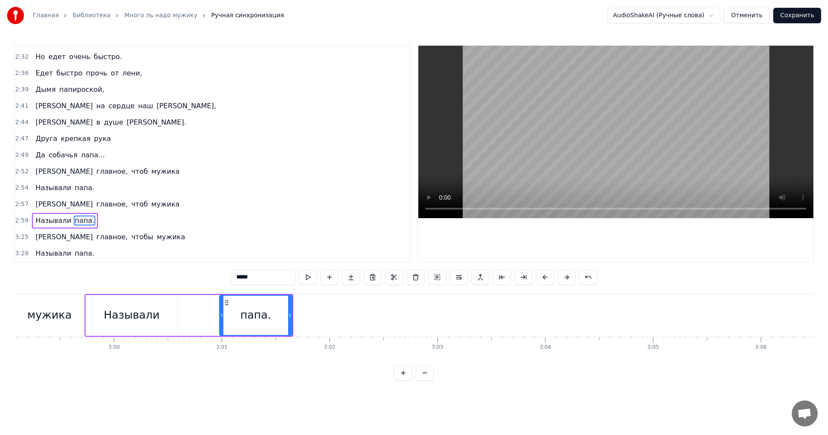
click at [87, 297] on div "Называли" at bounding box center [132, 315] width 92 height 41
type input "********"
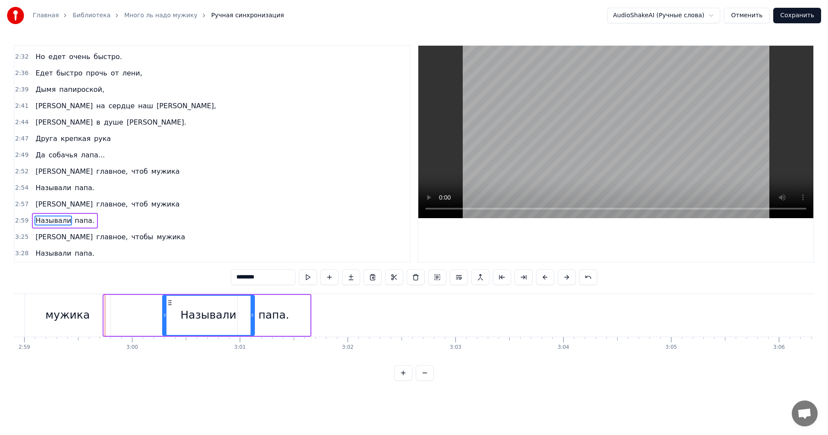
scroll to position [0, 19273]
drag, startPoint x: 93, startPoint y: 302, endPoint x: 181, endPoint y: 303, distance: 88.4
click at [181, 303] on icon at bounding box center [181, 302] width 7 height 7
click at [53, 138] on div "Друга крепкая рука" at bounding box center [73, 139] width 82 height 16
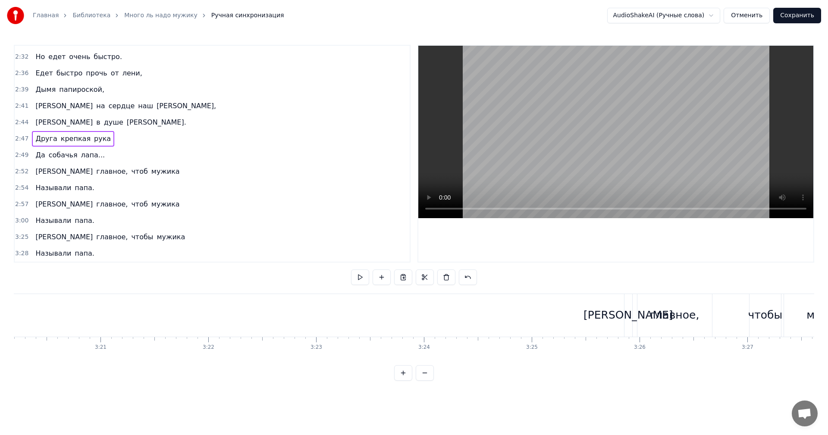
scroll to position [0, 21598]
click at [609, 320] on div "А главное, чтобы мужика" at bounding box center [724, 315] width 252 height 43
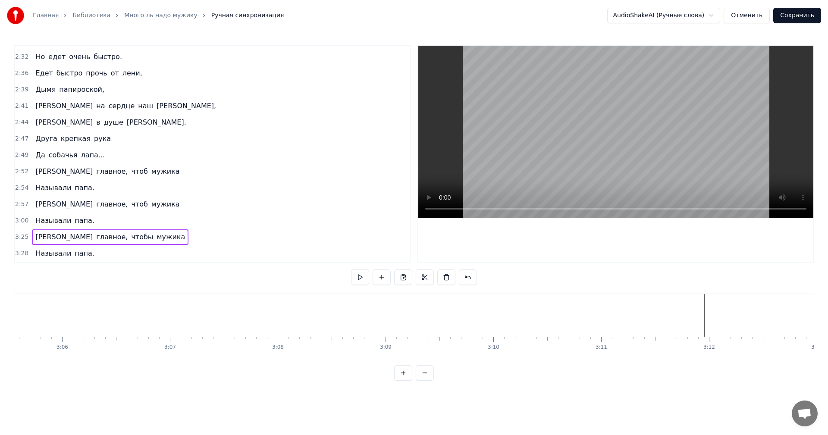
scroll to position [0, 19998]
drag, startPoint x: 604, startPoint y: 302, endPoint x: 659, endPoint y: 302, distance: 55.2
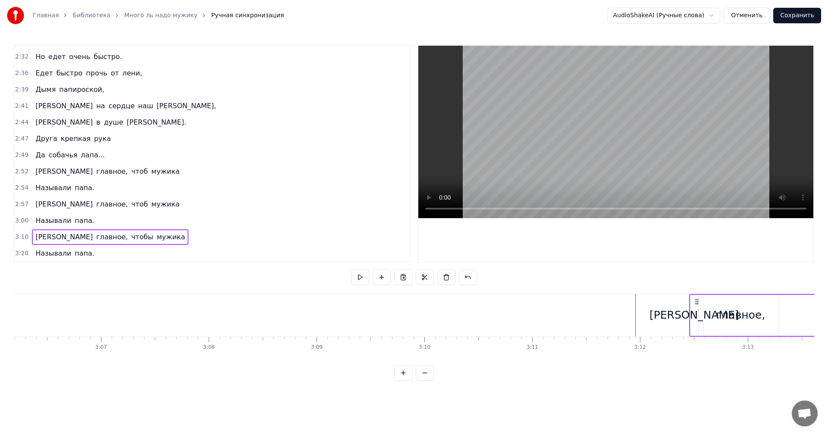
scroll to position [0, 20068]
drag, startPoint x: 563, startPoint y: 299, endPoint x: 640, endPoint y: 307, distance: 76.7
click at [640, 307] on div "А главное, чтобы мужика" at bounding box center [757, 315] width 252 height 43
click at [34, 139] on span "Друга" at bounding box center [45, 139] width 23 height 10
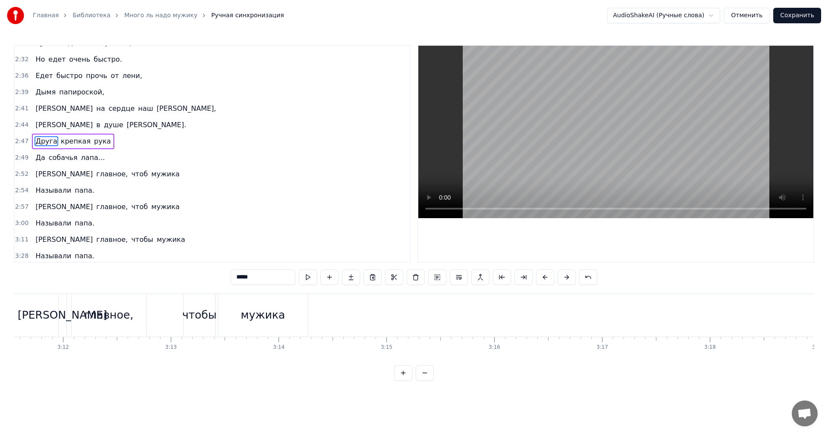
scroll to position [0, 20342]
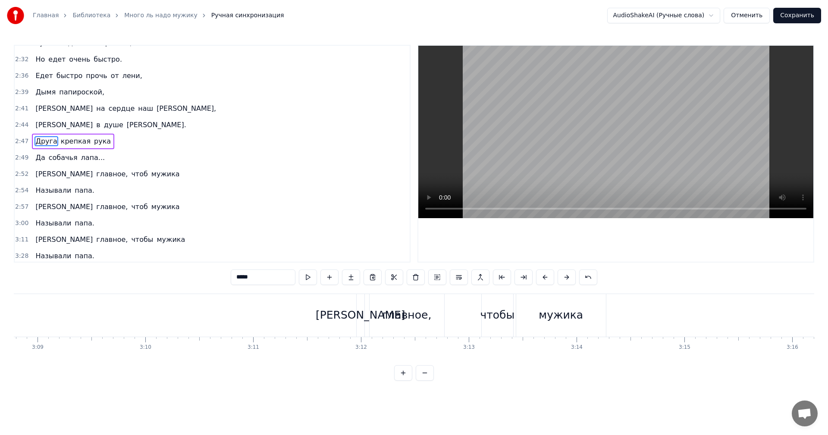
click at [358, 300] on div "[PERSON_NAME]" at bounding box center [360, 315] width 8 height 43
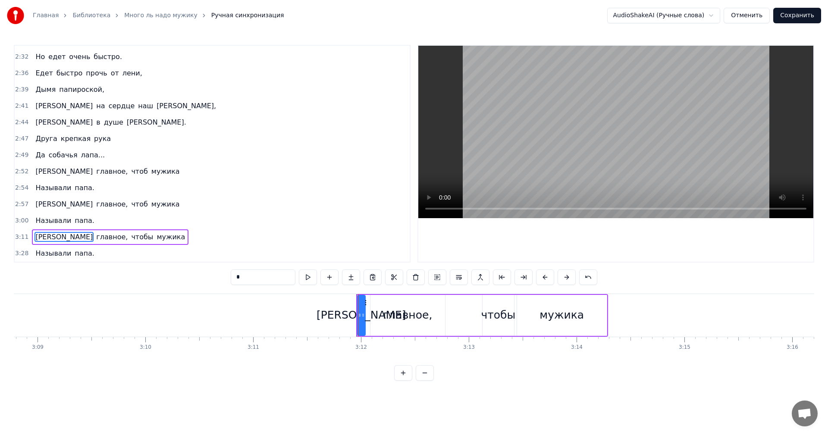
click at [524, 376] on div "0:12 Много ль надо мужику? 0:16 Да самую малость: 0:18 Посидеть на бережку, 0:2…" at bounding box center [414, 213] width 800 height 336
click at [359, 301] on div at bounding box center [359, 315] width 3 height 39
click at [376, 306] on div "главное," at bounding box center [407, 315] width 75 height 41
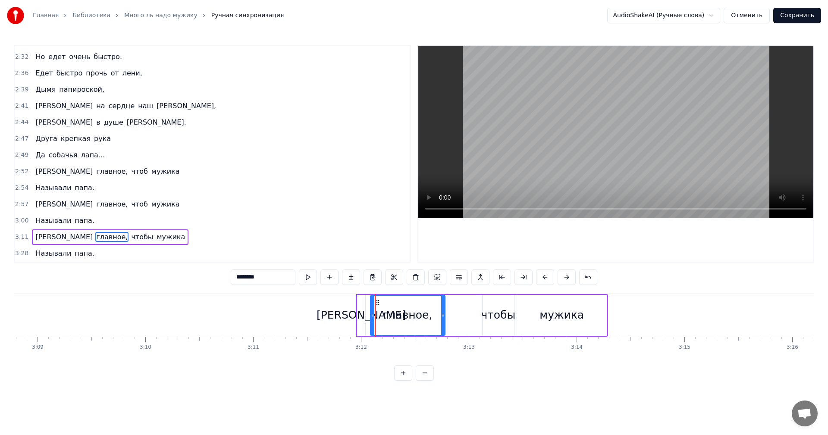
click at [360, 302] on div "[PERSON_NAME]" at bounding box center [361, 315] width 8 height 41
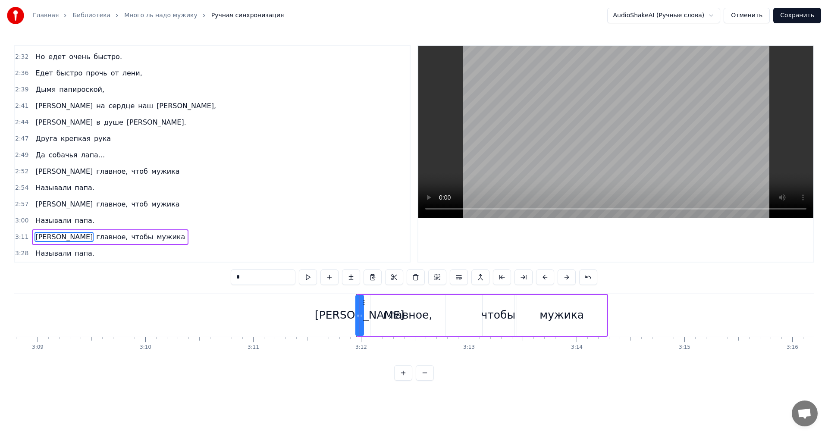
click at [363, 302] on icon at bounding box center [362, 302] width 7 height 7
click at [391, 297] on div "главное," at bounding box center [407, 315] width 75 height 41
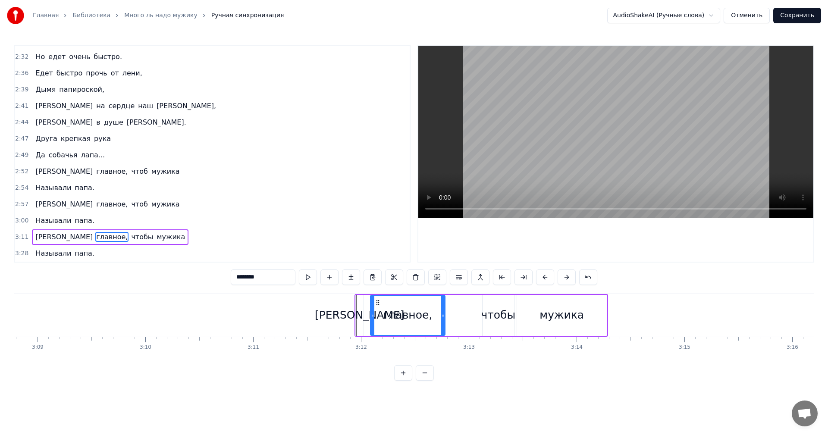
drag, startPoint x: 544, startPoint y: 296, endPoint x: 599, endPoint y: 307, distance: 56.3
click at [546, 297] on div "мужика" at bounding box center [562, 315] width 90 height 41
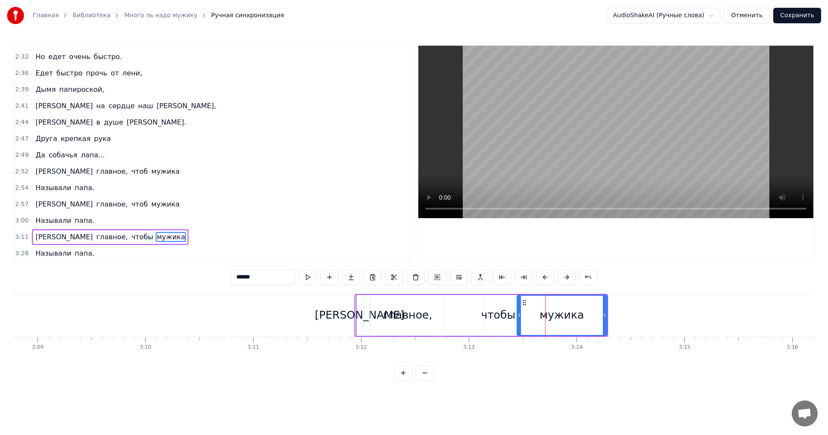
click at [356, 298] on div "[PERSON_NAME]" at bounding box center [360, 315] width 8 height 41
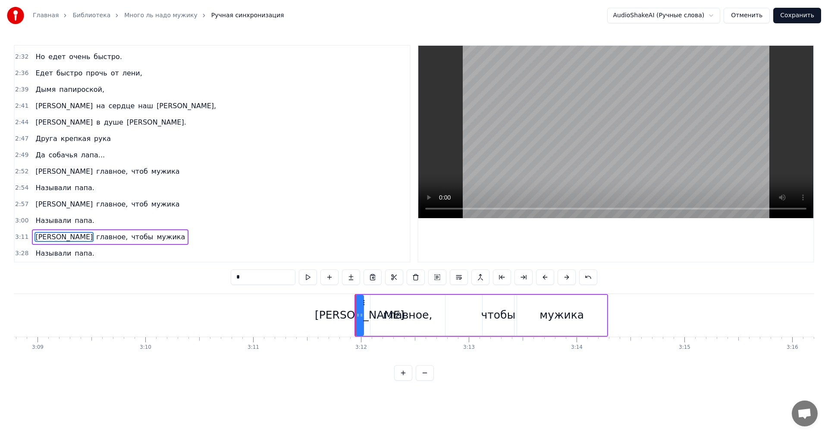
click at [372, 304] on div "главное," at bounding box center [407, 315] width 75 height 41
type input "********"
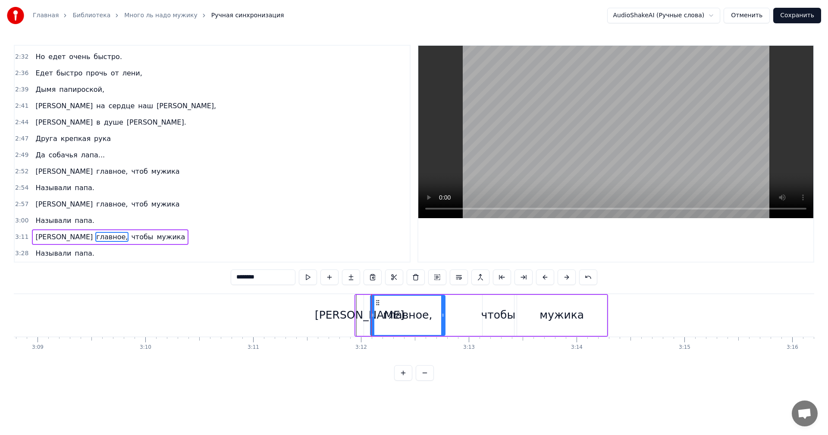
drag, startPoint x: 359, startPoint y: 302, endPoint x: 366, endPoint y: 301, distance: 6.0
click at [366, 301] on div "А главное, чтобы мужика" at bounding box center [480, 315] width 253 height 43
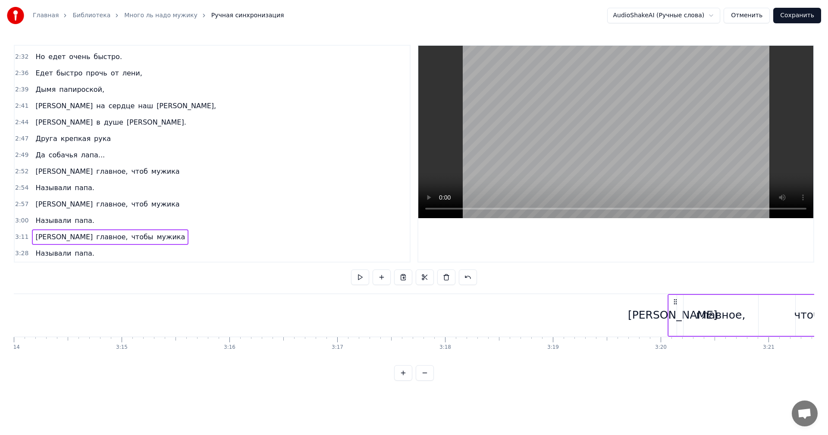
scroll to position [0, 20911]
drag, startPoint x: 360, startPoint y: 301, endPoint x: 659, endPoint y: 316, distance: 299.5
click at [659, 316] on div "А главное, чтобы мужика" at bounding box center [780, 315] width 253 height 43
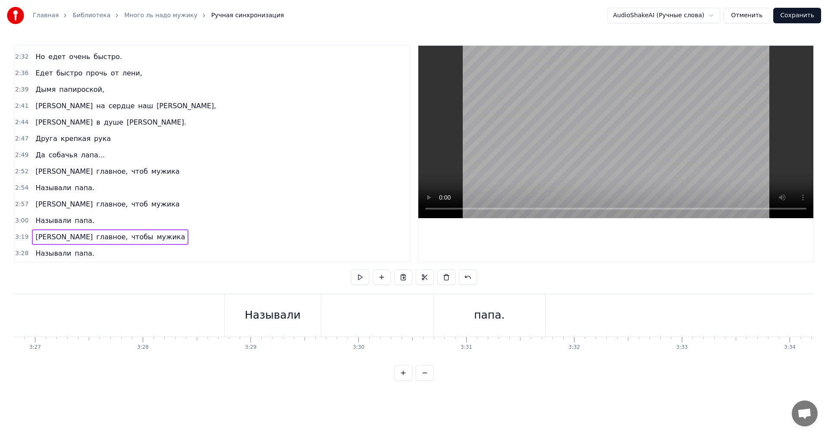
scroll to position [0, 22142]
click at [403, 315] on div "Называли" at bounding box center [415, 315] width 56 height 16
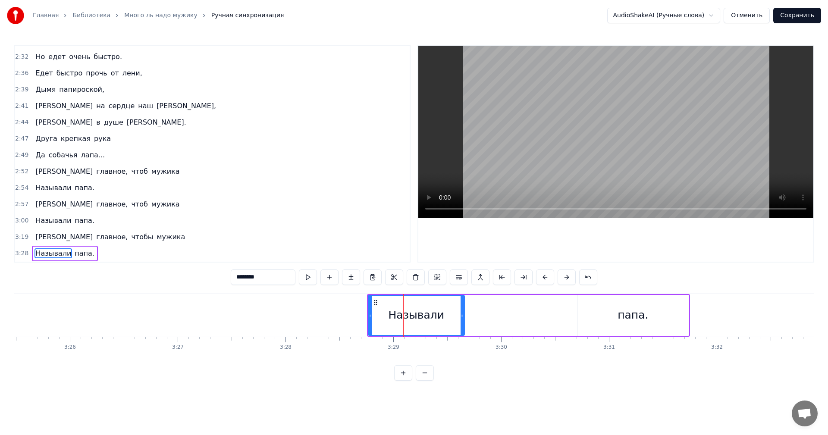
click at [382, 303] on div "Называли" at bounding box center [416, 315] width 95 height 39
click at [375, 302] on circle at bounding box center [374, 302] width 0 height 0
drag, startPoint x: 375, startPoint y: 302, endPoint x: 386, endPoint y: 306, distance: 12.1
click at [386, 306] on icon at bounding box center [387, 302] width 7 height 7
click at [384, 303] on icon at bounding box center [387, 302] width 7 height 7
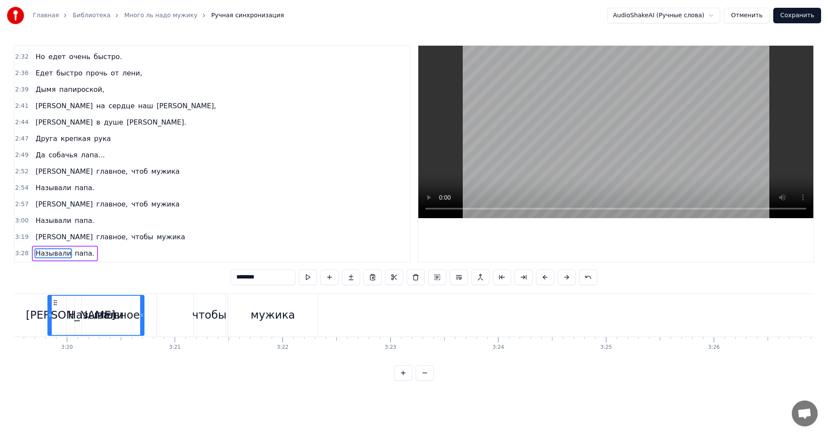
scroll to position [0, 21474]
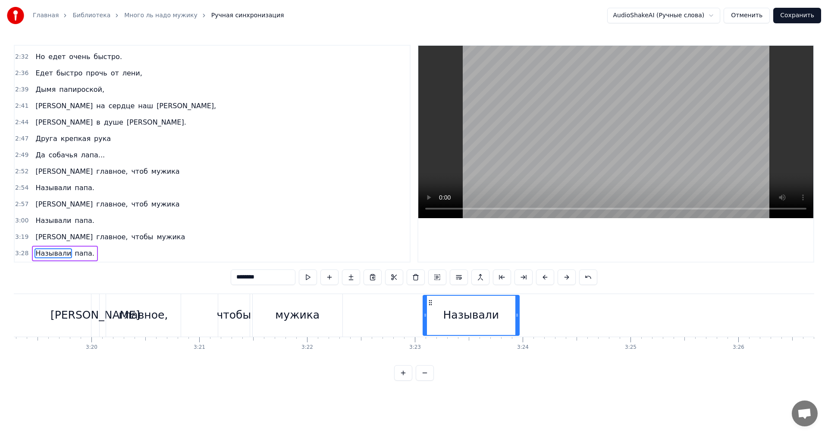
drag, startPoint x: 389, startPoint y: 302, endPoint x: 432, endPoint y: 319, distance: 46.3
click at [432, 319] on div "Называли" at bounding box center [470, 315] width 95 height 39
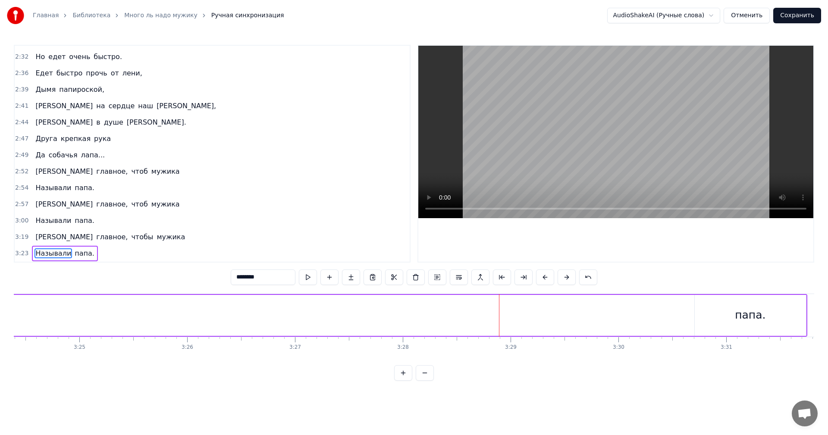
scroll to position [0, 22128]
click at [647, 319] on div "папа." at bounding box center [646, 315] width 31 height 16
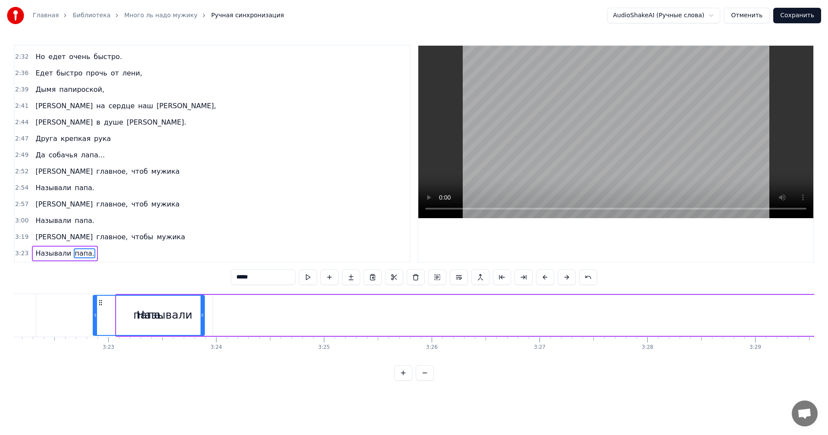
scroll to position [0, 21776]
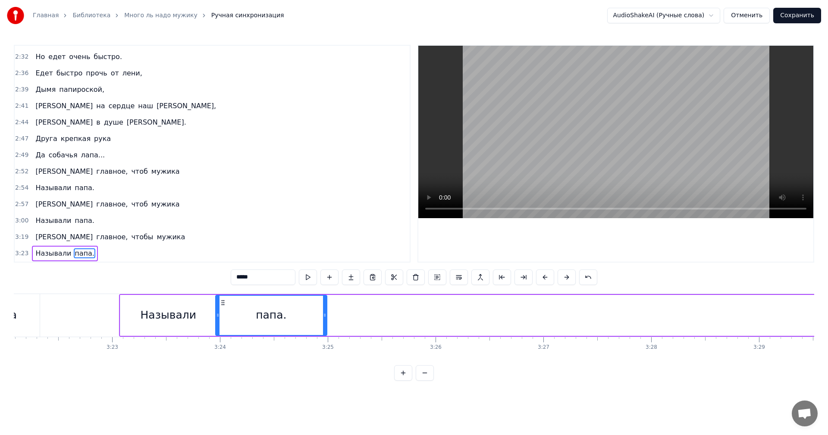
drag, startPoint x: 600, startPoint y: 302, endPoint x: 225, endPoint y: 301, distance: 375.4
click at [225, 301] on icon at bounding box center [222, 302] width 7 height 7
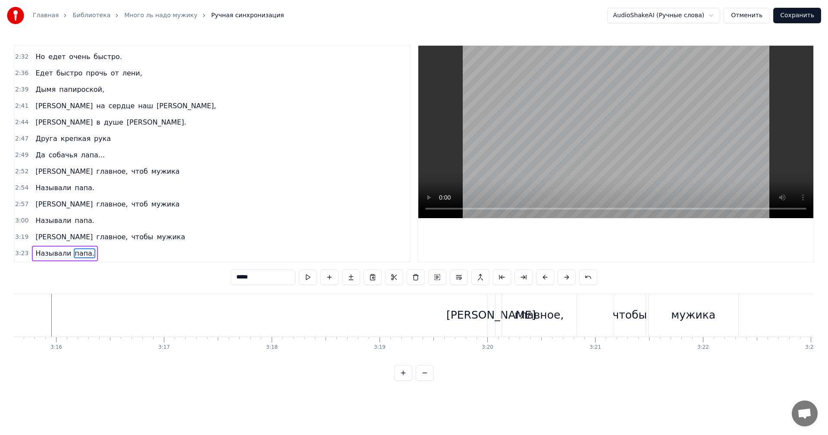
scroll to position [0, 21073]
click at [494, 314] on div "[PERSON_NAME]" at bounding box center [497, 315] width 90 height 16
type input "*"
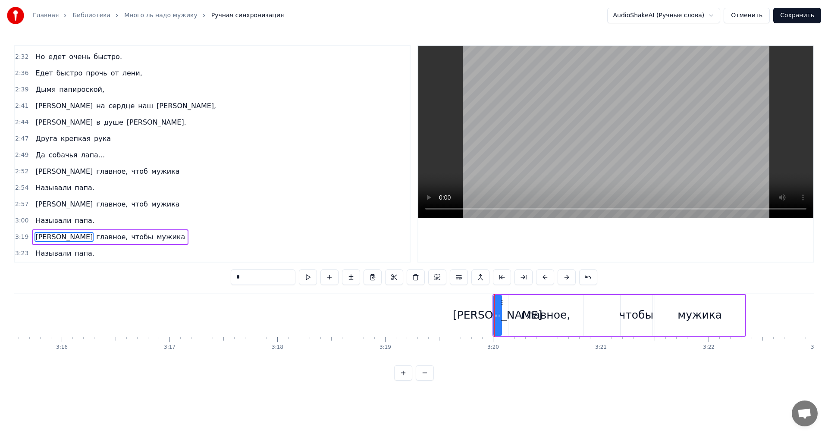
click at [498, 317] on icon at bounding box center [498, 315] width 3 height 7
click at [552, 394] on html "Главная Библиотека Много ль надо мужику Ручная синхронизация AudioShakeAI (Ручн…" at bounding box center [414, 197] width 828 height 394
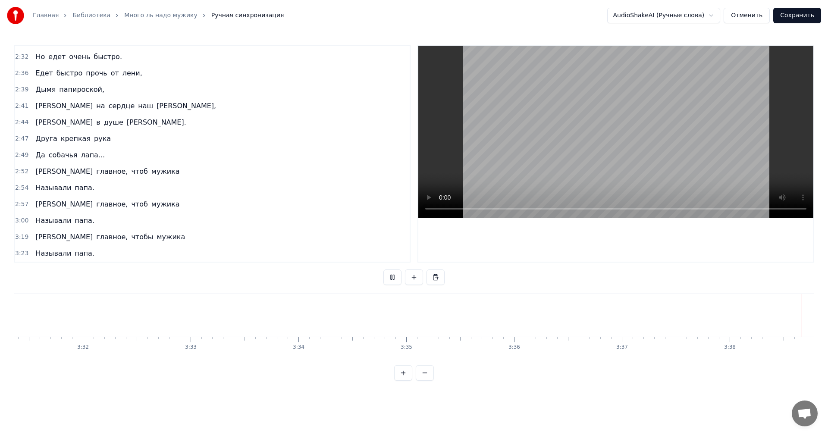
scroll to position [0, 22776]
click at [130, 237] on span "чтобы" at bounding box center [142, 237] width 24 height 10
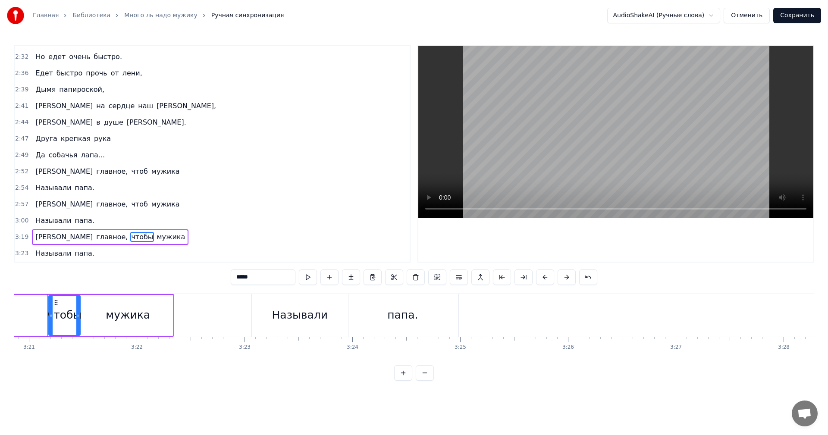
scroll to position [0, 21634]
click at [130, 236] on span "чтобы" at bounding box center [142, 237] width 24 height 10
click at [130, 237] on span "чтобы" at bounding box center [142, 237] width 24 height 10
click at [803, 15] on button "Сохранить" at bounding box center [797, 16] width 48 height 16
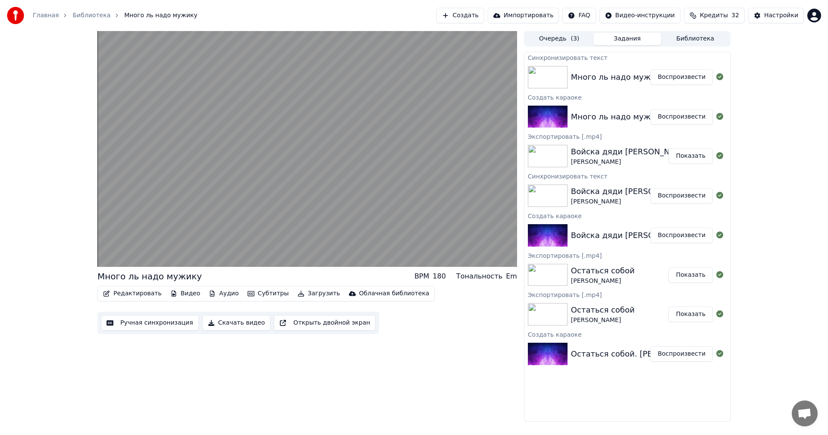
click at [132, 293] on button "Редактировать" at bounding box center [133, 293] width 66 height 12
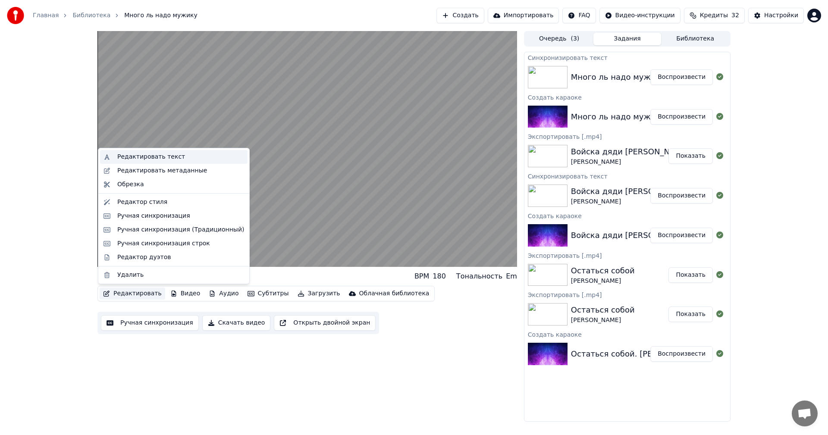
click at [133, 158] on div "Редактировать текст" at bounding box center [151, 157] width 68 height 9
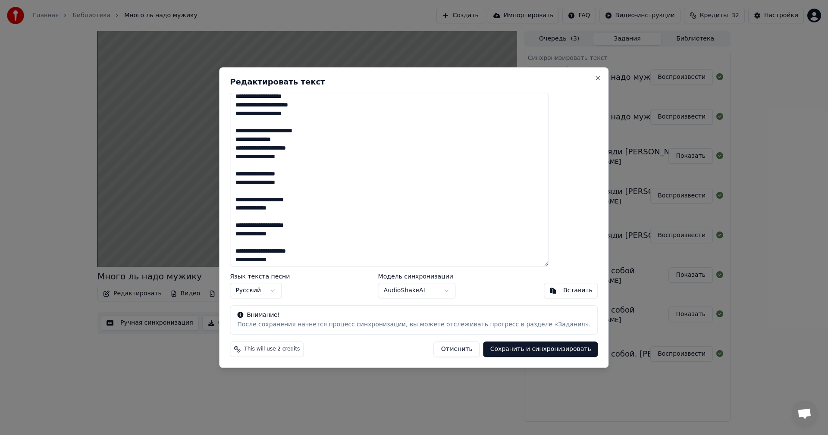
scroll to position [454, 0]
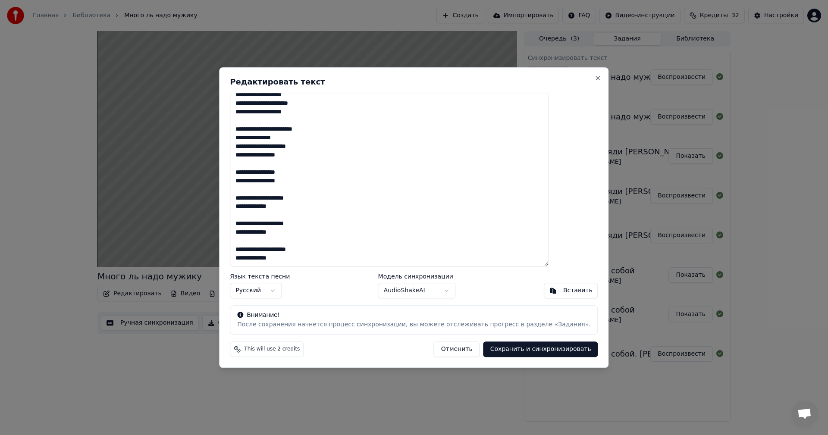
click at [304, 250] on textarea at bounding box center [389, 180] width 319 height 174
click at [314, 247] on textarea at bounding box center [389, 180] width 319 height 174
type textarea "**********"
click at [494, 349] on button "Сохранить и синхронизировать" at bounding box center [540, 349] width 115 height 16
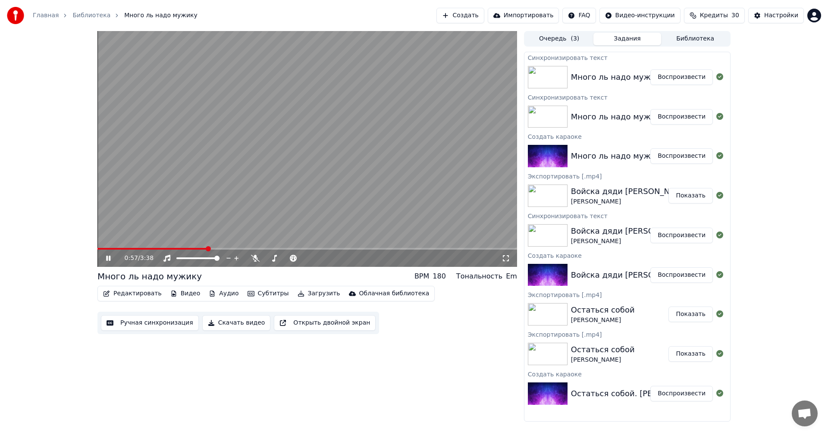
click at [675, 75] on button "Воспроизвести" at bounding box center [681, 77] width 62 height 16
drag, startPoint x: 108, startPoint y: 247, endPoint x: 211, endPoint y: 247, distance: 103.0
click at [211, 247] on video at bounding box center [306, 149] width 419 height 236
click at [391, 246] on span at bounding box center [389, 248] width 5 height 5
click at [425, 247] on span at bounding box center [423, 248] width 5 height 5
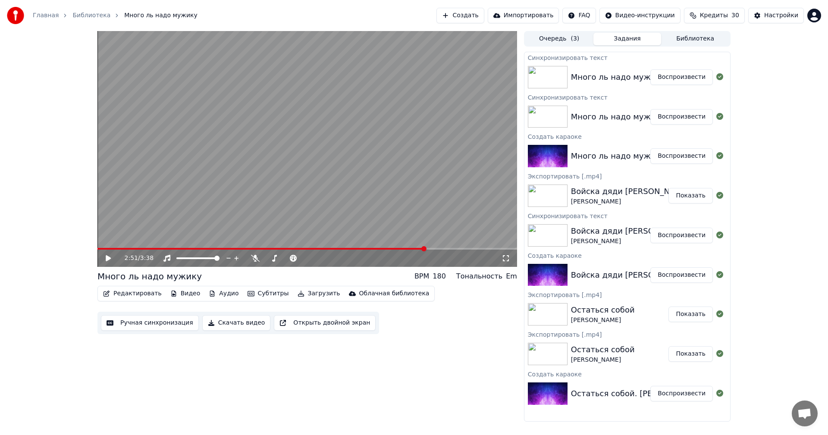
click at [213, 198] on video at bounding box center [306, 149] width 419 height 236
click at [414, 248] on span at bounding box center [412, 248] width 5 height 5
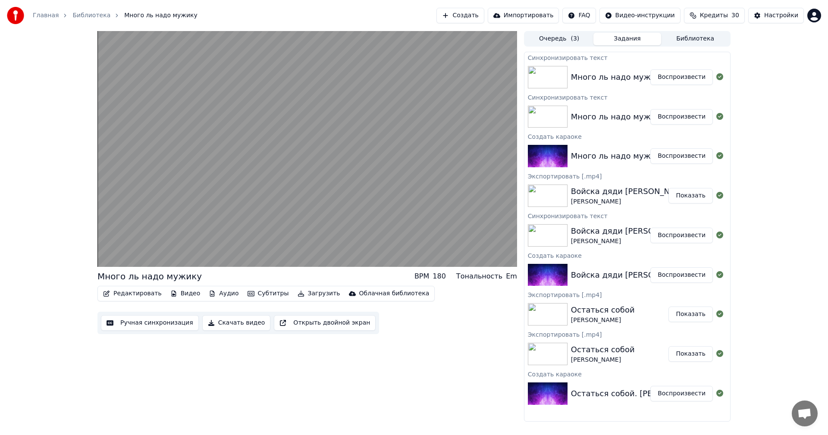
click at [153, 324] on button "Ручная синхронизация" at bounding box center [150, 323] width 98 height 16
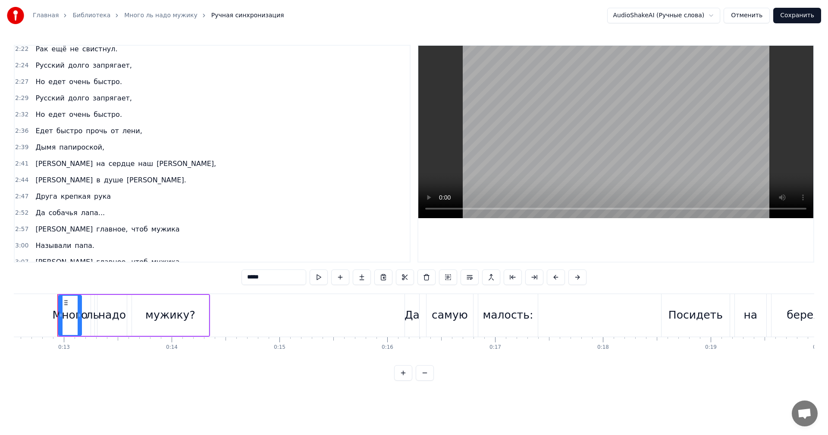
scroll to position [800, 0]
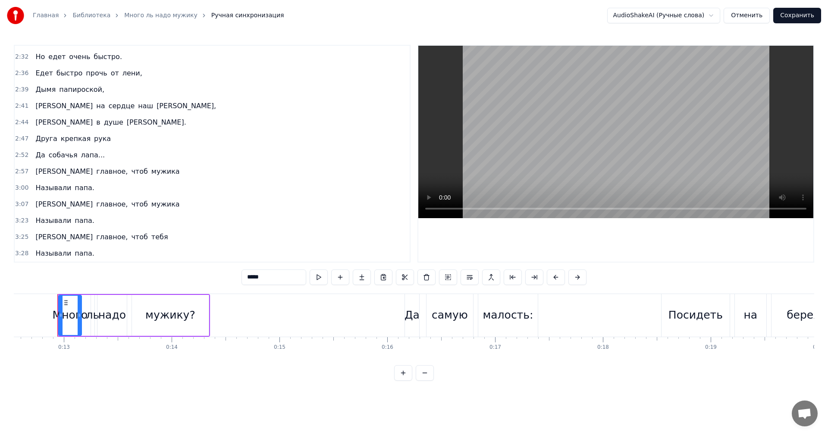
click at [39, 122] on div "А в душе [PERSON_NAME]." at bounding box center [110, 123] width 157 height 16
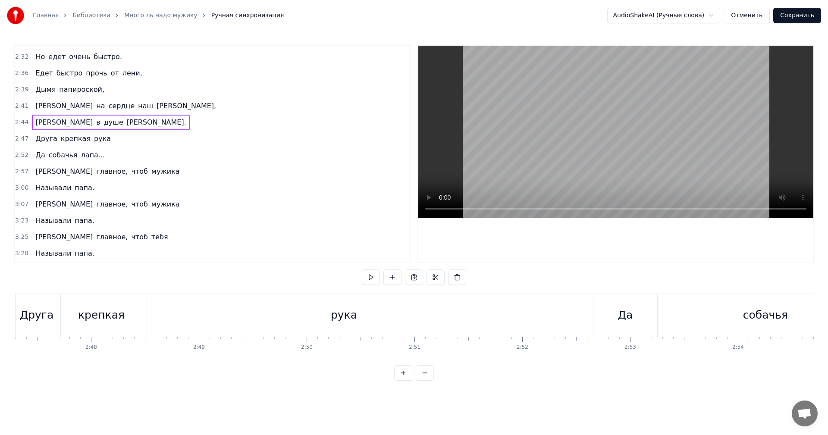
scroll to position [0, 17910]
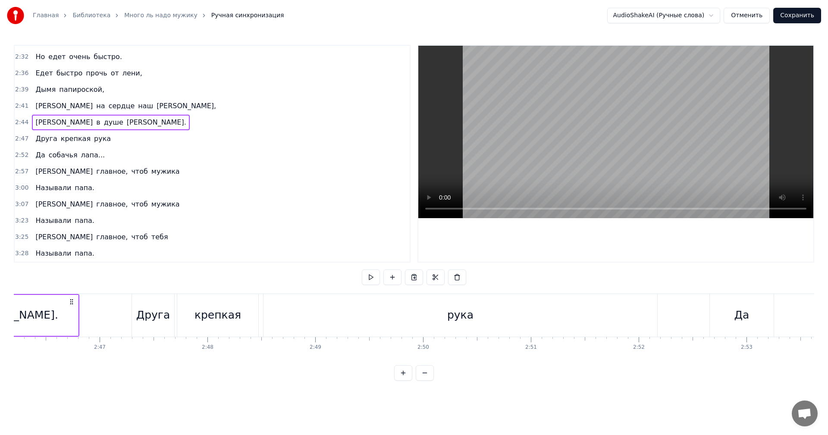
click at [456, 315] on div "рука" at bounding box center [460, 315] width 26 height 16
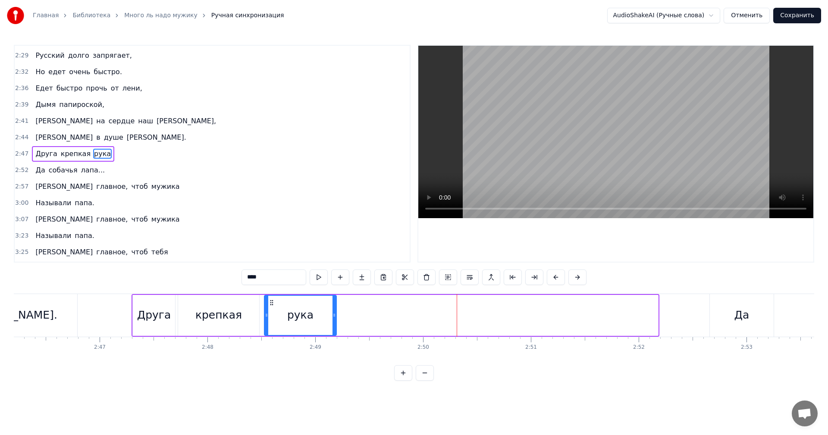
drag, startPoint x: 656, startPoint y: 315, endPoint x: 334, endPoint y: 299, distance: 322.4
click at [334, 299] on div at bounding box center [333, 315] width 3 height 39
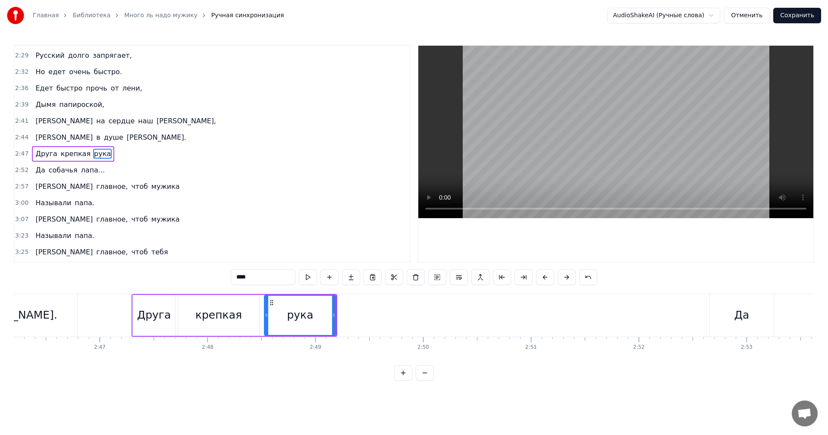
click at [103, 134] on span "душе" at bounding box center [113, 137] width 21 height 10
type input "****"
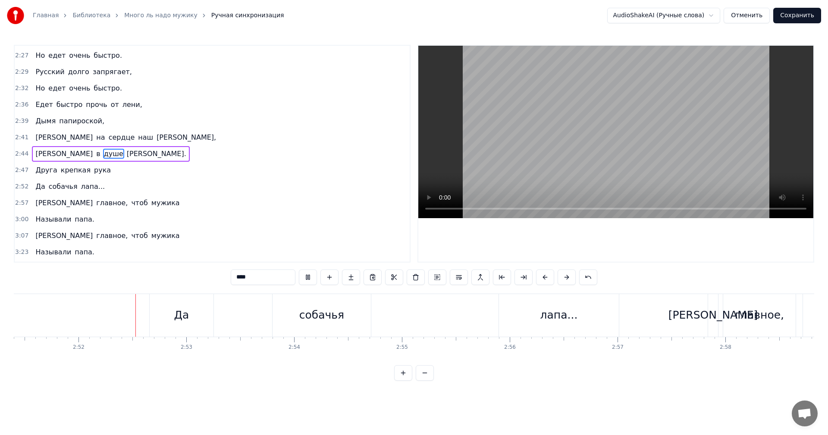
scroll to position [0, 18477]
click at [299, 194] on div "2:52 Да собачья лапа..." at bounding box center [212, 186] width 395 height 16
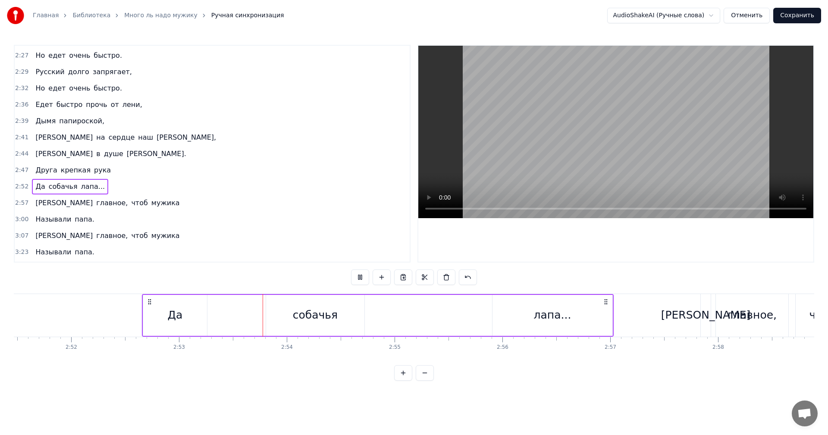
click at [557, 139] on video at bounding box center [615, 132] width 395 height 172
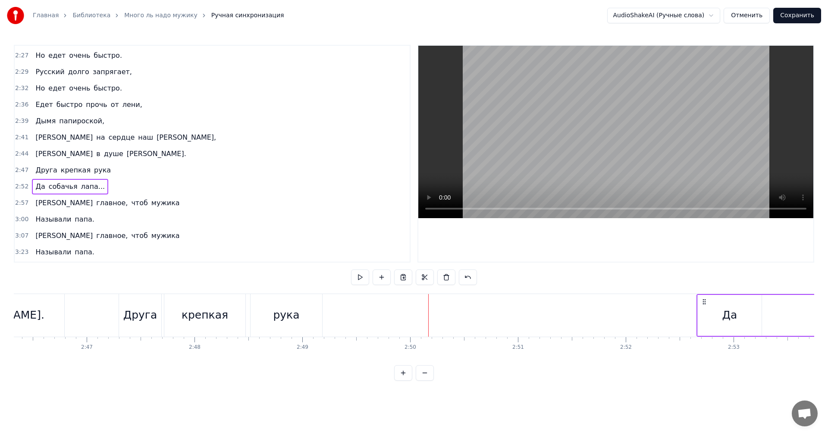
scroll to position [0, 17974]
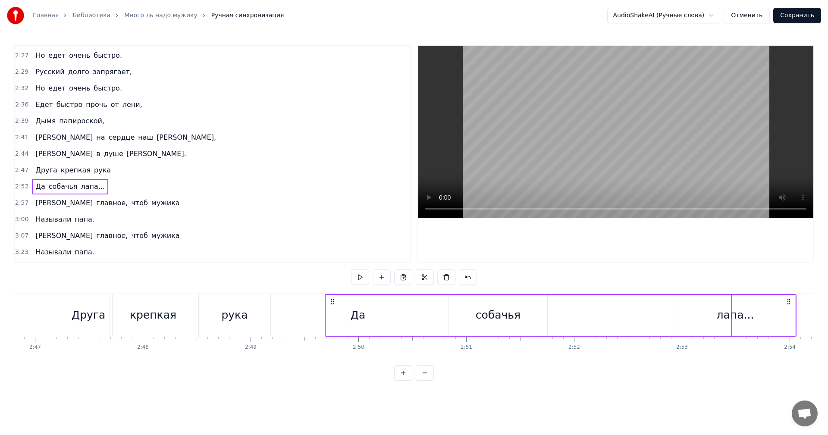
drag, startPoint x: 653, startPoint y: 301, endPoint x: 333, endPoint y: 309, distance: 319.5
click at [333, 309] on div "Да собачья лапа..." at bounding box center [561, 315] width 472 height 43
click at [93, 316] on div "Друга" at bounding box center [89, 315] width 34 height 16
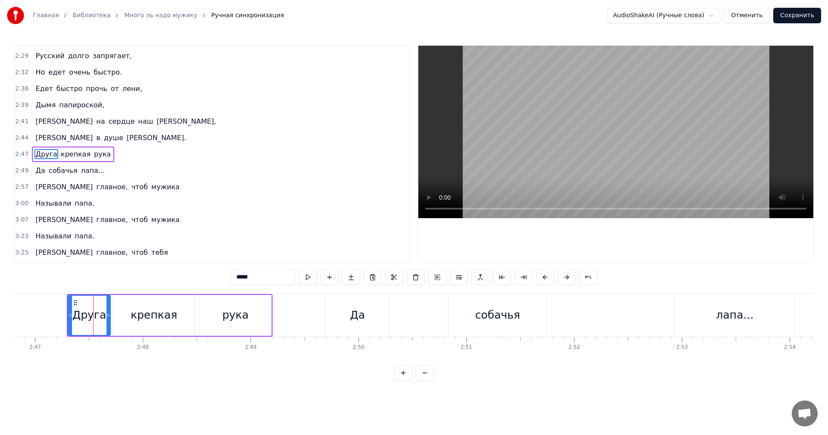
scroll to position [784, 0]
click at [453, 298] on div "собачья" at bounding box center [497, 315] width 98 height 43
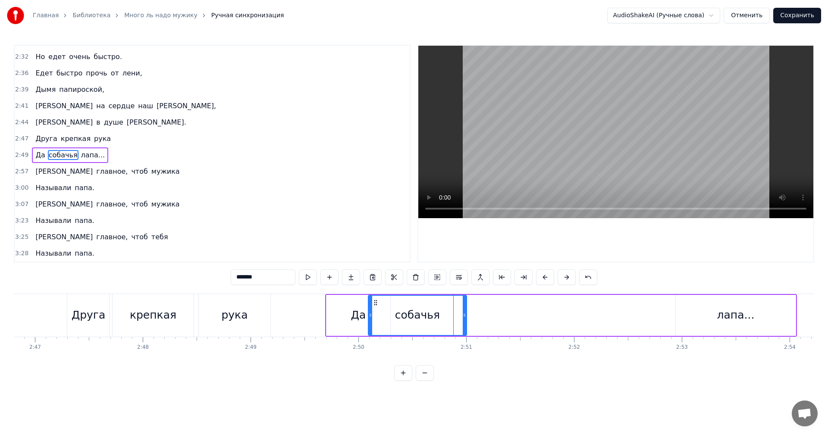
drag, startPoint x: 453, startPoint y: 301, endPoint x: 373, endPoint y: 300, distance: 79.3
click at [373, 300] on icon at bounding box center [375, 302] width 7 height 7
click at [701, 306] on div "лапа..." at bounding box center [735, 315] width 120 height 41
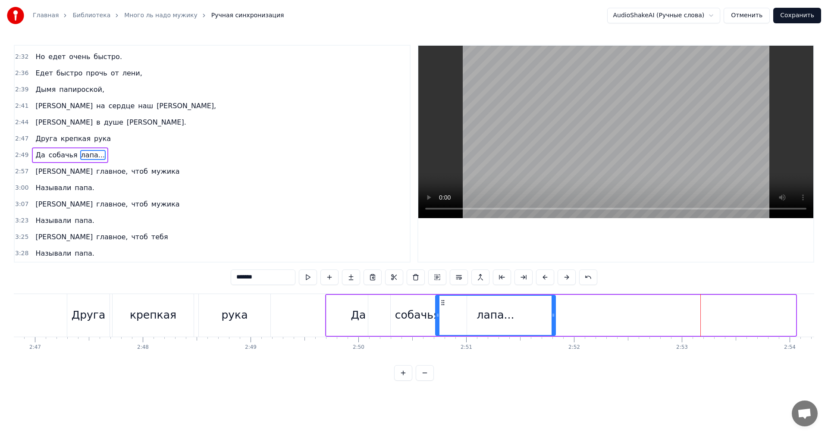
drag, startPoint x: 682, startPoint y: 302, endPoint x: 442, endPoint y: 303, distance: 240.1
click at [442, 303] on circle at bounding box center [441, 302] width 0 height 0
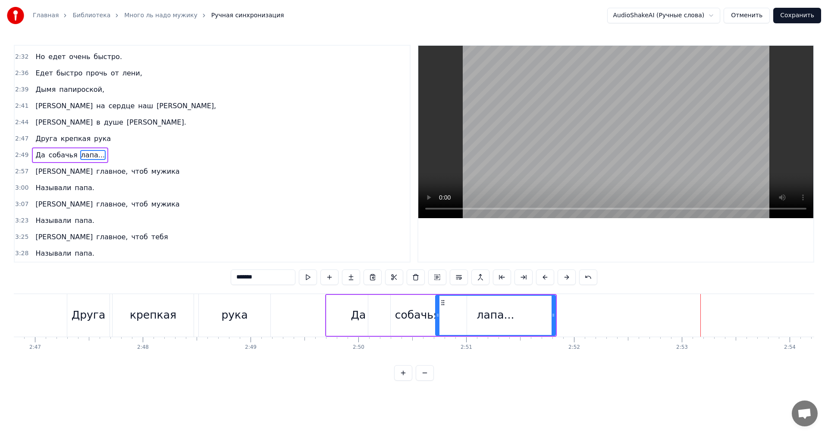
click at [81, 309] on div "Друга" at bounding box center [89, 315] width 34 height 16
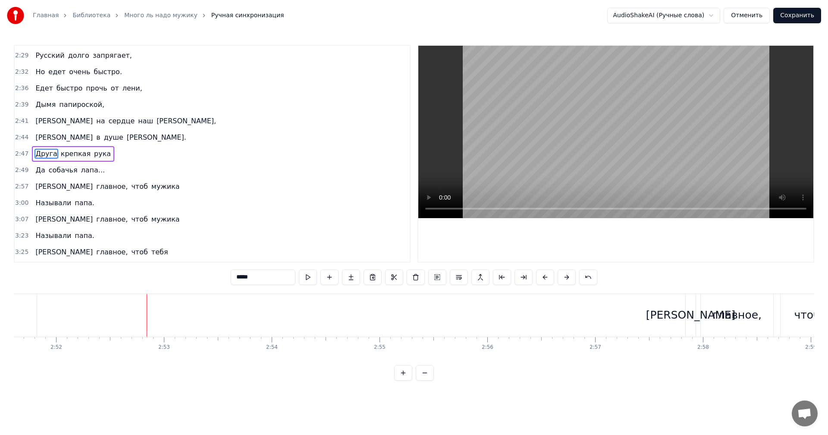
scroll to position [0, 18557]
click at [627, 302] on div "[PERSON_NAME]" at bounding box center [626, 315] width 10 height 43
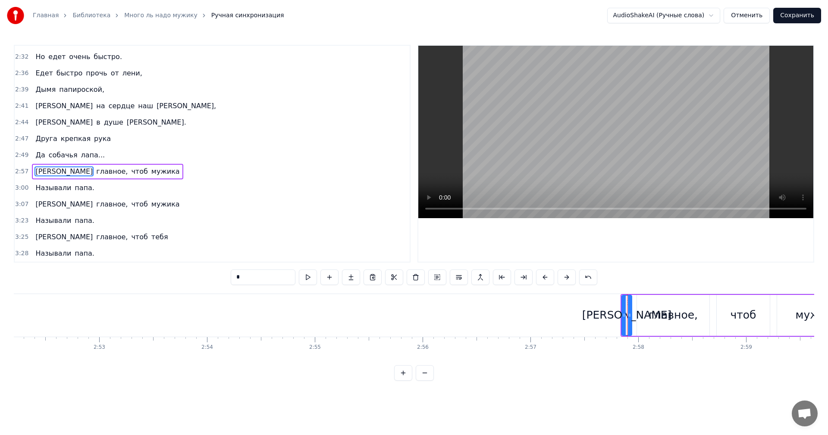
click at [640, 303] on div "главное," at bounding box center [673, 315] width 72 height 41
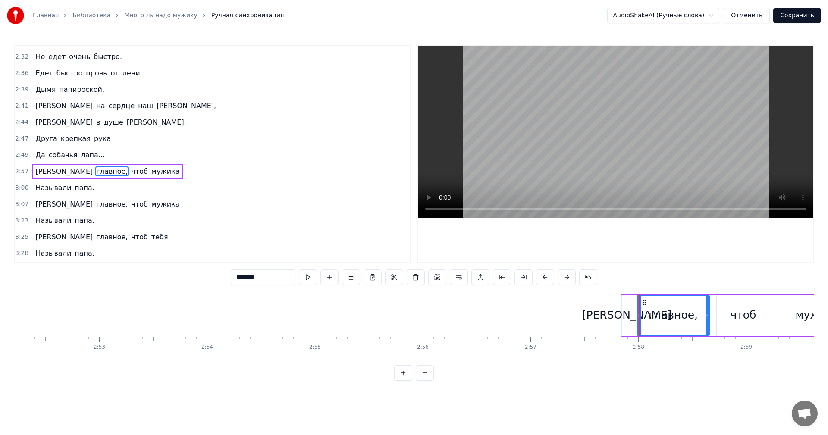
click at [628, 301] on div "[PERSON_NAME]" at bounding box center [627, 315] width 10 height 41
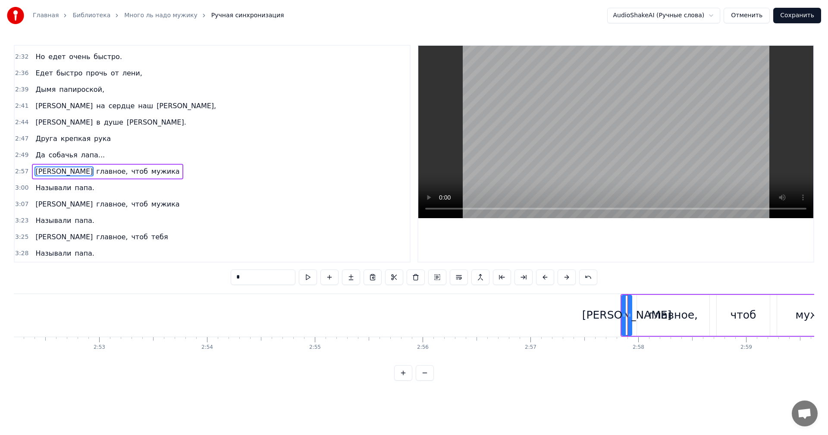
click at [639, 301] on div "главное," at bounding box center [673, 315] width 72 height 41
type input "********"
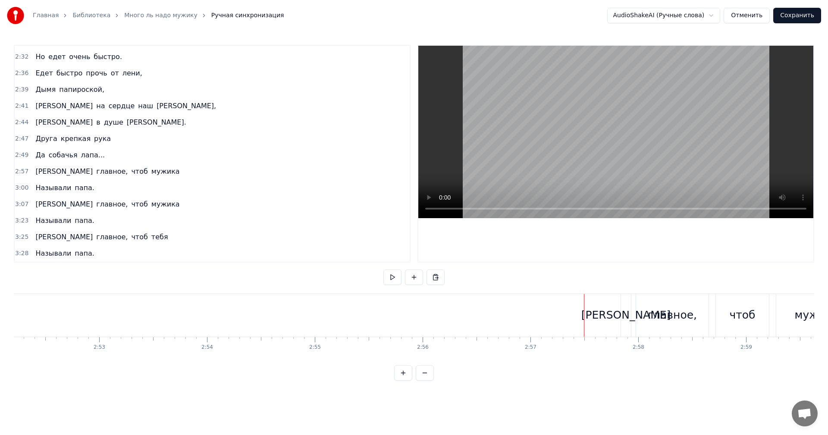
click at [623, 307] on div "[PERSON_NAME]" at bounding box center [626, 315] width 90 height 16
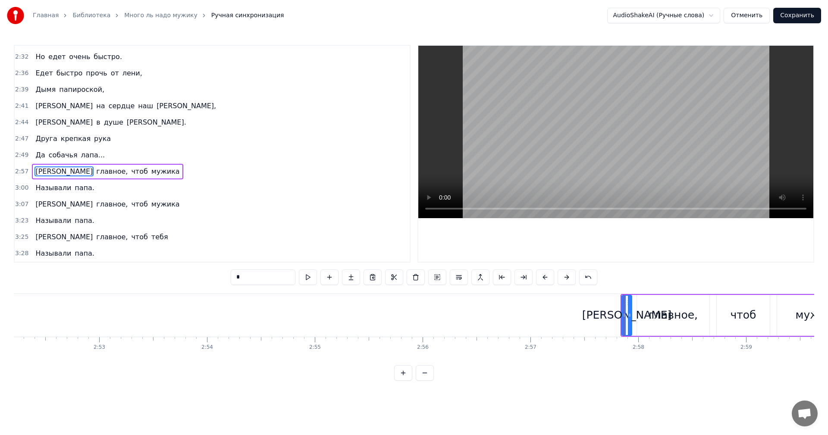
click at [624, 307] on div at bounding box center [623, 315] width 3 height 39
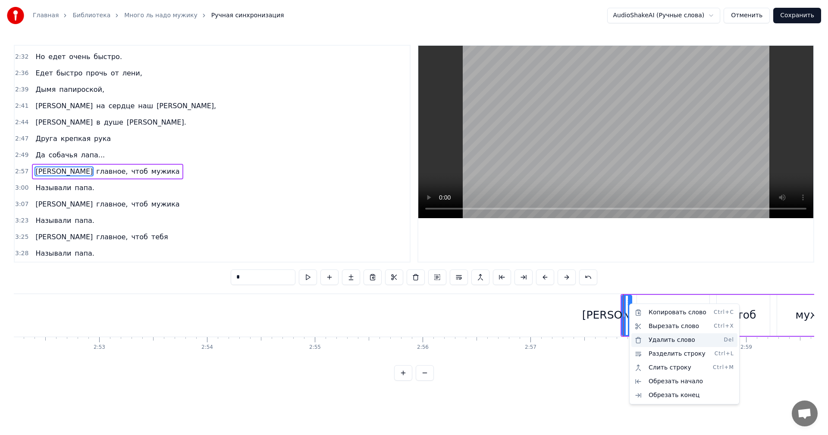
click at [648, 340] on div "Удалить слово Del" at bounding box center [684, 340] width 106 height 14
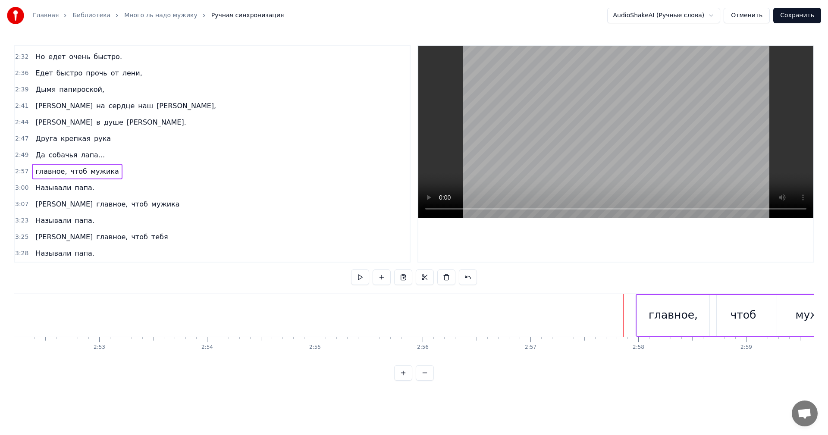
click at [639, 300] on div "главное," at bounding box center [673, 315] width 72 height 41
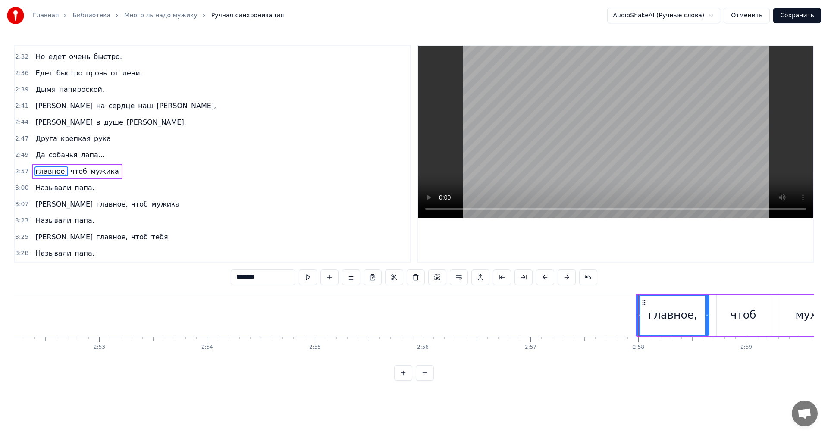
click at [641, 303] on icon at bounding box center [643, 302] width 7 height 7
click at [683, 302] on div "главное," at bounding box center [673, 315] width 72 height 39
click at [696, 310] on div "главное," at bounding box center [673, 315] width 72 height 39
click at [653, 303] on div "главное," at bounding box center [673, 315] width 72 height 39
click at [715, 302] on div "главное, чтоб мужика" at bounding box center [747, 315] width 224 height 43
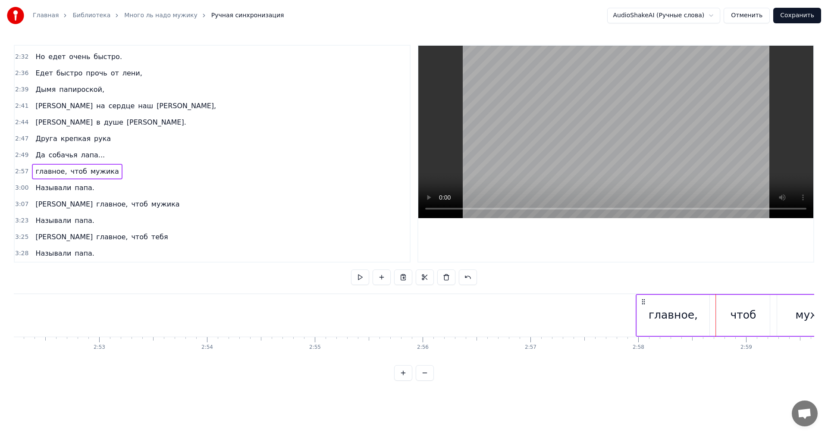
click at [788, 321] on div "мужика" at bounding box center [817, 315] width 81 height 41
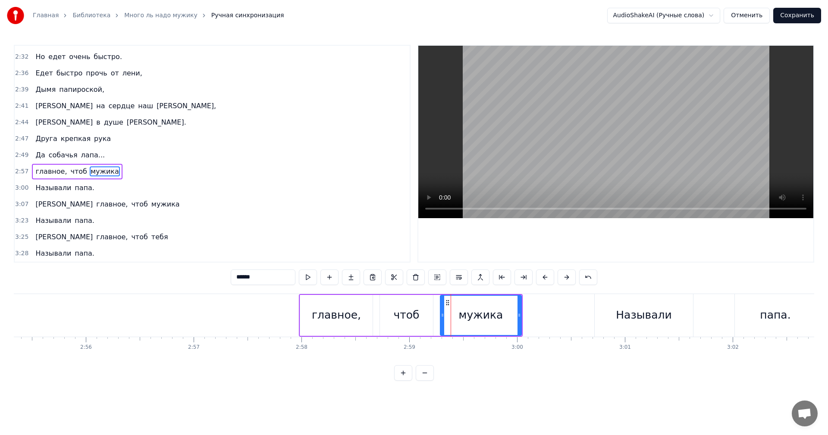
scroll to position [0, 18932]
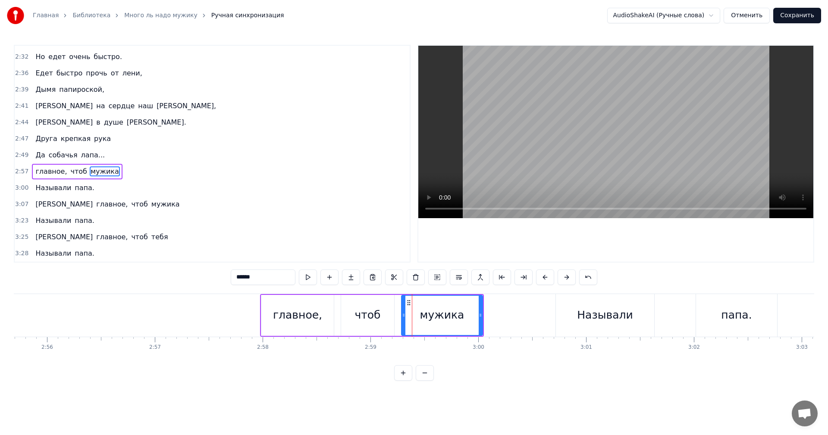
click at [611, 325] on div "Называли" at bounding box center [605, 315] width 98 height 43
type input "********"
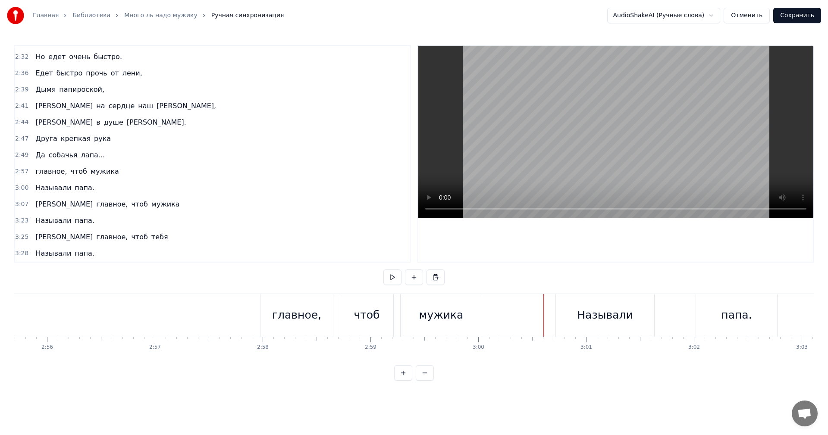
click at [562, 303] on div "Называли" at bounding box center [605, 315] width 98 height 43
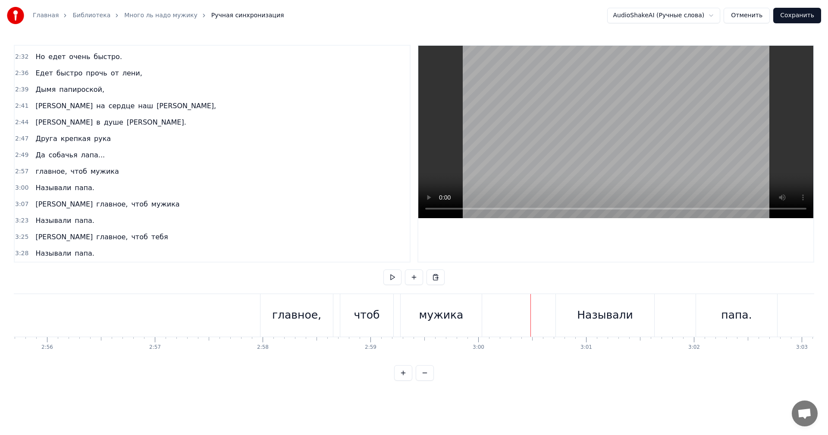
click at [563, 315] on div "Называли" at bounding box center [605, 315] width 98 height 43
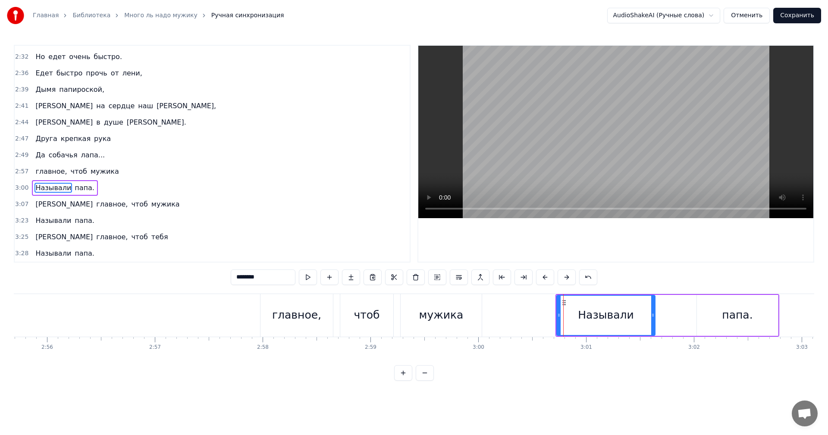
click at [563, 312] on div "Называли" at bounding box center [605, 315] width 97 height 39
drag, startPoint x: 563, startPoint y: 303, endPoint x: 572, endPoint y: 304, distance: 8.7
click at [572, 304] on icon at bounding box center [572, 302] width 7 height 7
click at [569, 306] on icon at bounding box center [572, 302] width 7 height 7
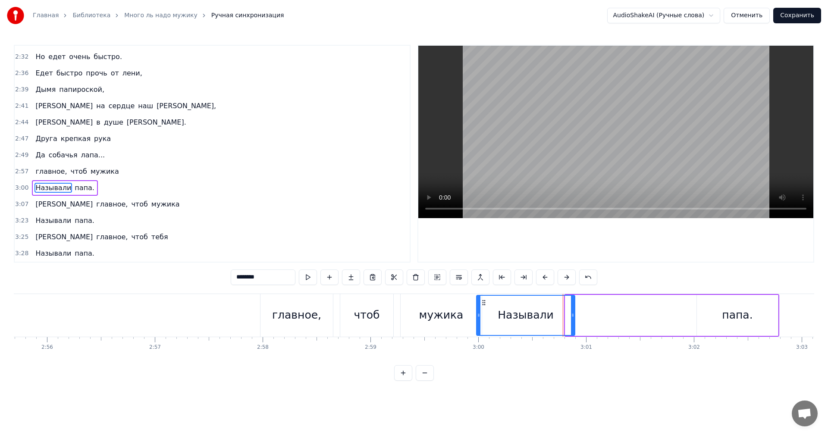
drag, startPoint x: 571, startPoint y: 302, endPoint x: 497, endPoint y: 303, distance: 73.3
click at [481, 301] on icon at bounding box center [483, 302] width 7 height 7
click at [730, 317] on div "папа." at bounding box center [737, 315] width 31 height 16
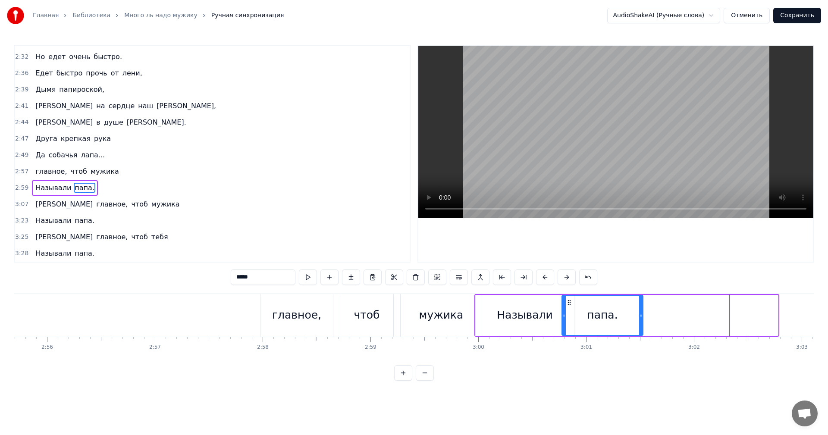
drag, startPoint x: 703, startPoint y: 303, endPoint x: 565, endPoint y: 294, distance: 138.2
click at [566, 294] on div "Называли папа." at bounding box center [626, 315] width 305 height 43
click at [276, 312] on div "главное," at bounding box center [296, 315] width 49 height 16
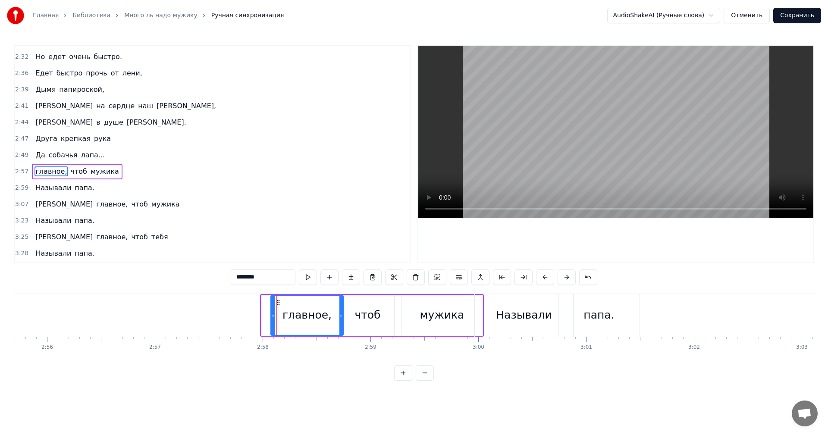
drag, startPoint x: 267, startPoint y: 302, endPoint x: 276, endPoint y: 306, distance: 10.6
click at [277, 302] on icon at bounding box center [278, 302] width 7 height 7
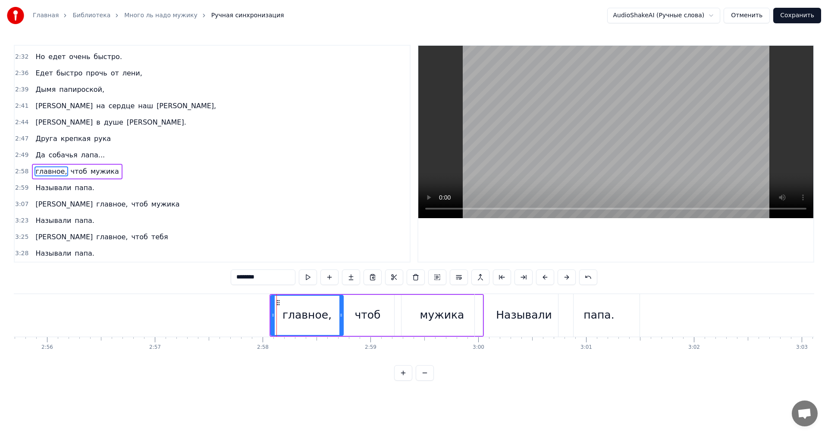
click at [273, 302] on div at bounding box center [272, 315] width 3 height 39
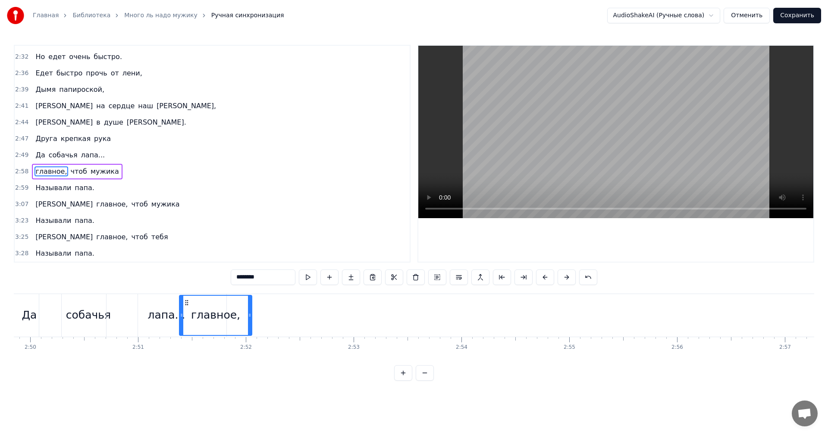
scroll to position [0, 18295]
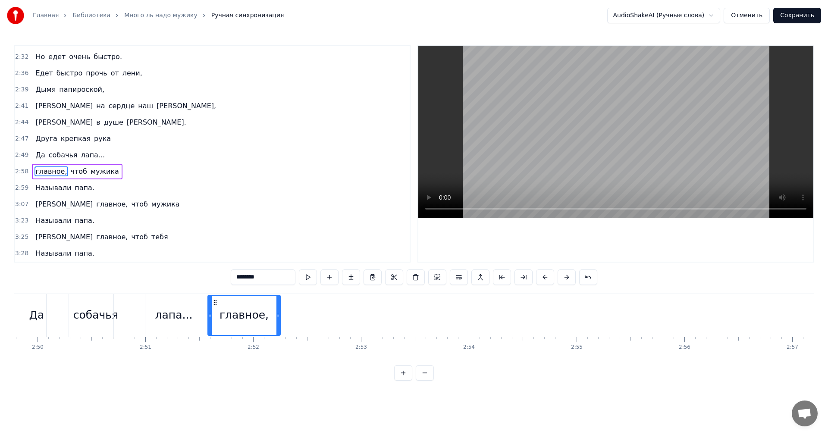
drag, startPoint x: 275, startPoint y: 301, endPoint x: 212, endPoint y: 313, distance: 64.1
click at [212, 313] on div "главное," at bounding box center [244, 315] width 72 height 39
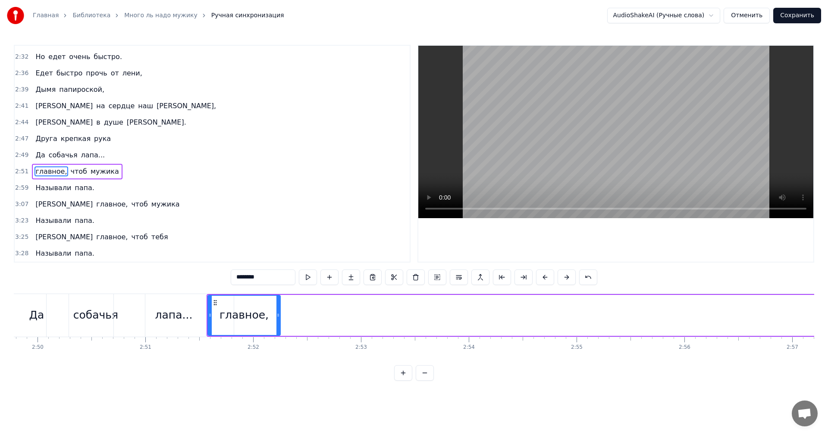
scroll to position [0, 18867]
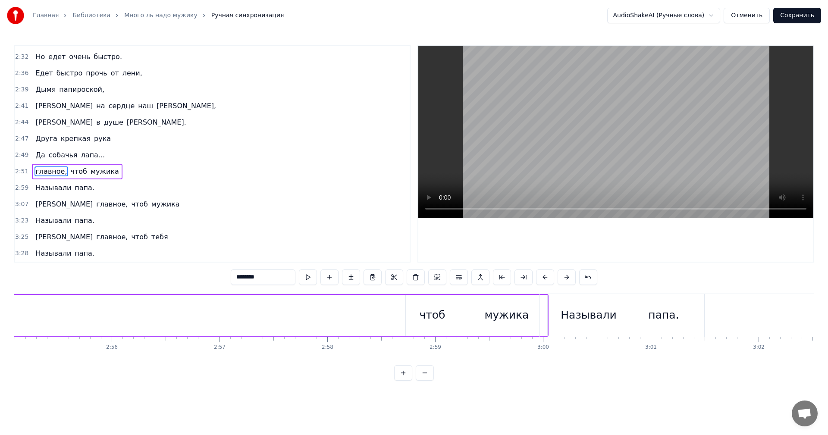
click at [548, 314] on div "Называли" at bounding box center [588, 315] width 98 height 43
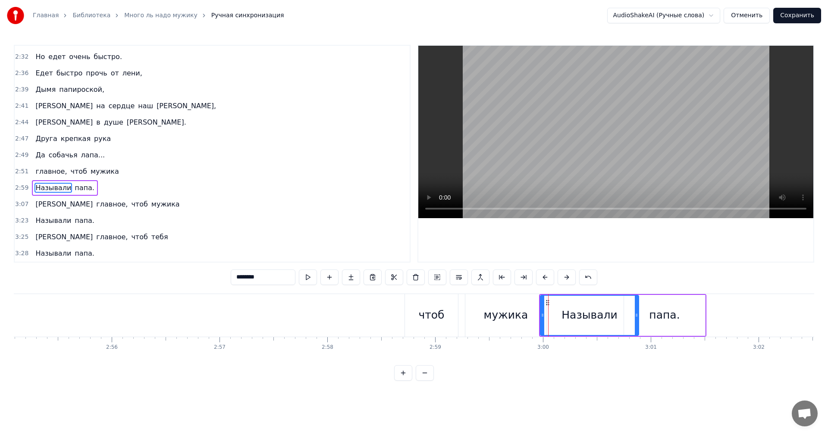
click at [524, 313] on div "мужика" at bounding box center [506, 315] width 44 height 16
type input "******"
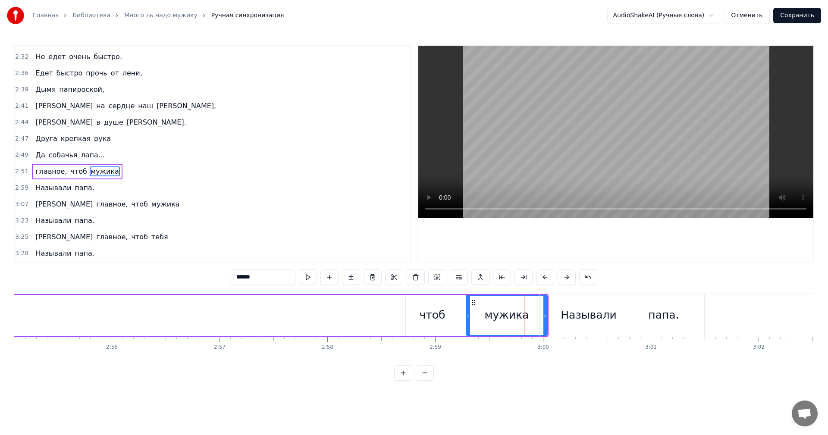
drag, startPoint x: 547, startPoint y: 317, endPoint x: 528, endPoint y: 319, distance: 19.1
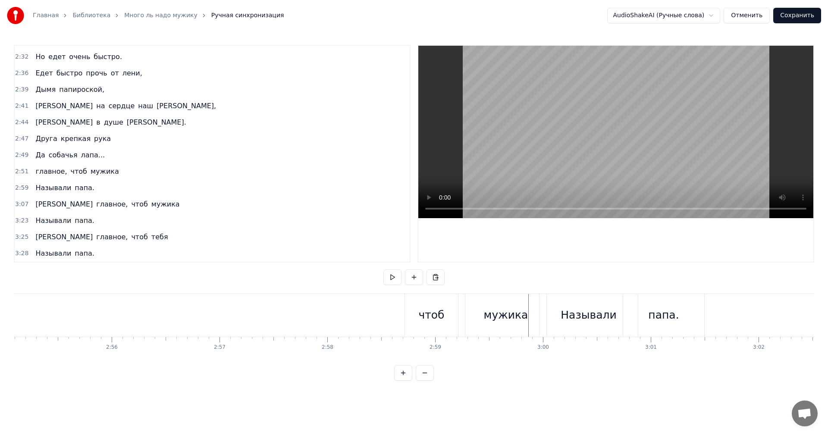
click at [537, 314] on div "мужика" at bounding box center [505, 315] width 81 height 43
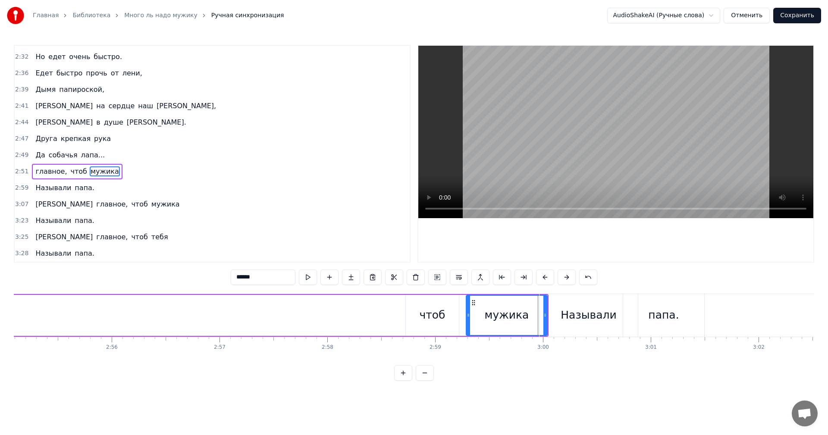
click at [547, 316] on div "Называли" at bounding box center [588, 315] width 98 height 43
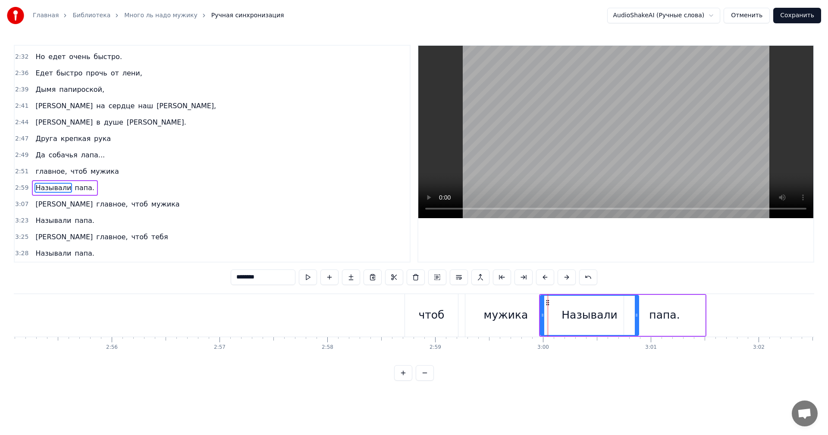
drag, startPoint x: 556, startPoint y: 295, endPoint x: 566, endPoint y: 297, distance: 9.6
click at [637, 310] on div "Называли" at bounding box center [589, 315] width 97 height 39
drag, startPoint x: 545, startPoint y: 303, endPoint x: 568, endPoint y: 303, distance: 22.4
click at [568, 303] on icon at bounding box center [569, 302] width 7 height 7
click at [546, 305] on div "мужика" at bounding box center [506, 315] width 82 height 43
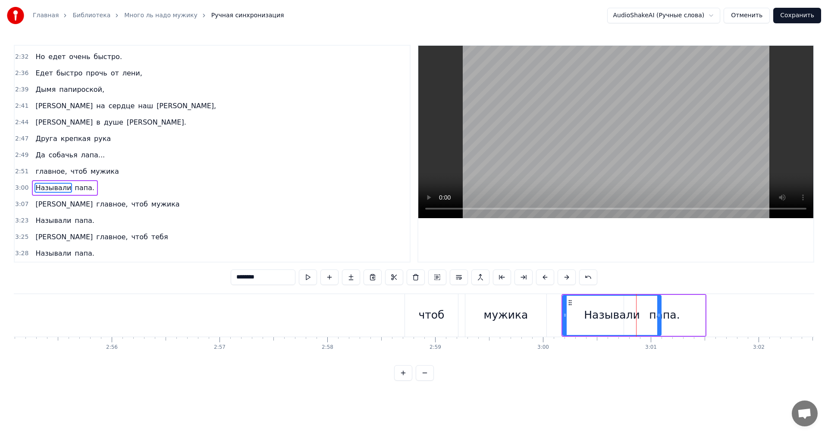
type input "******"
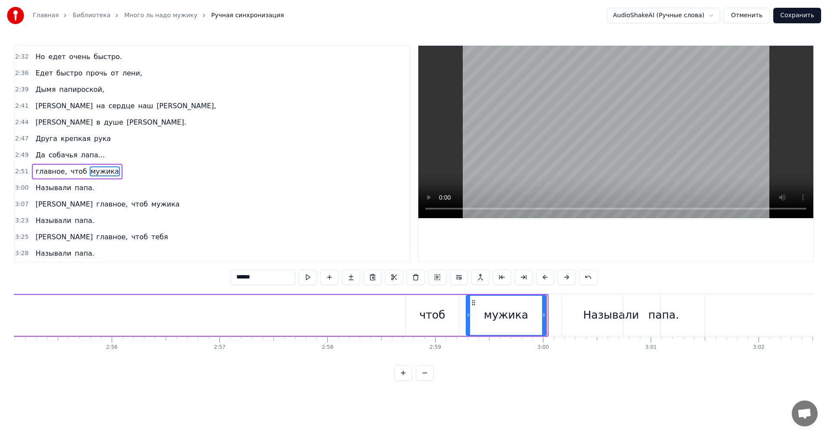
drag, startPoint x: 545, startPoint y: 306, endPoint x: 544, endPoint y: 331, distance: 25.9
click at [544, 331] on div at bounding box center [543, 315] width 3 height 39
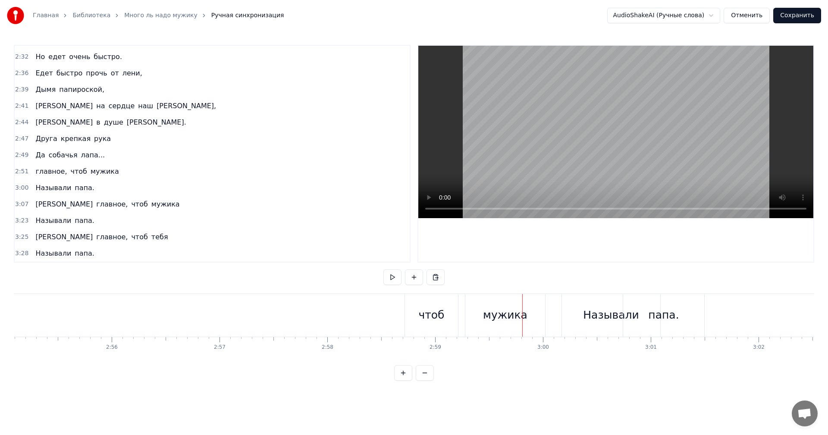
click at [438, 308] on div "чтоб" at bounding box center [431, 315] width 26 height 16
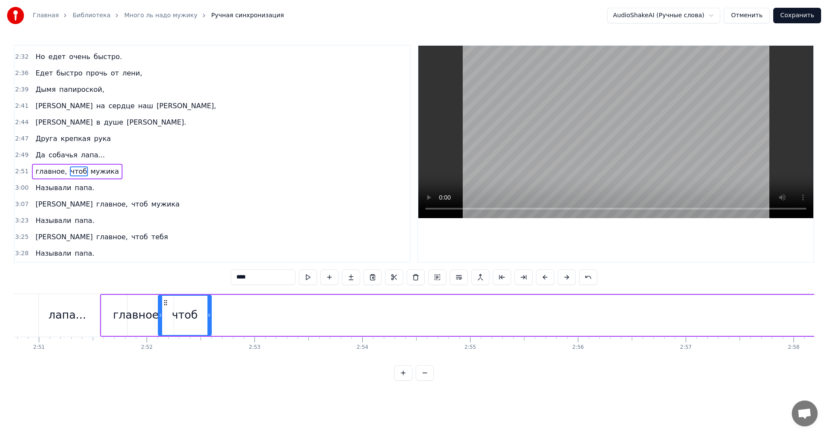
scroll to position [0, 18399]
drag, startPoint x: 411, startPoint y: 303, endPoint x: 200, endPoint y: 336, distance: 213.4
click at [200, 336] on div "главное, чтоб мужика" at bounding box center [558, 315] width 913 height 43
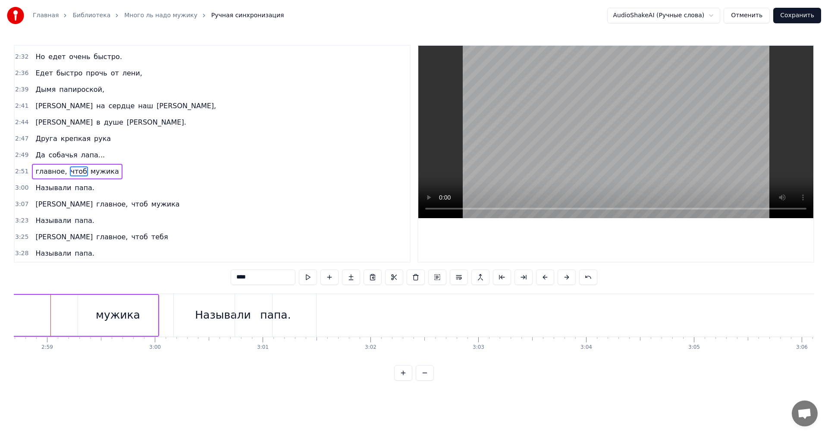
scroll to position [0, 19229]
click at [108, 300] on div "мужика" at bounding box center [144, 315] width 80 height 41
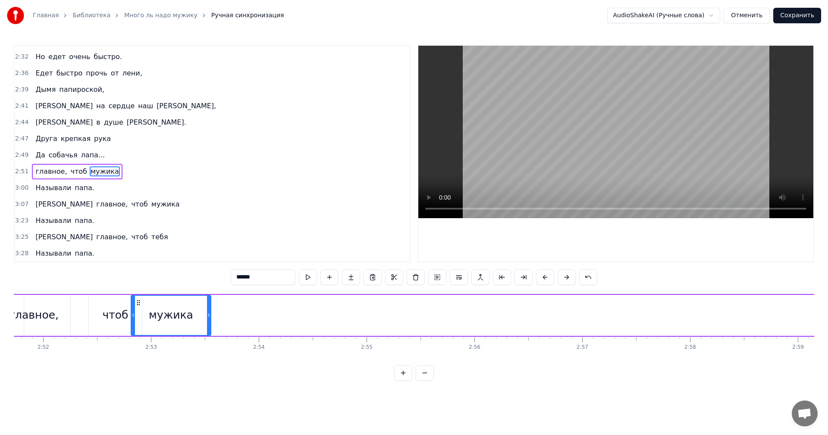
scroll to position [0, 18476]
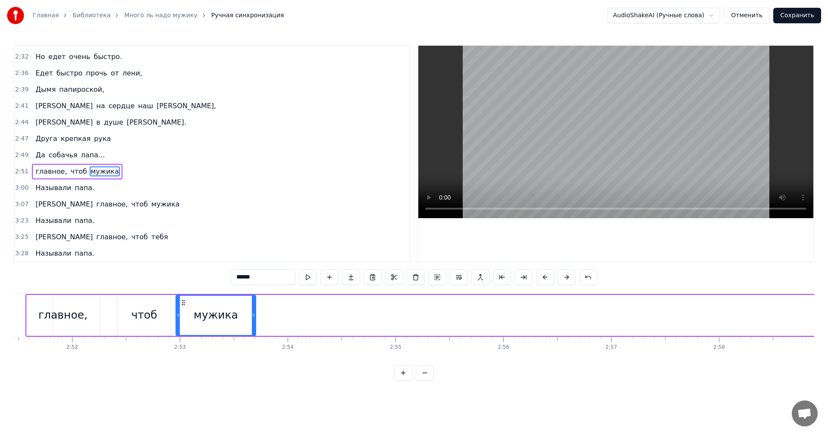
drag, startPoint x: 110, startPoint y: 302, endPoint x: 183, endPoint y: 311, distance: 73.9
click at [183, 311] on div "мужика" at bounding box center [215, 315] width 79 height 39
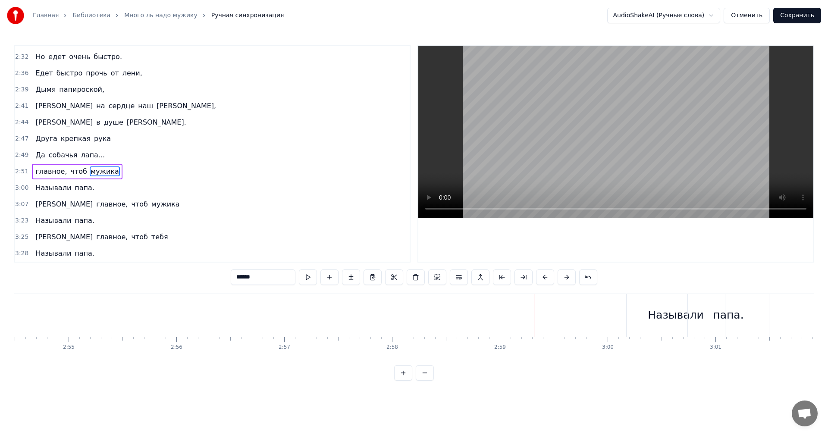
scroll to position [0, 18816]
click at [669, 316] on div "Называли" at bounding box center [662, 315] width 56 height 16
type input "********"
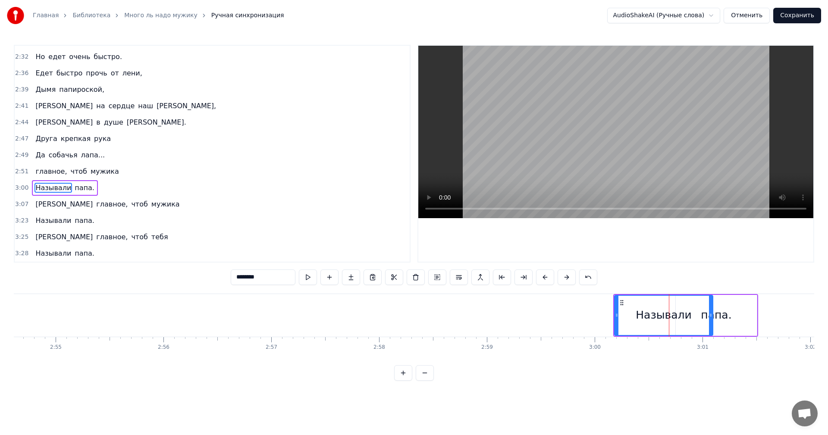
drag, startPoint x: 625, startPoint y: 304, endPoint x: 637, endPoint y: 325, distance: 23.6
click at [613, 332] on div "Называли папа." at bounding box center [685, 315] width 145 height 43
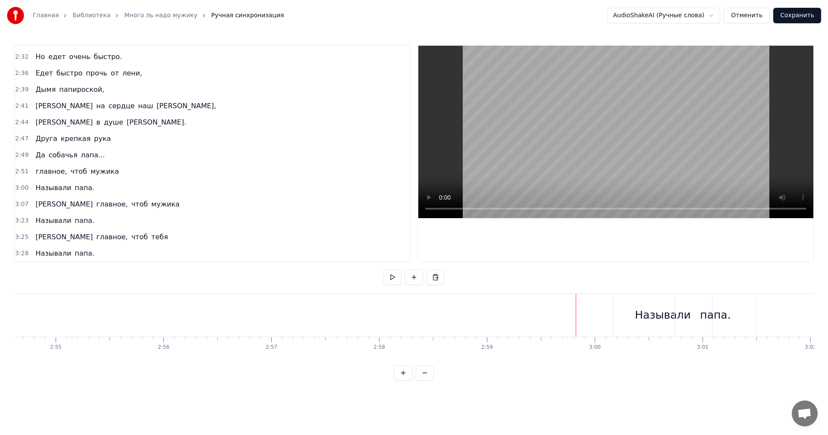
click at [619, 303] on div "Называли" at bounding box center [662, 315] width 98 height 43
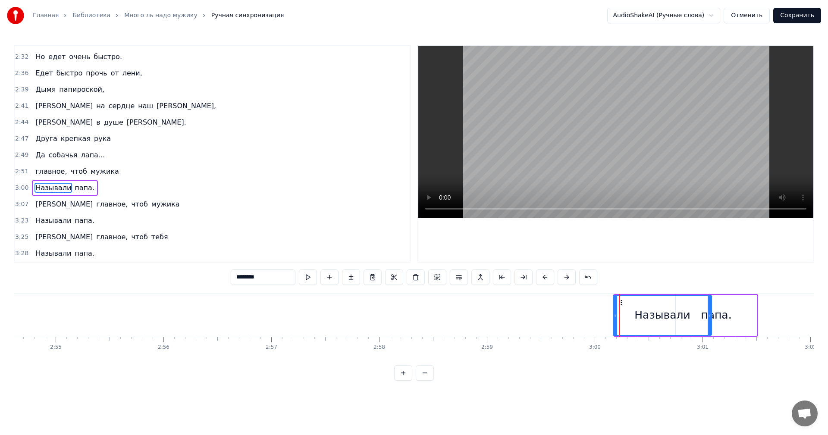
drag, startPoint x: 623, startPoint y: 304, endPoint x: 622, endPoint y: 310, distance: 5.8
click at [622, 310] on div "Называли" at bounding box center [661, 315] width 97 height 39
click at [633, 316] on div "Называли" at bounding box center [661, 315] width 97 height 39
click at [634, 316] on div "Называли" at bounding box center [661, 315] width 97 height 39
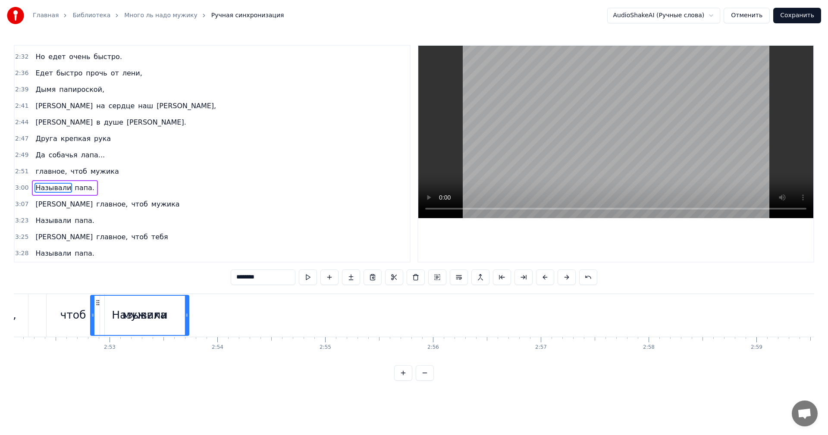
scroll to position [0, 18542]
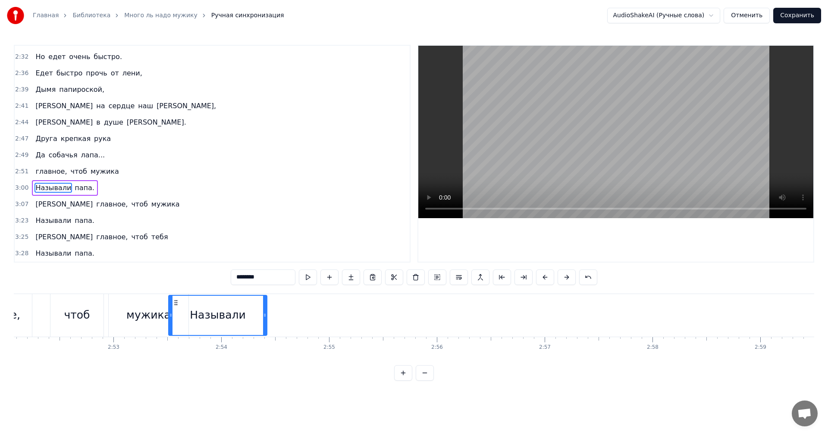
drag, startPoint x: 621, startPoint y: 303, endPoint x: 176, endPoint y: 328, distance: 445.1
click at [176, 328] on div "Называли" at bounding box center [217, 315] width 97 height 39
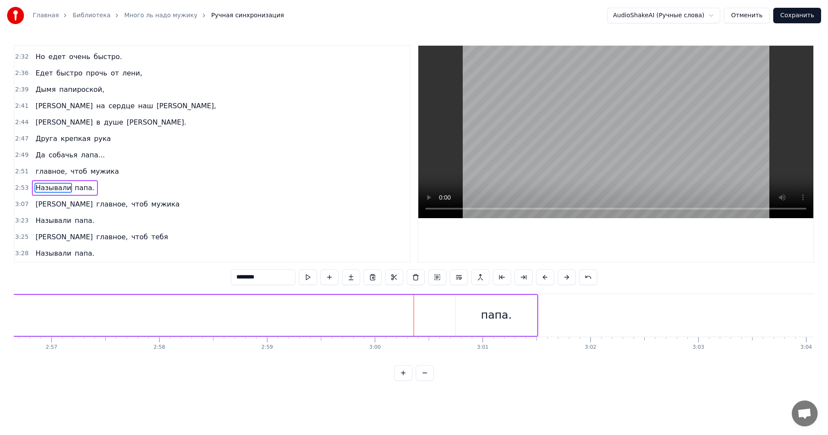
scroll to position [0, 19048]
drag, startPoint x: 523, startPoint y: 317, endPoint x: 430, endPoint y: 314, distance: 93.6
click at [430, 314] on div "Называли папа." at bounding box center [93, 315] width 864 height 43
click at [458, 307] on div "папа." at bounding box center [483, 315] width 81 height 41
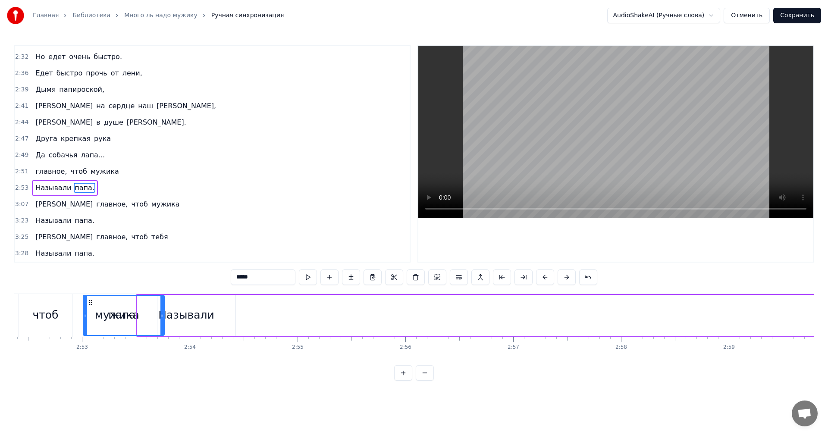
scroll to position [0, 18551]
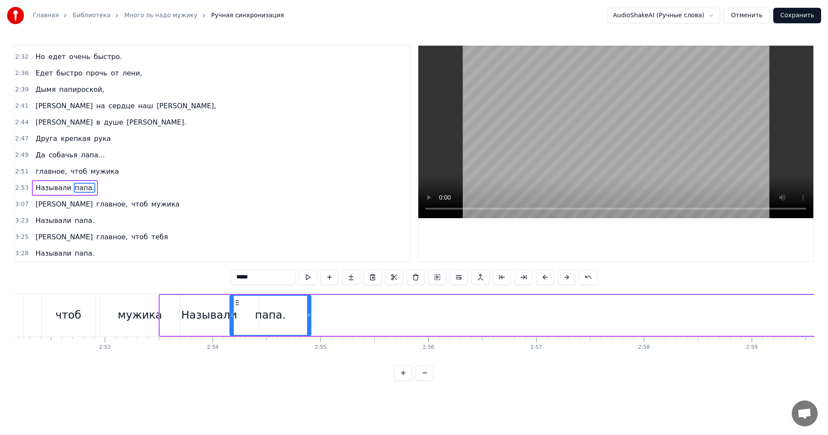
drag, startPoint x: 449, startPoint y: 300, endPoint x: 238, endPoint y: 304, distance: 210.8
click at [237, 304] on icon at bounding box center [237, 302] width 7 height 7
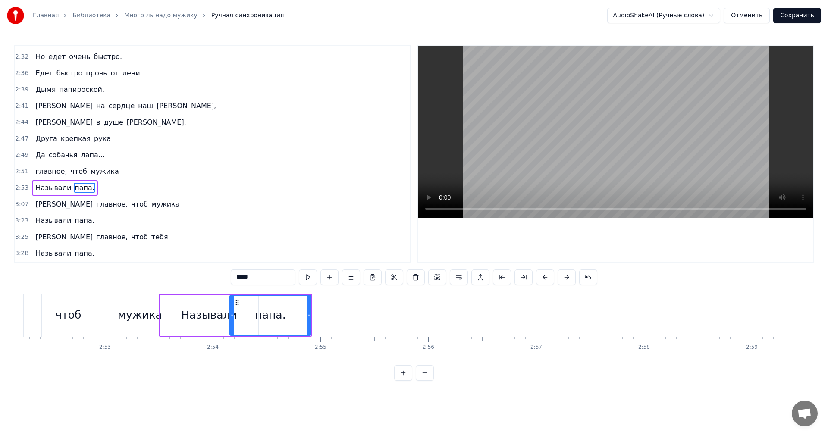
click at [43, 140] on span "Друга" at bounding box center [45, 139] width 23 height 10
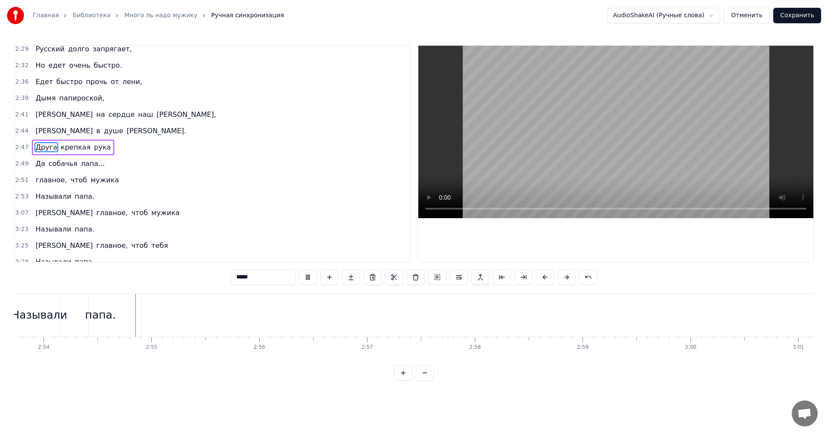
scroll to position [0, 18722]
click at [529, 166] on video at bounding box center [615, 132] width 395 height 172
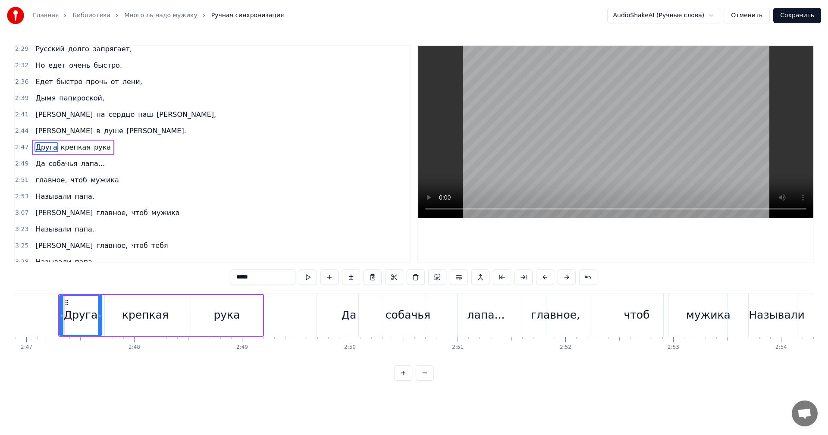
scroll to position [0, 17990]
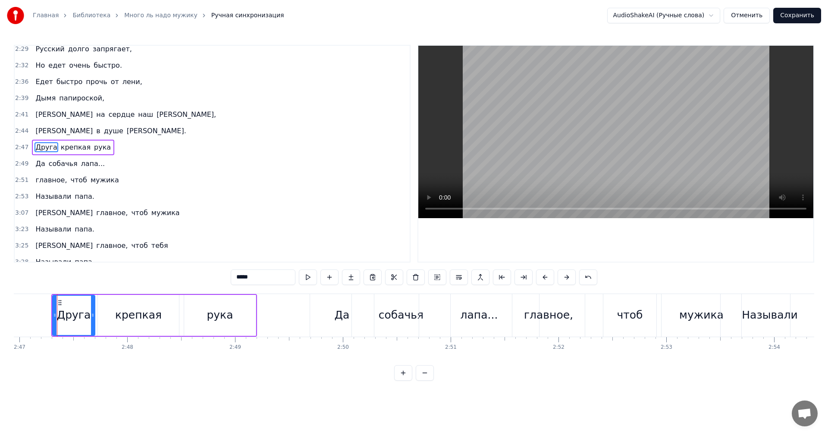
click at [567, 133] on video at bounding box center [615, 132] width 395 height 172
click at [522, 316] on div "главное," at bounding box center [548, 315] width 72 height 43
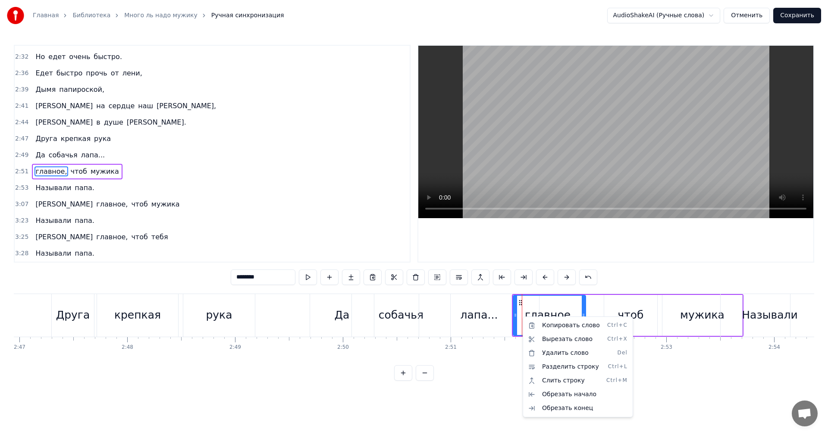
click at [31, 169] on html "Главная Библиотека Много ль надо мужику Ручная синхронизация AudioShakeAI (Ручн…" at bounding box center [414, 197] width 828 height 394
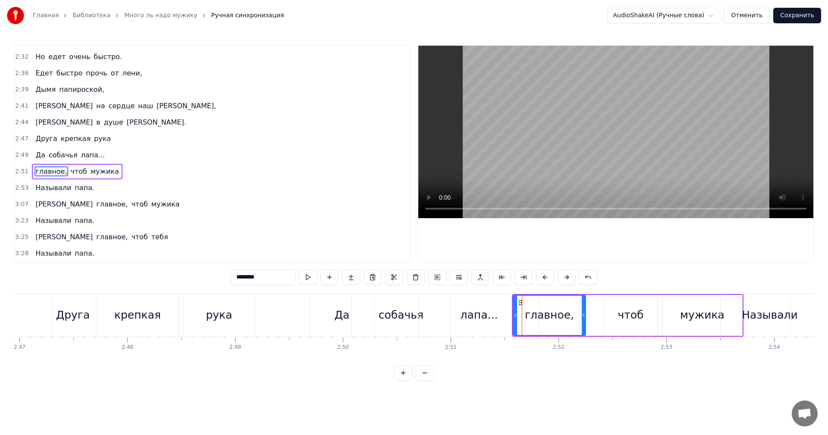
click at [508, 322] on div "лапа..." at bounding box center [479, 315] width 120 height 43
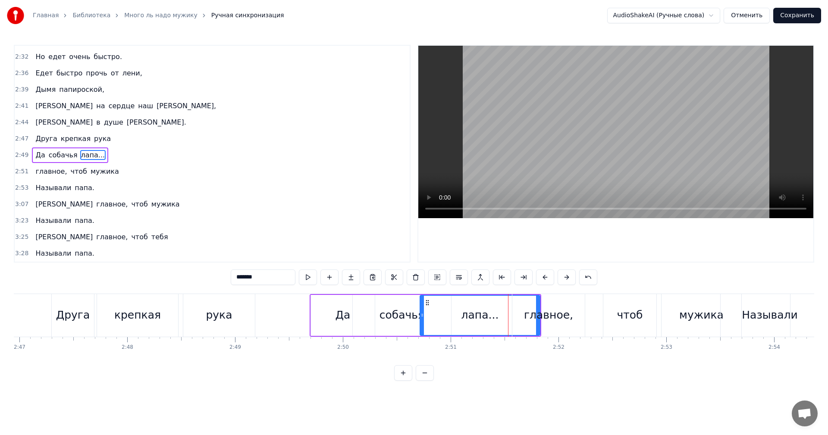
click at [531, 319] on div "главное," at bounding box center [548, 315] width 49 height 16
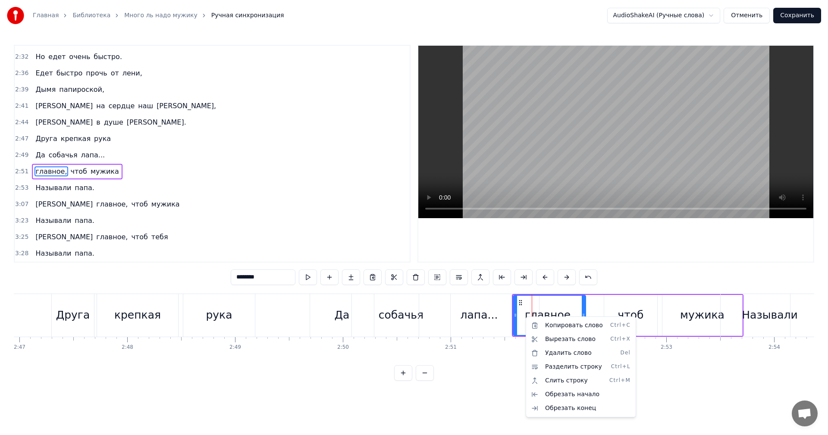
click at [34, 206] on html "Главная Библиотека Много ль надо мужику Ручная синхронизация AudioShakeAI (Ручн…" at bounding box center [414, 197] width 828 height 394
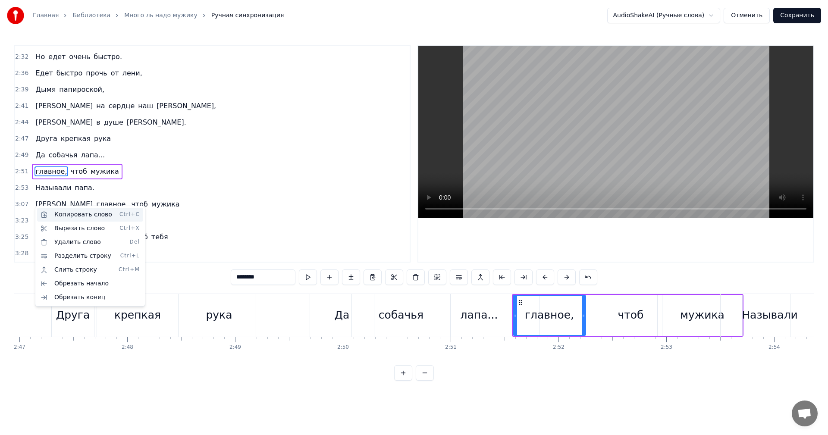
click at [68, 214] on div "Копировать слово Ctrl+C" at bounding box center [90, 215] width 106 height 14
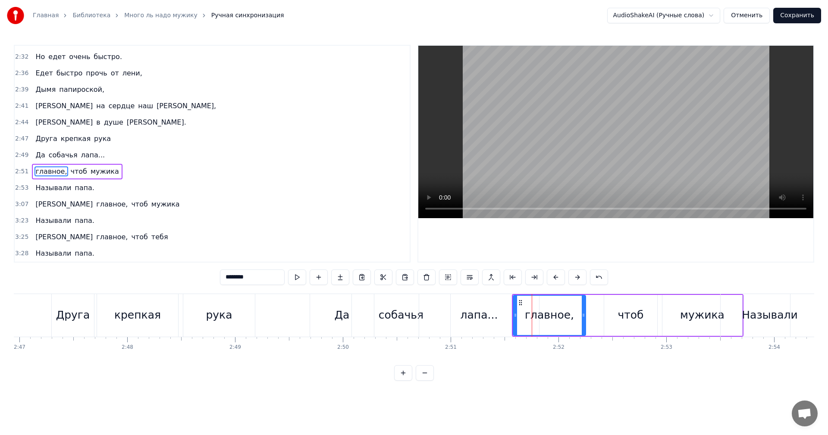
click at [520, 318] on div "главное," at bounding box center [549, 315] width 72 height 39
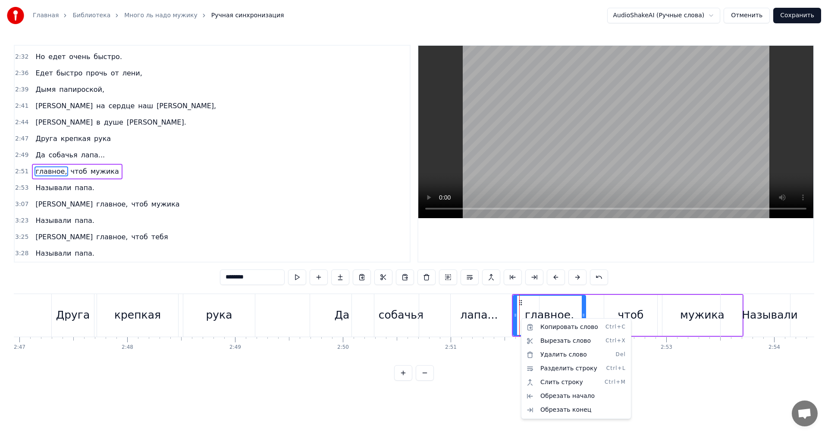
click at [400, 278] on html "Главная Библиотека Много ль надо мужику Ручная синхронизация AudioShakeAI (Ручн…" at bounding box center [414, 197] width 828 height 394
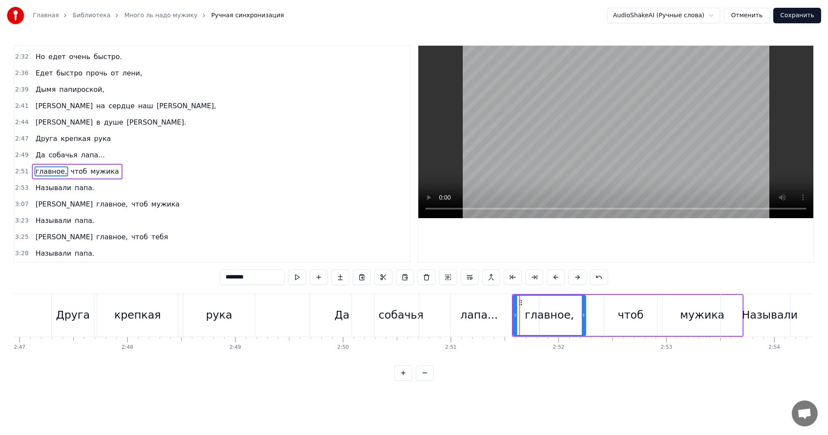
click at [400, 278] on button at bounding box center [405, 277] width 18 height 16
click at [608, 275] on button at bounding box center [599, 277] width 18 height 16
click at [34, 204] on span "[PERSON_NAME]" at bounding box center [63, 204] width 59 height 10
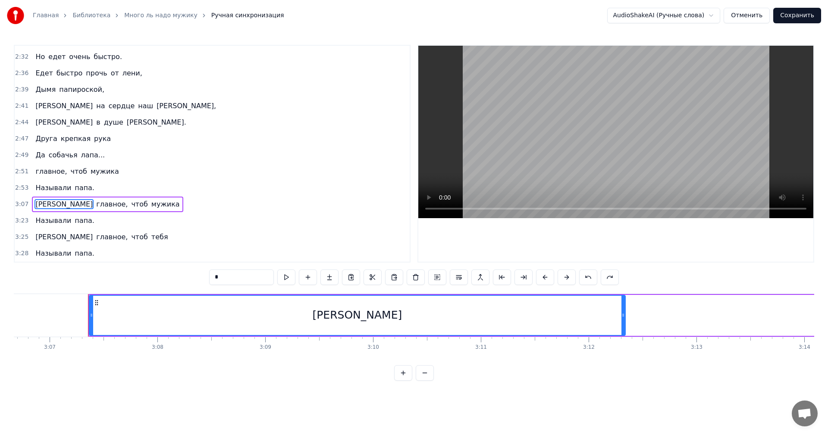
scroll to position [0, 20145]
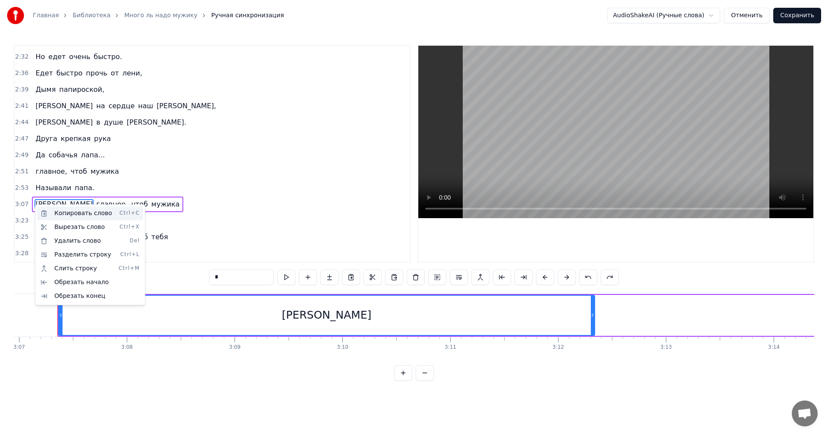
click at [61, 214] on div "Копировать слово Ctrl+C" at bounding box center [90, 213] width 106 height 14
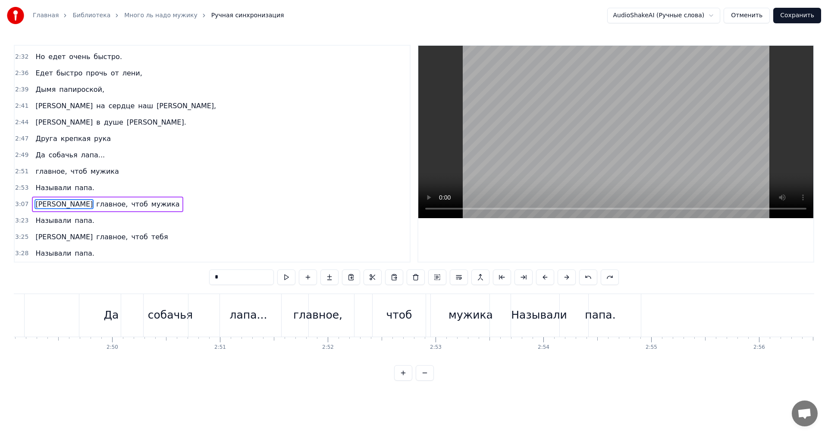
scroll to position [0, 18207]
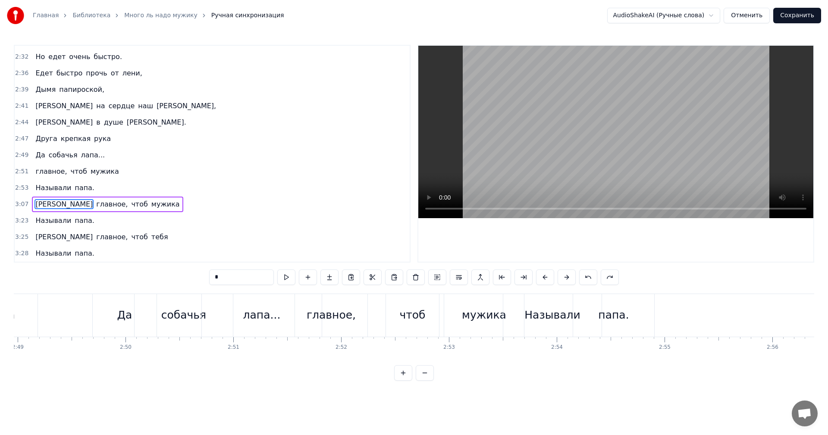
click at [290, 318] on div "лапа..." at bounding box center [262, 315] width 120 height 43
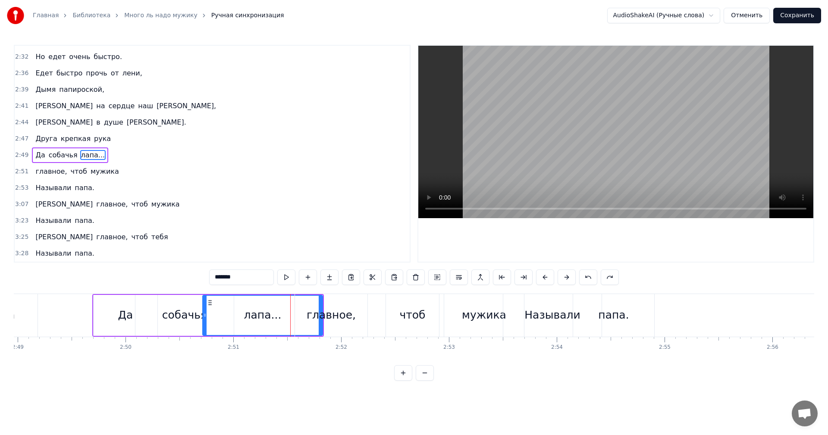
click at [355, 328] on div "главное," at bounding box center [331, 315] width 72 height 43
type input "********"
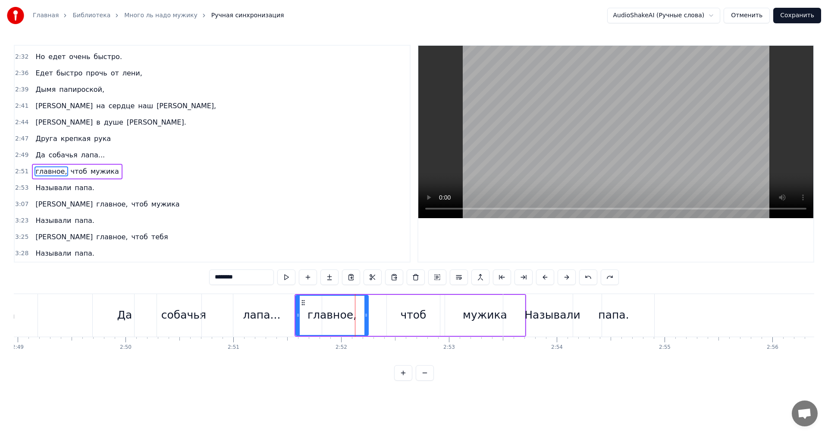
click at [306, 308] on div "главное," at bounding box center [332, 315] width 72 height 39
click at [299, 277] on button at bounding box center [308, 277] width 18 height 16
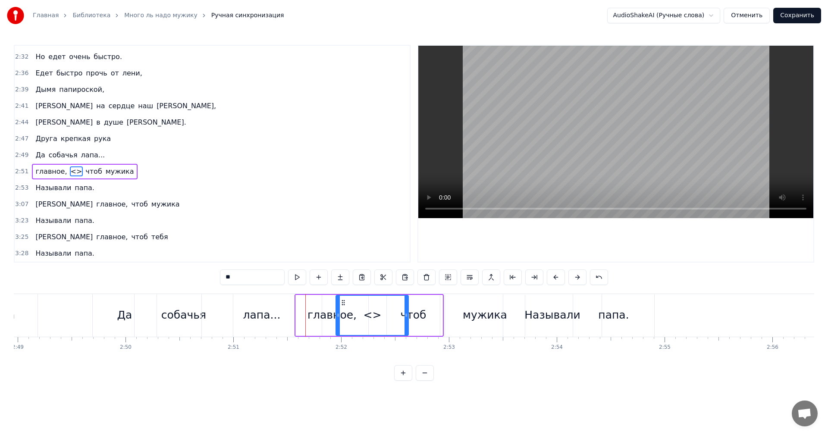
drag, startPoint x: 376, startPoint y: 302, endPoint x: 342, endPoint y: 302, distance: 34.1
click at [342, 302] on icon at bounding box center [343, 302] width 7 height 7
click at [422, 278] on button at bounding box center [426, 277] width 18 height 16
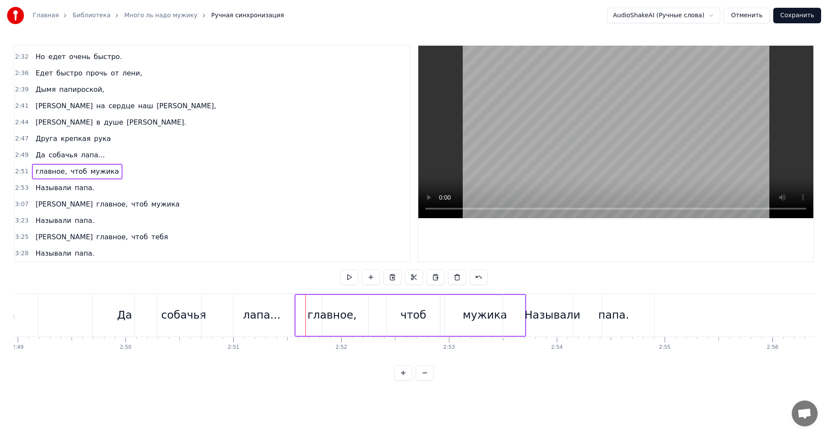
click at [35, 124] on span "[PERSON_NAME]" at bounding box center [63, 122] width 59 height 10
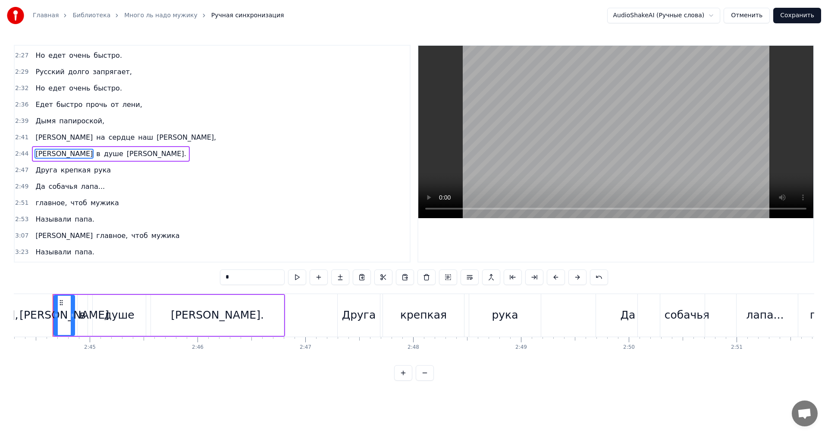
scroll to position [0, 17700]
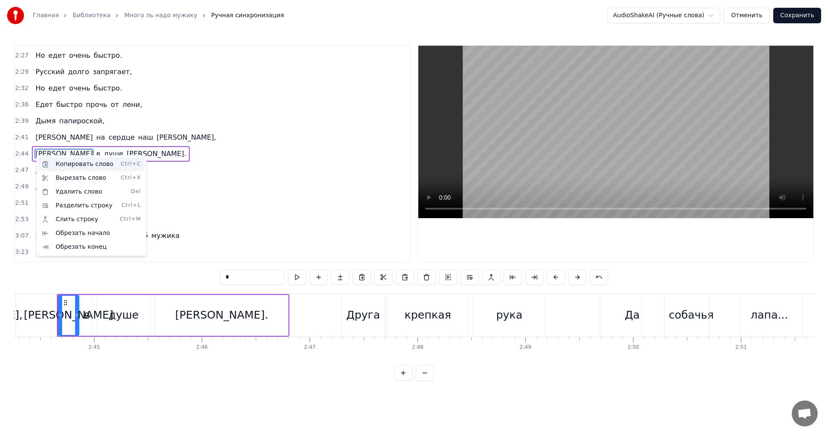
click at [65, 164] on div "Копировать слово Ctrl+C" at bounding box center [91, 164] width 106 height 14
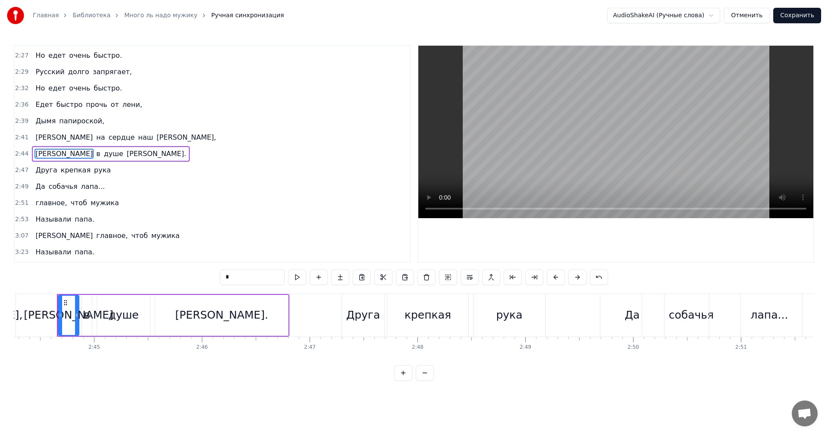
click at [37, 204] on span "главное," at bounding box center [50, 203] width 33 height 10
type input "********"
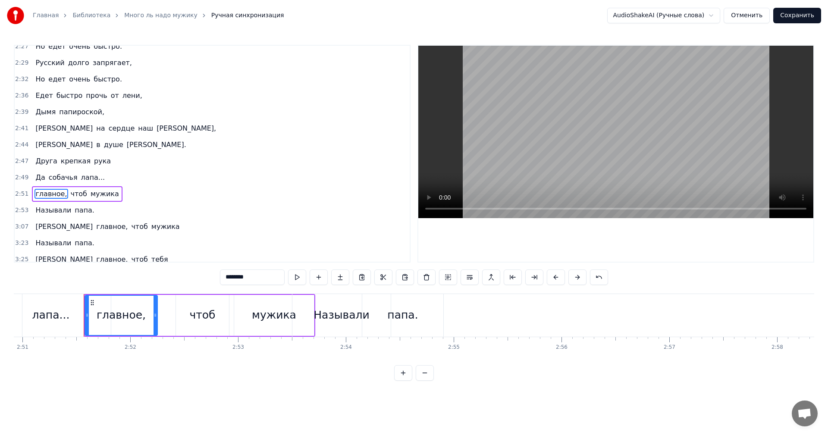
scroll to position [0, 18444]
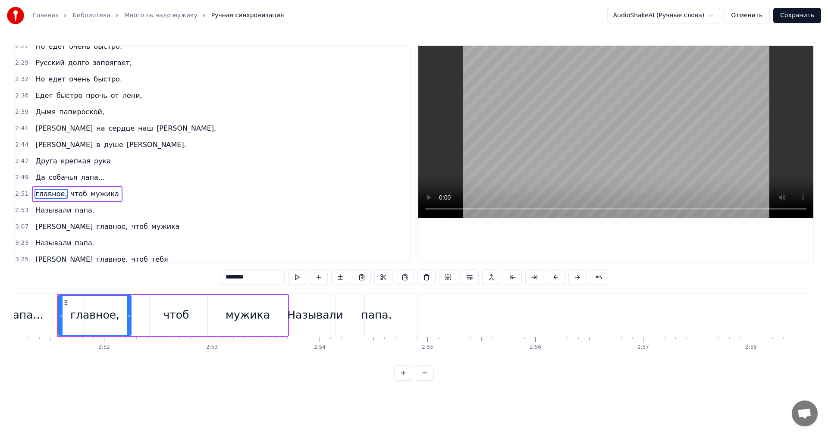
click at [32, 197] on div "главное, чтоб мужика" at bounding box center [77, 194] width 90 height 16
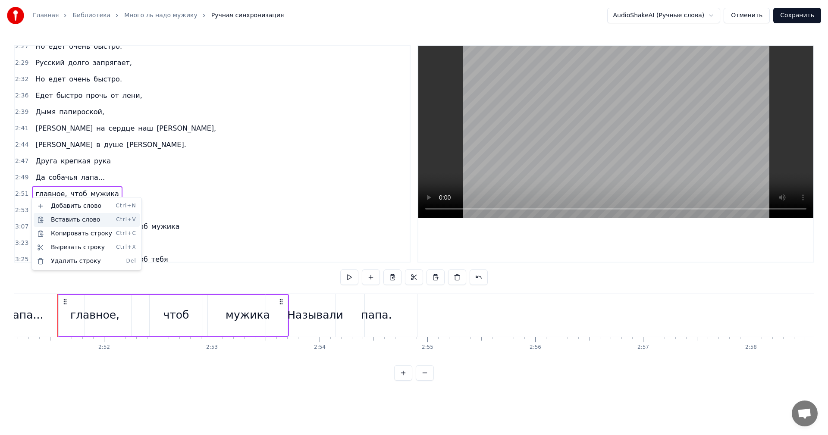
click at [54, 220] on div "Вставить слово Ctrl+V" at bounding box center [87, 220] width 106 height 14
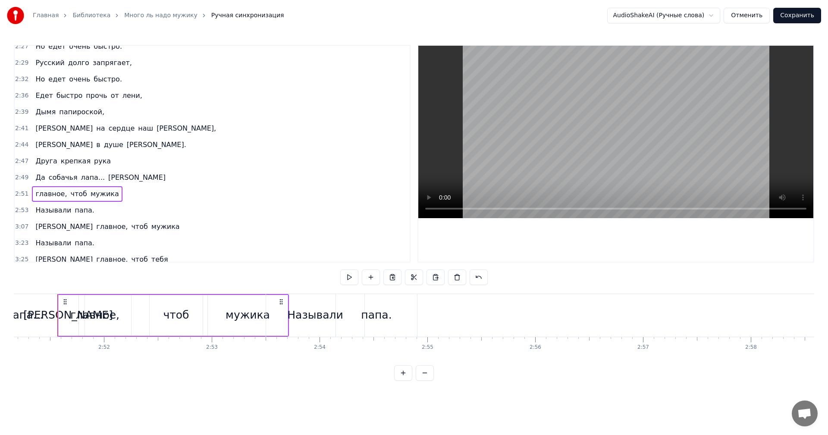
drag, startPoint x: 100, startPoint y: 177, endPoint x: 91, endPoint y: 178, distance: 9.1
click at [91, 178] on div "Да собачья лапа... А" at bounding box center [100, 178] width 137 height 16
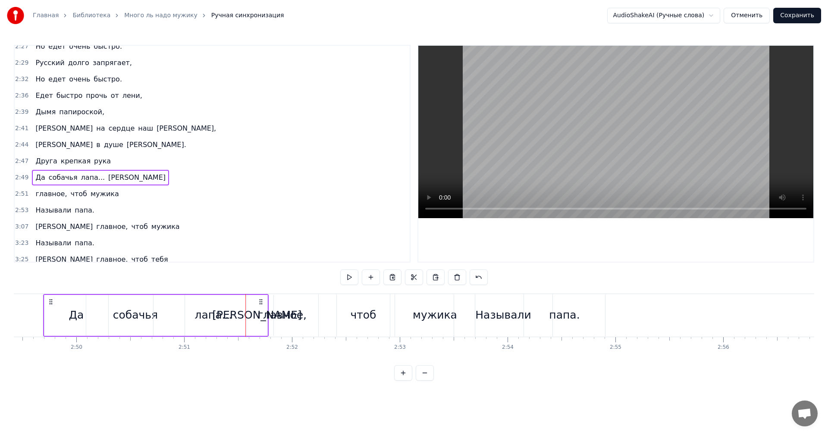
scroll to position [0, 18242]
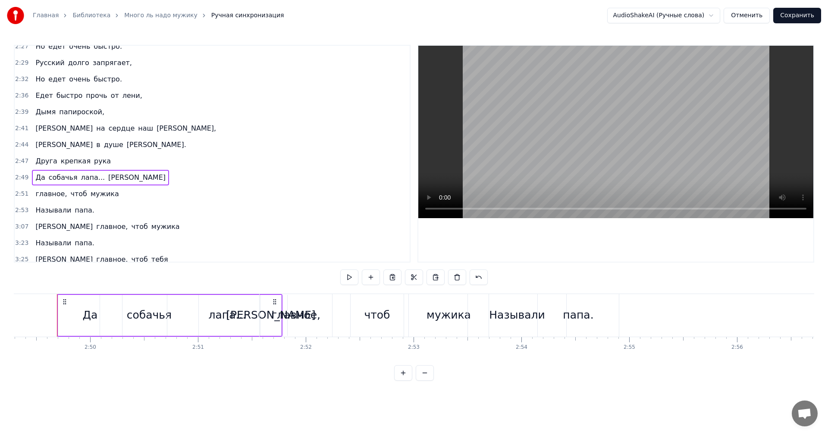
click at [107, 178] on span "[PERSON_NAME]" at bounding box center [136, 177] width 59 height 10
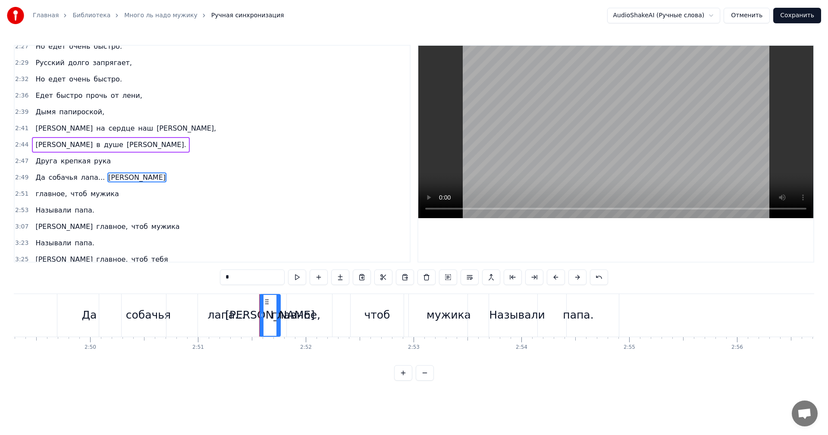
scroll to position [800, 0]
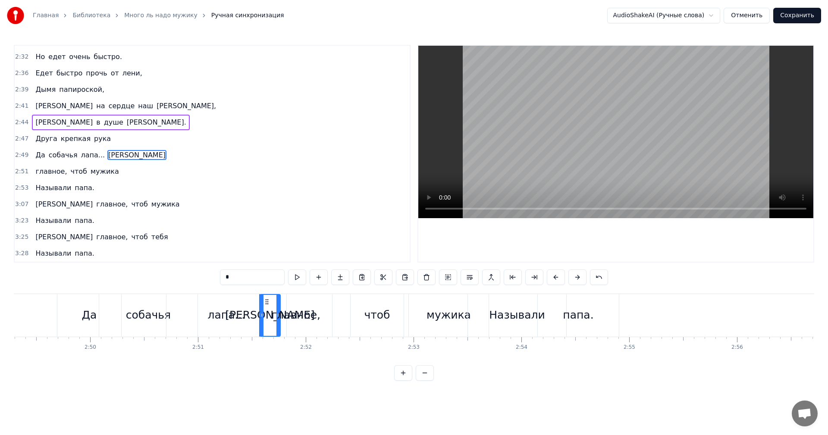
click at [107, 151] on span "[PERSON_NAME]" at bounding box center [136, 155] width 59 height 10
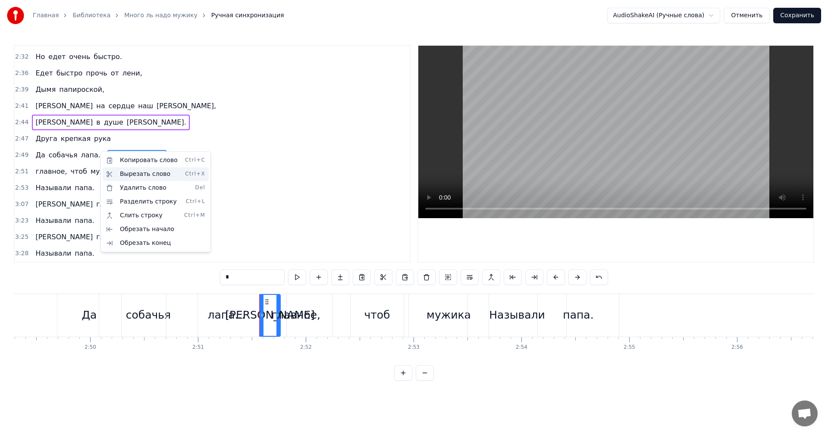
click at [122, 172] on div "Вырезать слово Ctrl+X" at bounding box center [156, 174] width 106 height 14
click at [122, 178] on div "Вырезать слово Ctrl+X" at bounding box center [154, 178] width 106 height 14
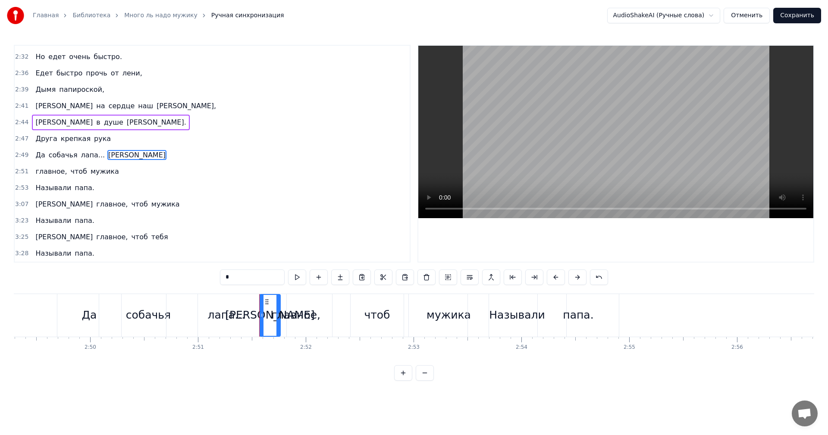
click at [35, 173] on span "главное," at bounding box center [50, 171] width 33 height 10
type input "********"
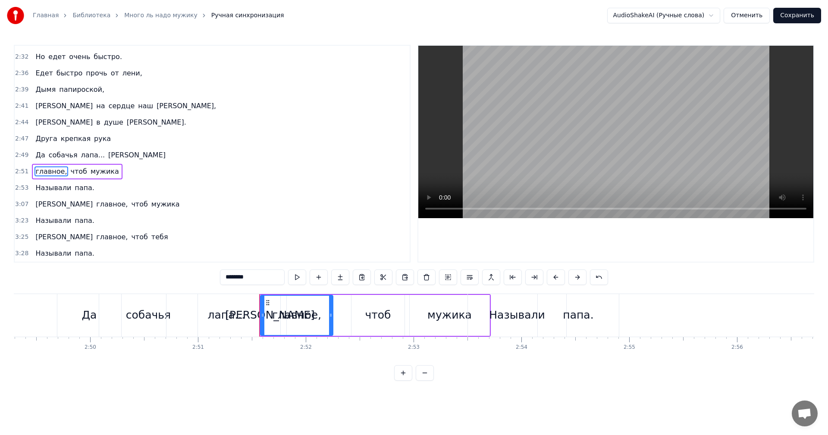
click at [34, 173] on span "главное," at bounding box center [50, 171] width 33 height 10
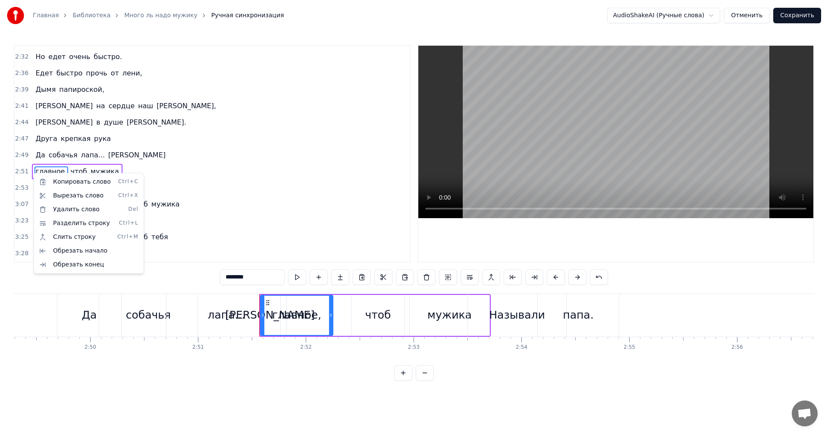
click at [69, 166] on html "Главная Библиотека Много ль надо мужику Ручная синхронизация AudioShakeAI (Ручн…" at bounding box center [414, 197] width 828 height 394
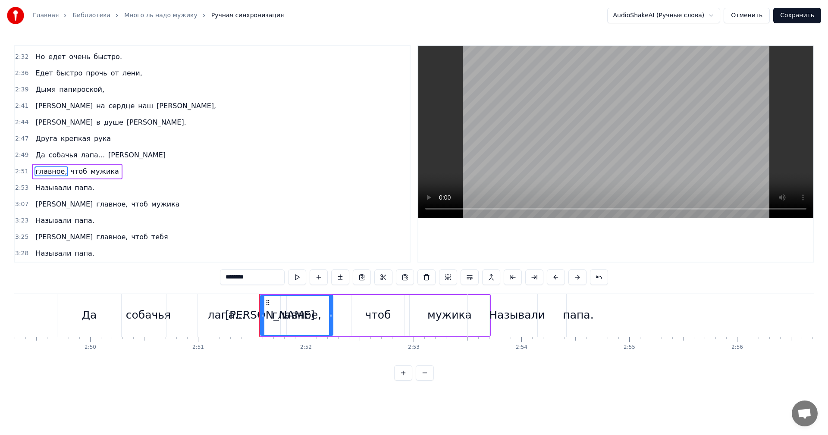
click at [32, 169] on div "главное, чтоб мужика" at bounding box center [77, 172] width 90 height 16
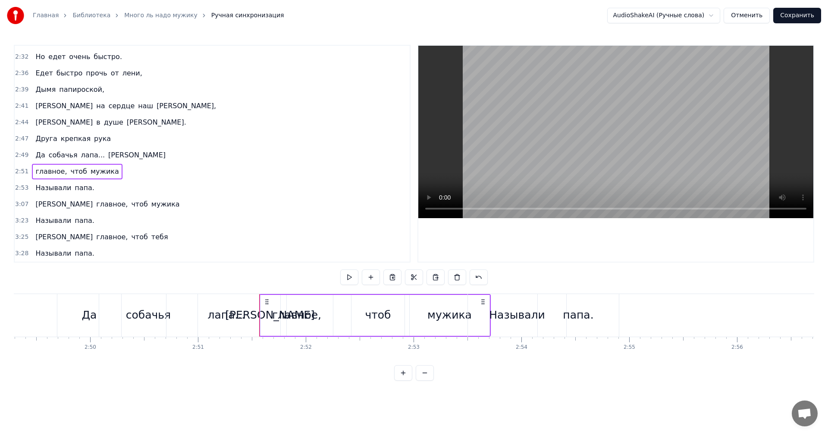
click at [27, 170] on div "2:51 главное, чтоб мужика" at bounding box center [212, 171] width 395 height 16
click at [43, 176] on div "Добавить слово Ctrl+N" at bounding box center [83, 179] width 106 height 14
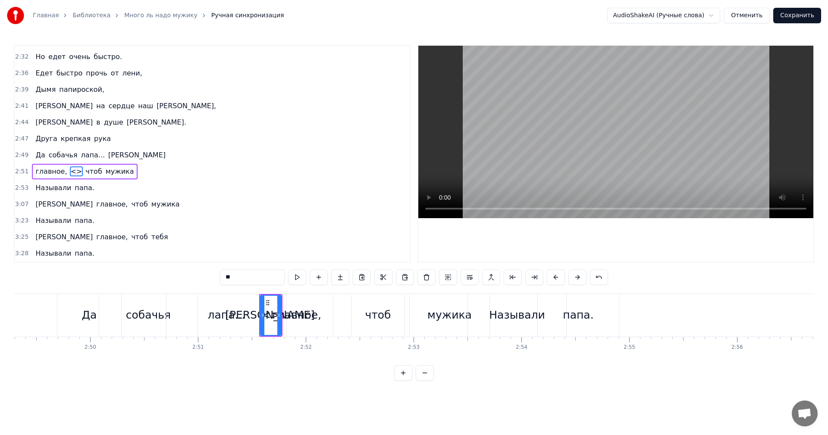
type input "****"
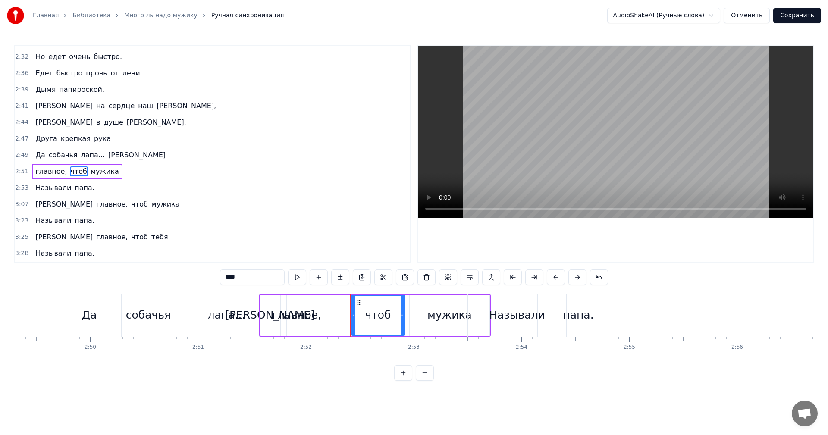
click at [151, 168] on div "2:51 главное, чтоб мужика" at bounding box center [212, 171] width 395 height 16
click at [279, 315] on div "главное," at bounding box center [296, 315] width 49 height 16
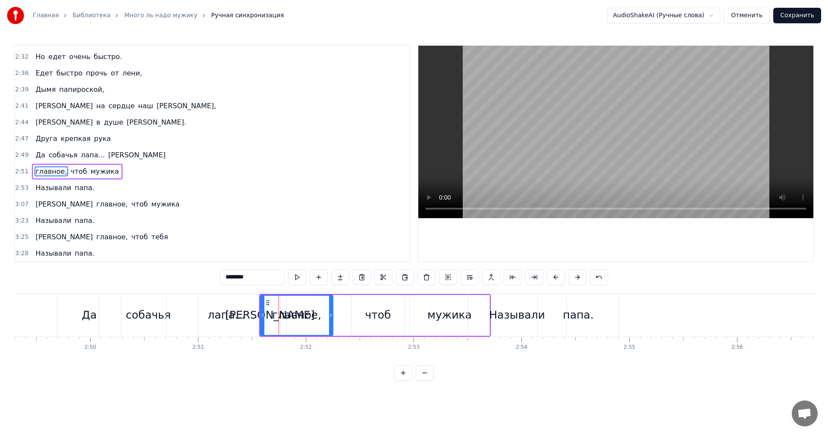
drag, startPoint x: 291, startPoint y: 312, endPoint x: 316, endPoint y: 313, distance: 24.1
click at [316, 313] on div "главное," at bounding box center [296, 315] width 49 height 16
click at [318, 313] on div "главное," at bounding box center [297, 315] width 72 height 39
click at [290, 317] on div "главное," at bounding box center [296, 315] width 49 height 16
click at [274, 317] on div "главное," at bounding box center [297, 315] width 72 height 39
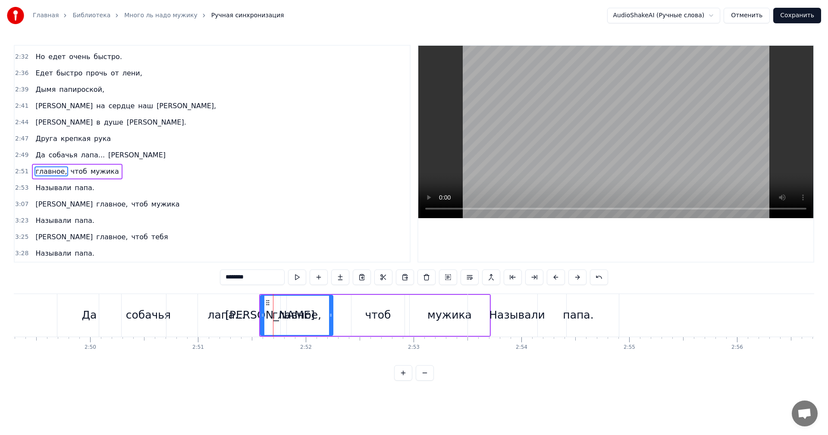
click at [316, 312] on div "главное," at bounding box center [296, 315] width 49 height 16
drag, startPoint x: 267, startPoint y: 301, endPoint x: 281, endPoint y: 301, distance: 13.8
click at [281, 301] on icon at bounding box center [281, 302] width 7 height 7
click at [43, 139] on span "Друга" at bounding box center [45, 139] width 23 height 10
type input "*****"
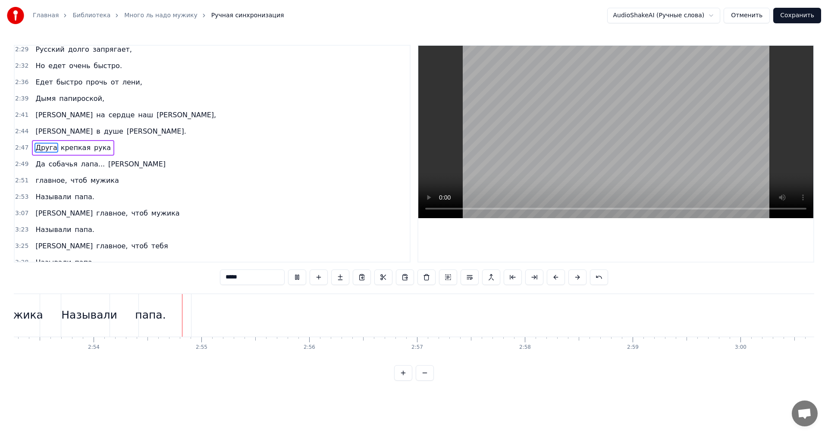
scroll to position [0, 18723]
click at [755, 14] on button "Отменить" at bounding box center [746, 16] width 46 height 16
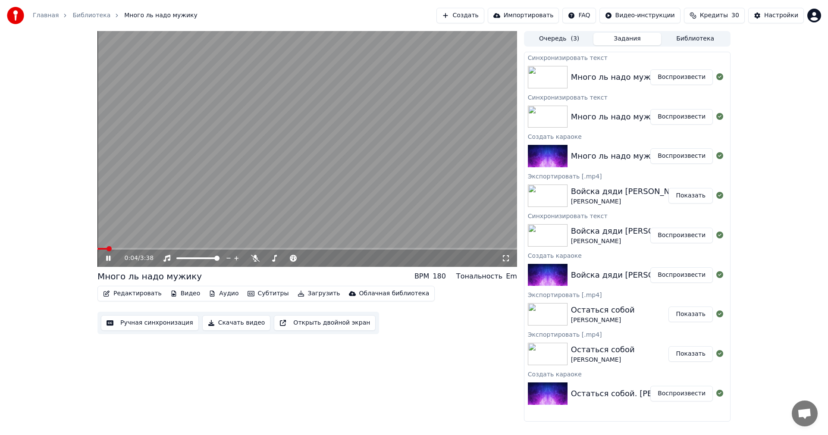
click at [309, 159] on video at bounding box center [306, 149] width 419 height 236
